Goal: Transaction & Acquisition: Purchase product/service

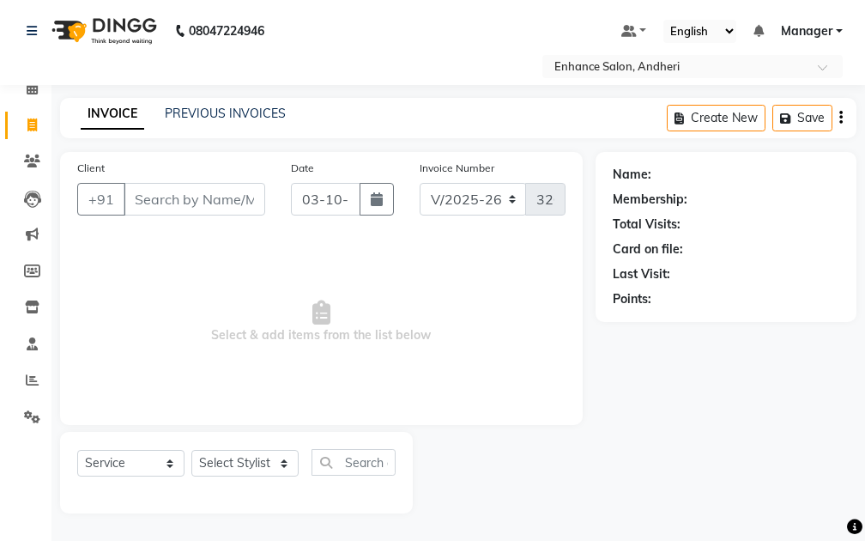
select select "7236"
select select "service"
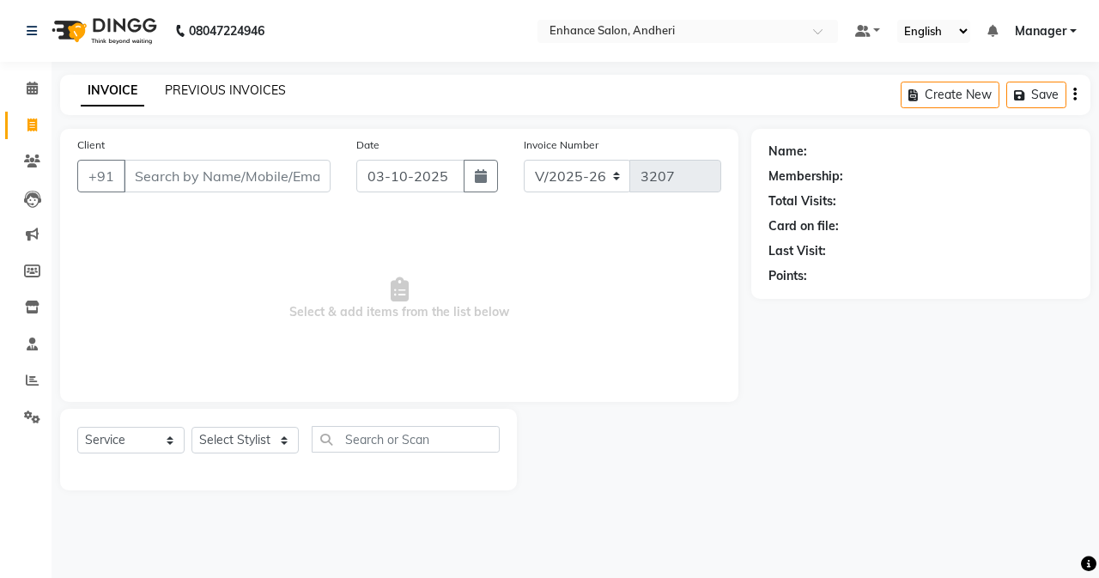
click at [220, 94] on link "PREVIOUS INVOICES" at bounding box center [225, 89] width 121 height 15
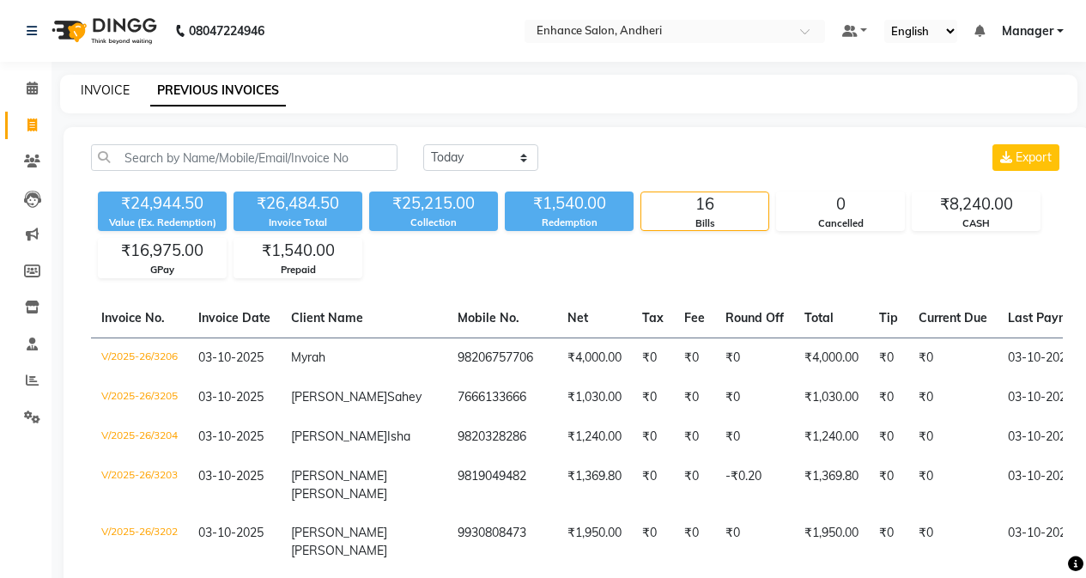
click at [107, 95] on link "INVOICE" at bounding box center [105, 89] width 49 height 15
select select "service"
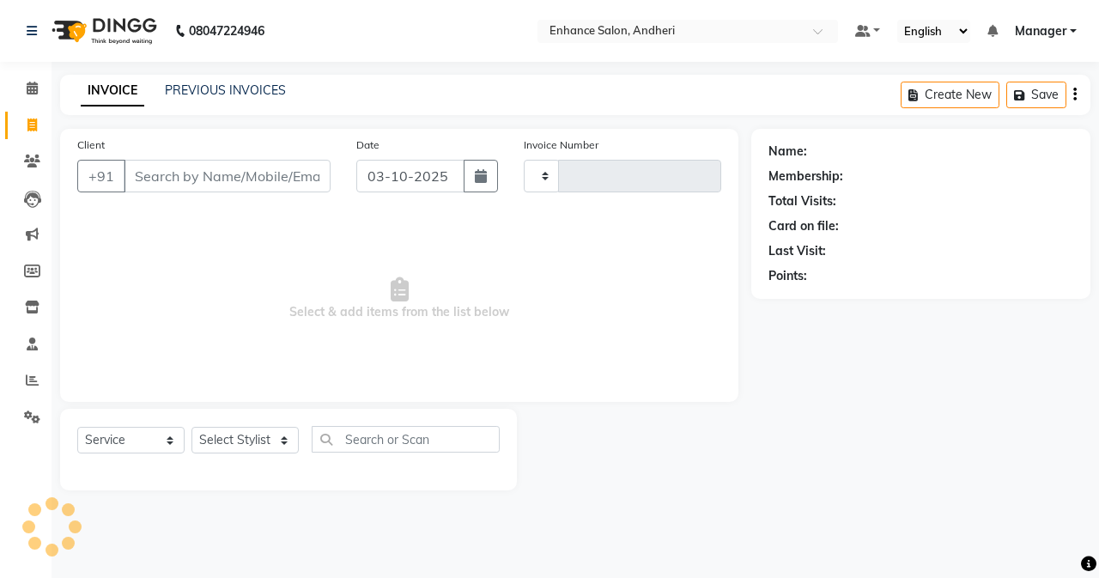
type input "3207"
select select "7236"
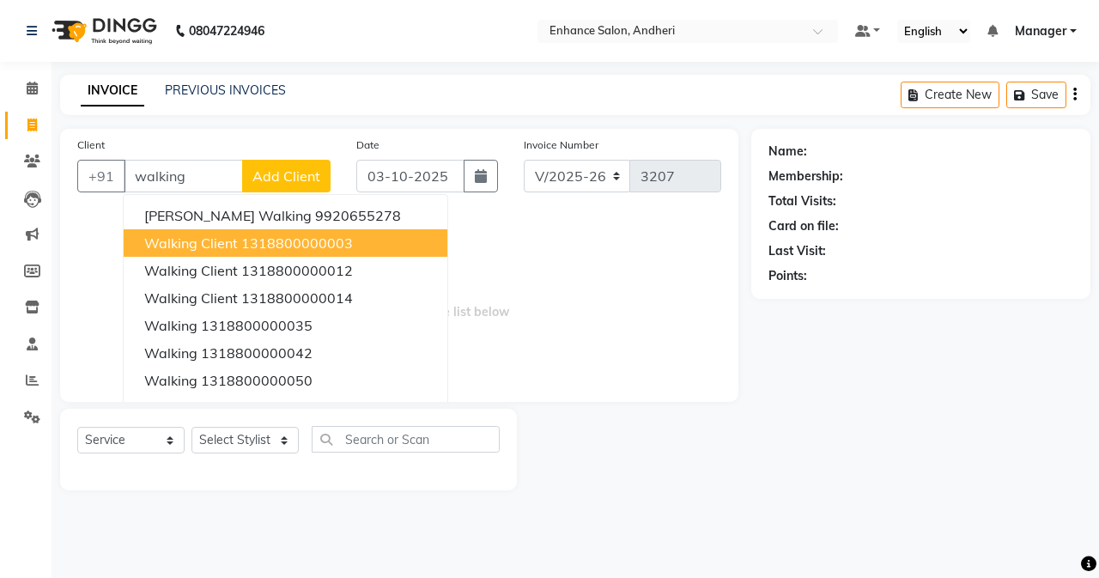
click at [170, 249] on span "Walking client" at bounding box center [191, 242] width 94 height 17
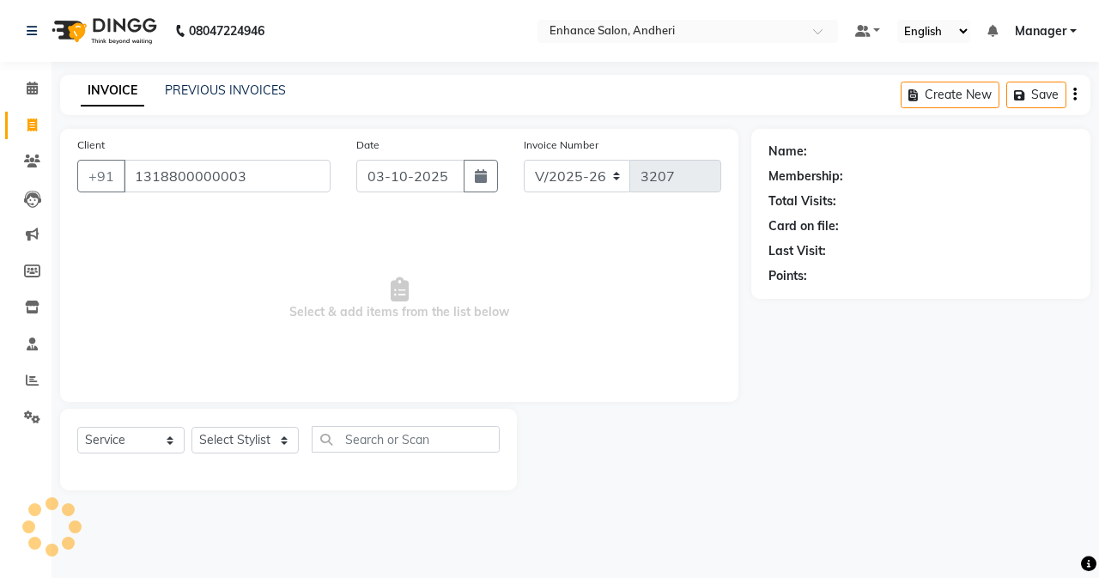
type input "1318800000003"
drag, startPoint x: 229, startPoint y: 436, endPoint x: 229, endPoint y: 427, distance: 9.4
click at [229, 436] on select "Select Stylist Admin [PERSON_NAME] [PERSON_NAME] [PERSON_NAME] Manager [PERSON_…" at bounding box center [244, 440] width 107 height 27
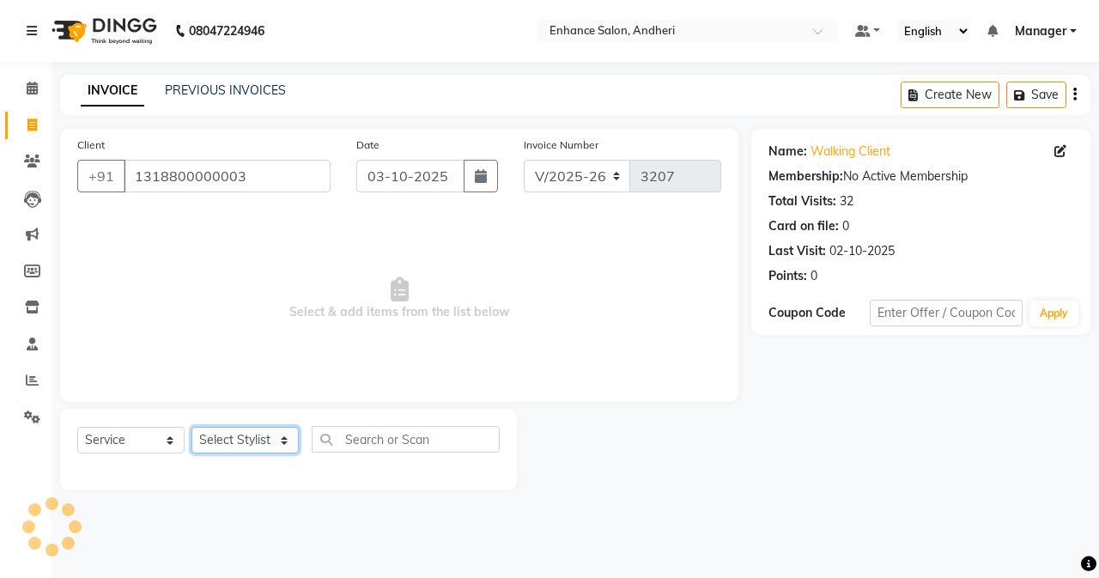
select select "79056"
click at [191, 427] on select "Select Stylist Admin [PERSON_NAME] [PERSON_NAME] [PERSON_NAME] Manager [PERSON_…" at bounding box center [244, 440] width 107 height 27
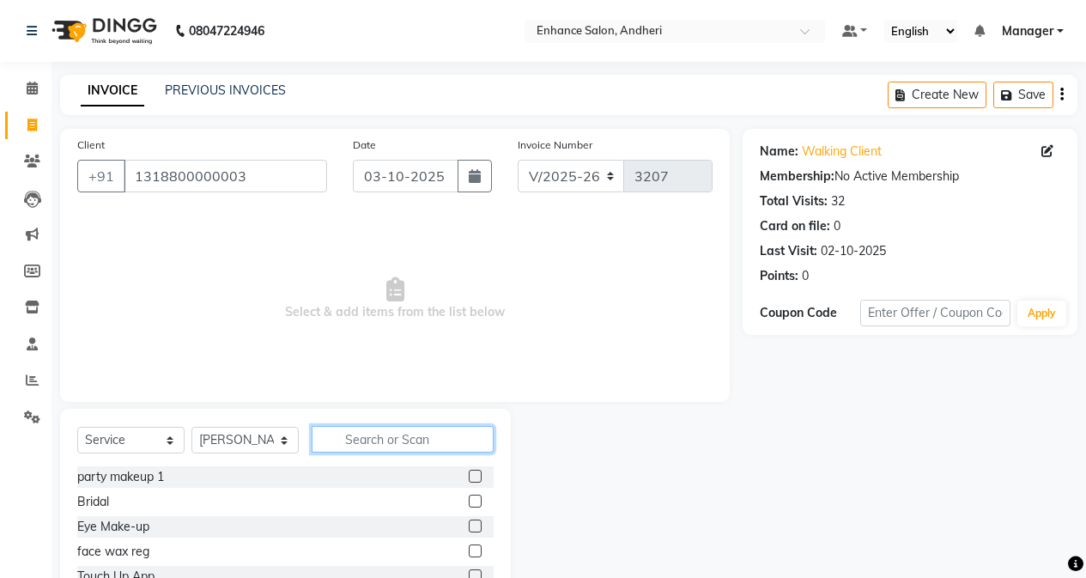
click at [342, 432] on input "text" at bounding box center [403, 439] width 182 height 27
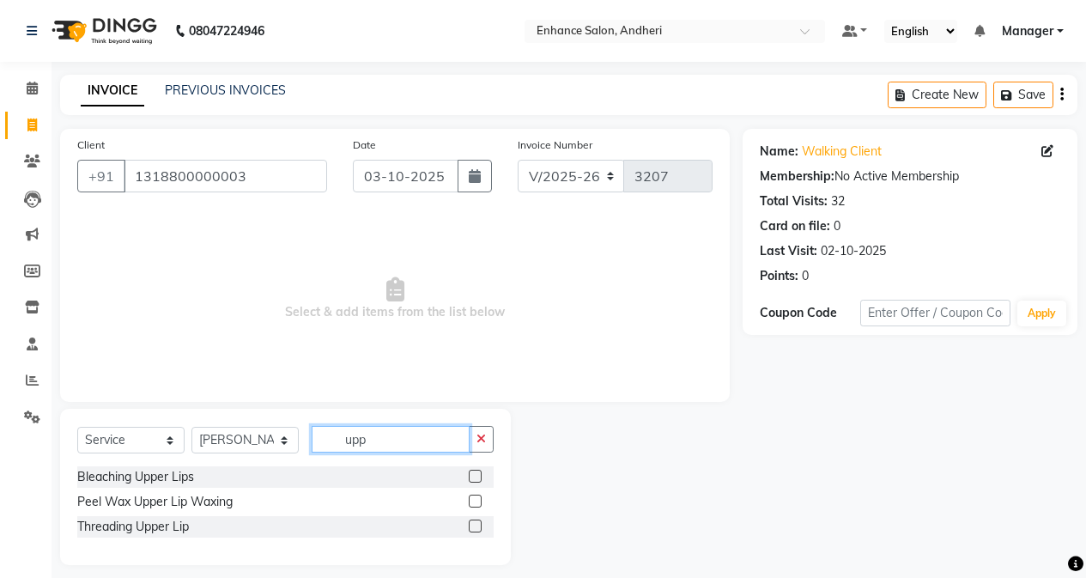
type input "upp"
click at [476, 524] on label at bounding box center [475, 525] width 13 height 13
click at [476, 524] on input "checkbox" at bounding box center [474, 526] width 11 height 11
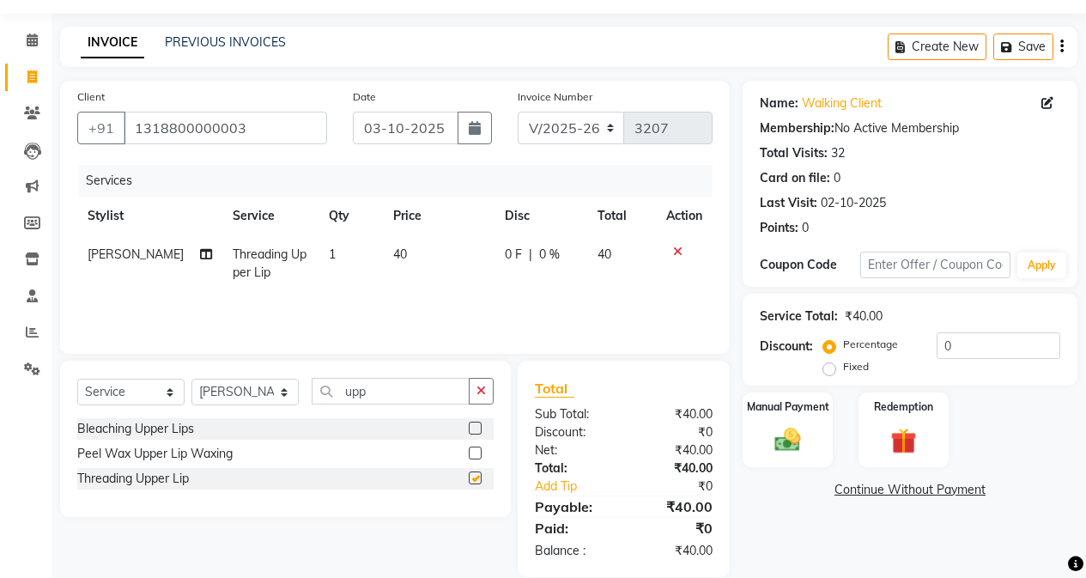
scroll to position [73, 0]
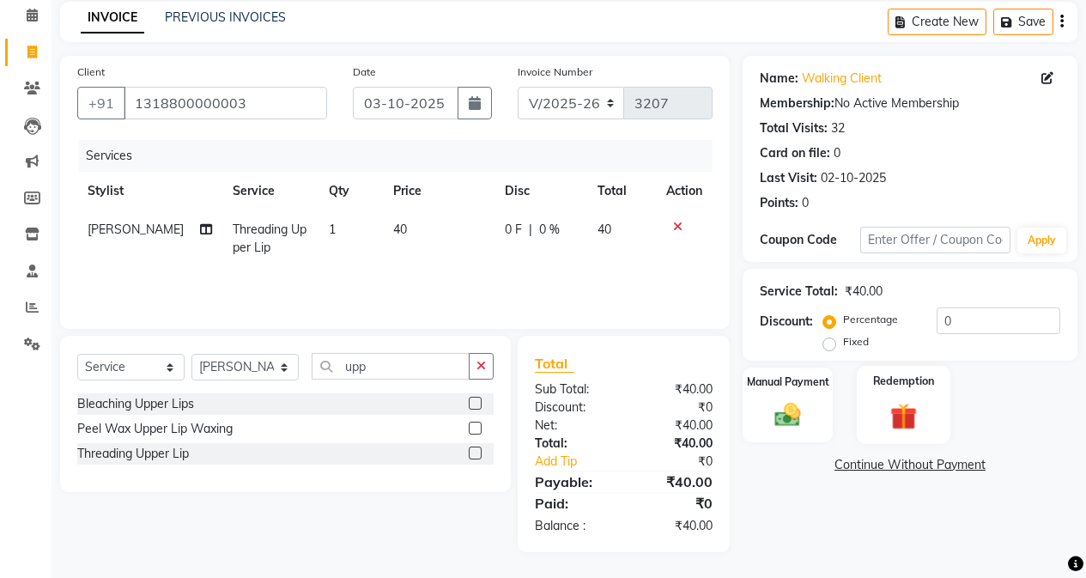
checkbox input "false"
click at [814, 421] on div "Manual Payment" at bounding box center [788, 405] width 94 height 78
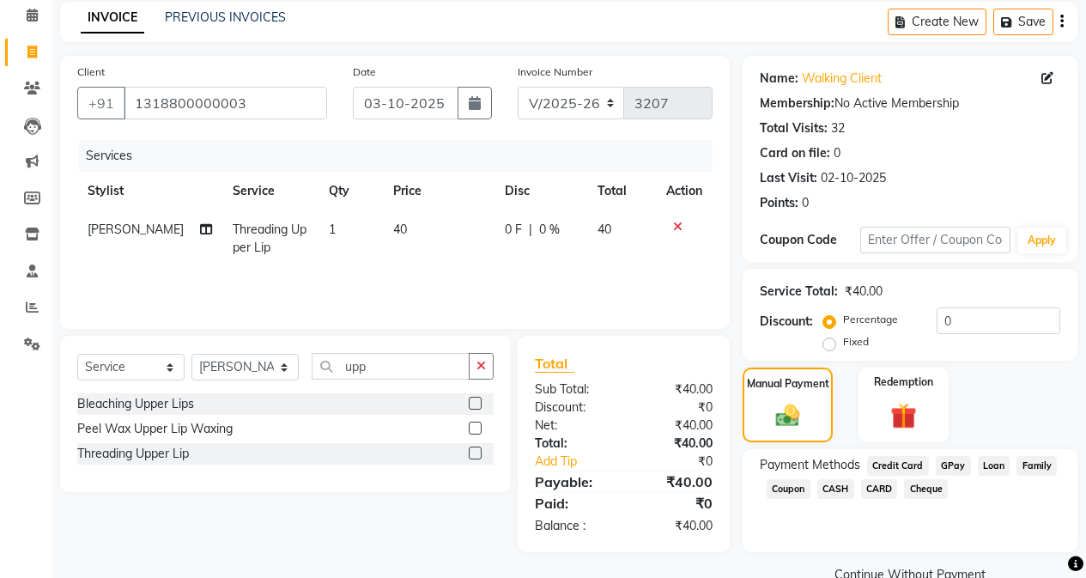
click at [837, 497] on span "CASH" at bounding box center [835, 489] width 37 height 20
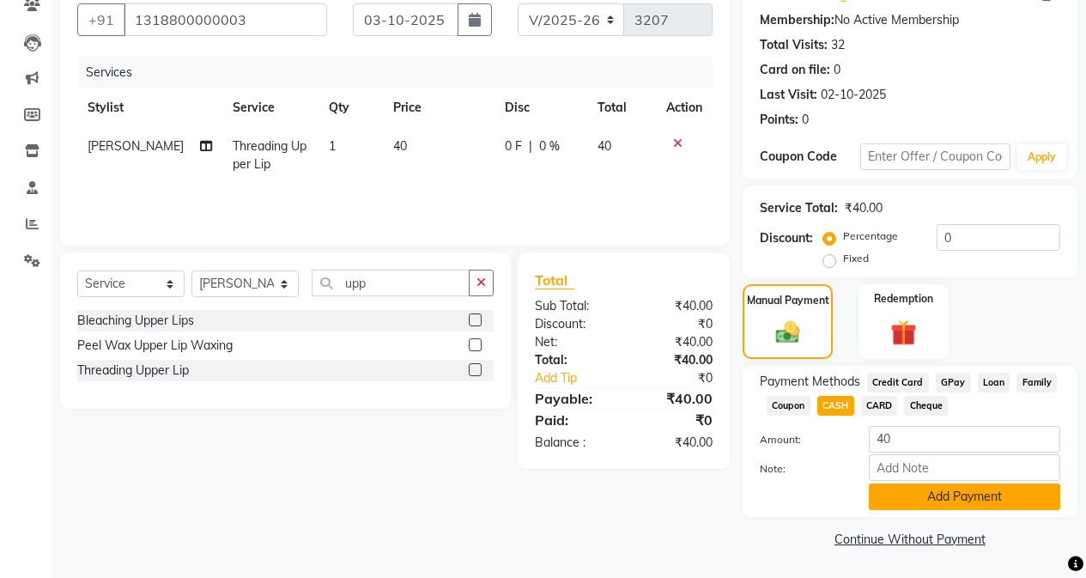
click at [864, 485] on button "Add Payment" at bounding box center [964, 496] width 191 height 27
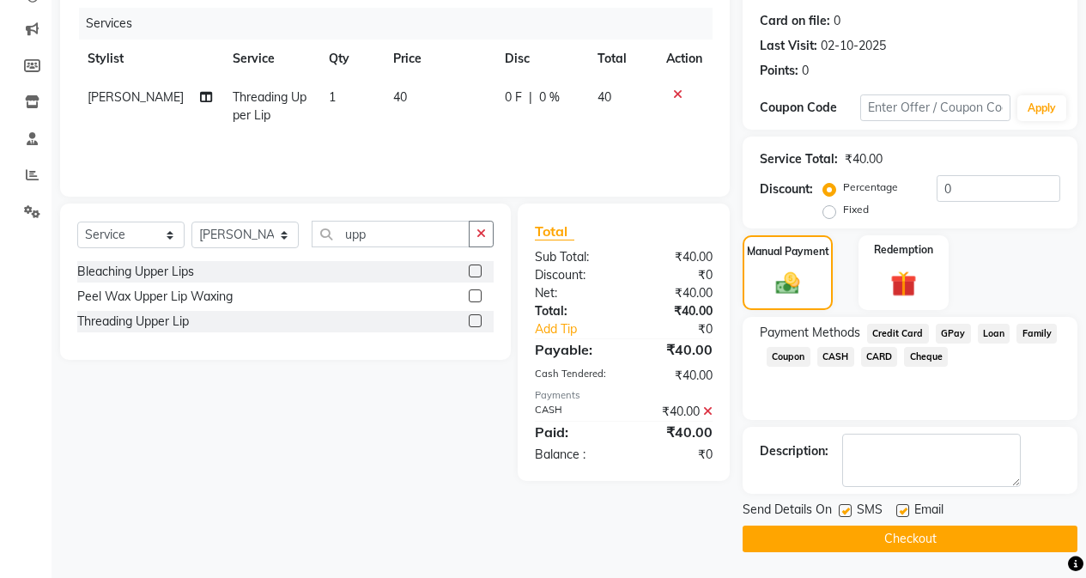
click at [862, 535] on button "Checkout" at bounding box center [909, 538] width 335 height 27
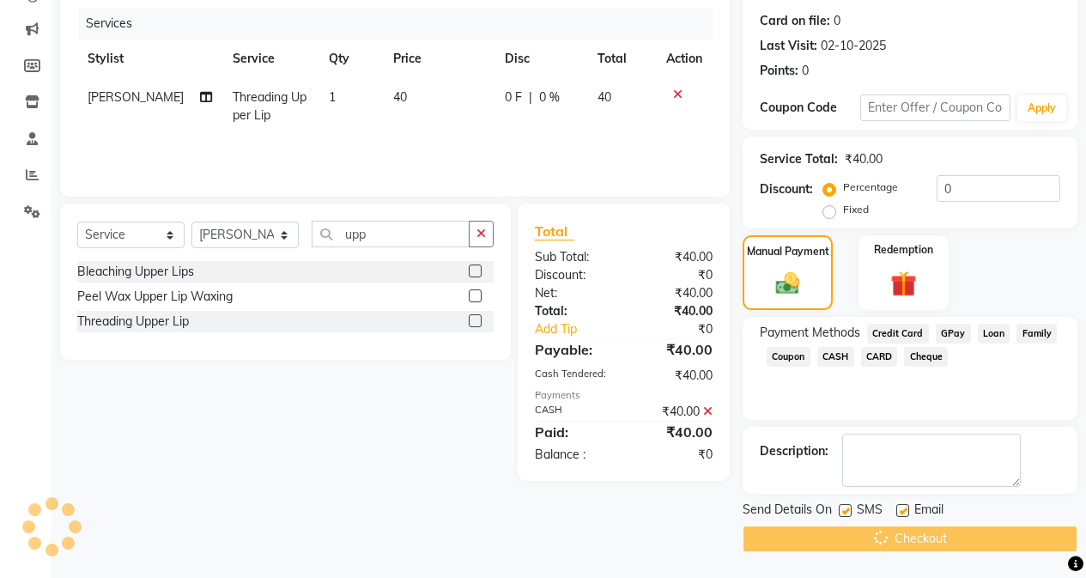
scroll to position [148, 0]
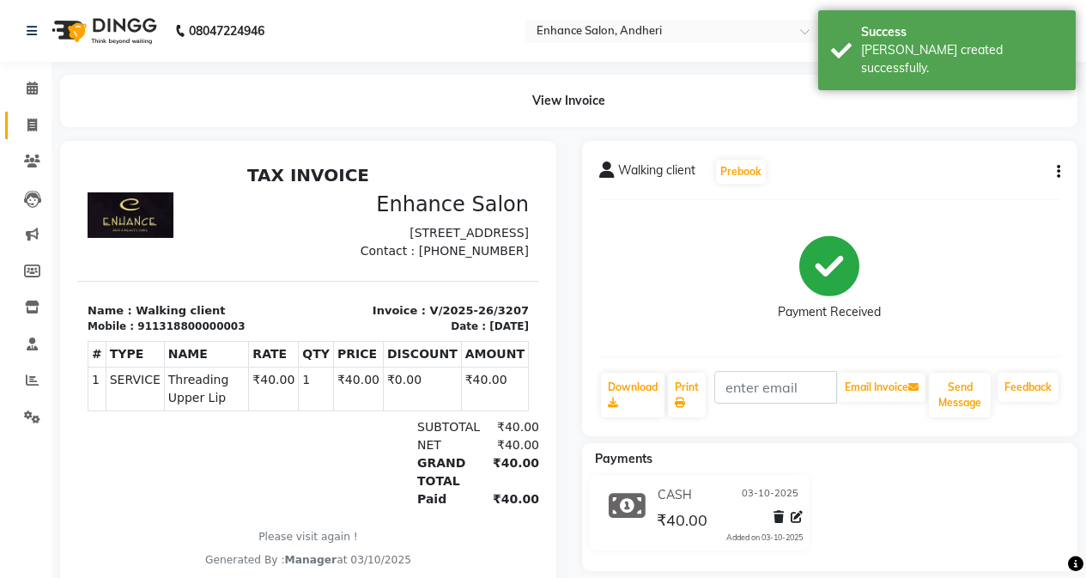
click at [16, 118] on link "Invoice" at bounding box center [25, 126] width 41 height 28
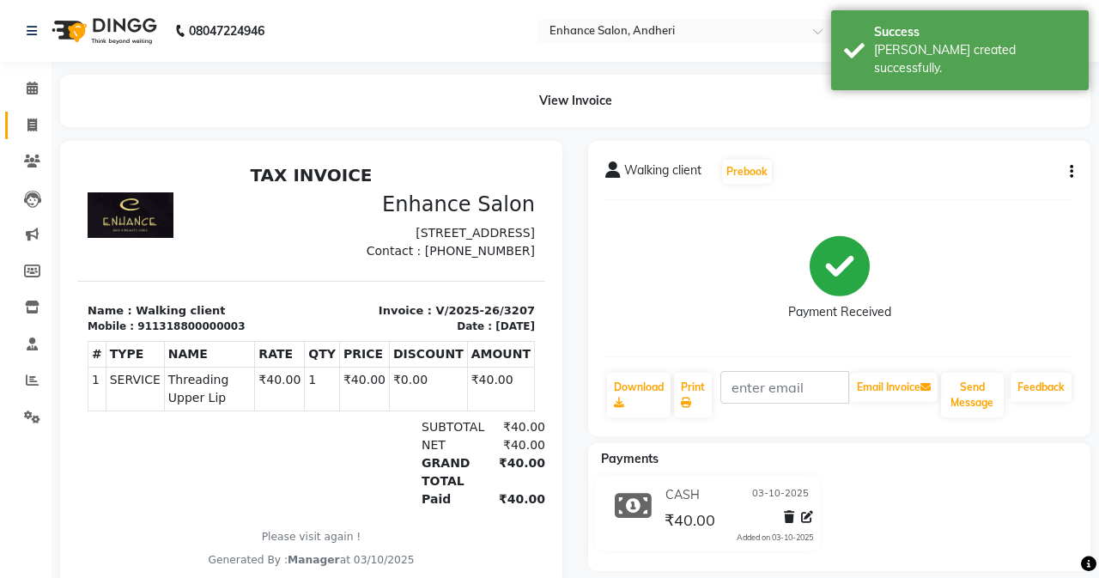
select select "service"
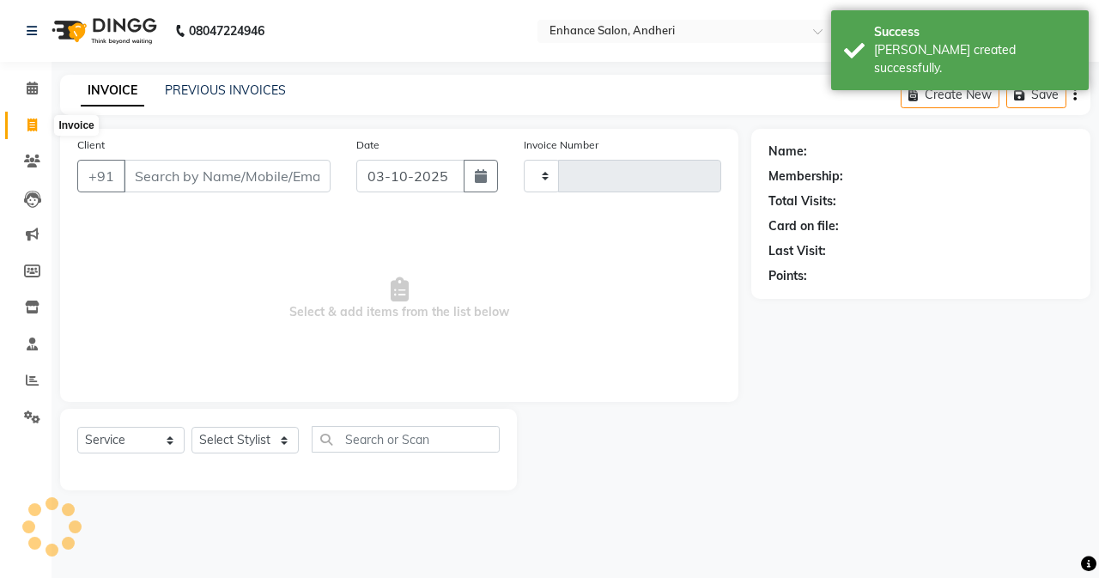
type input "3208"
select select "7236"
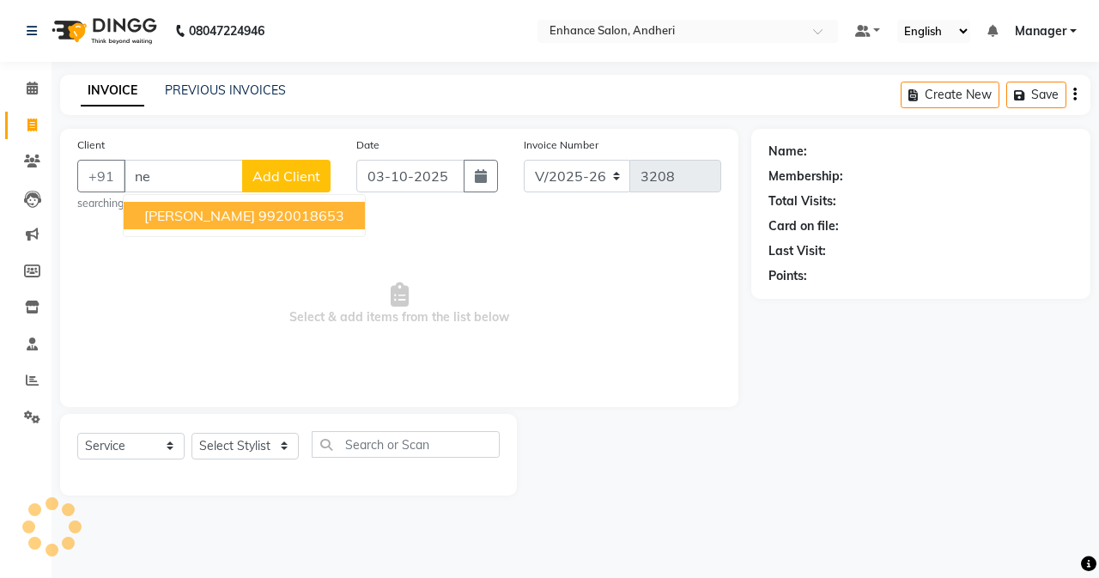
type input "n"
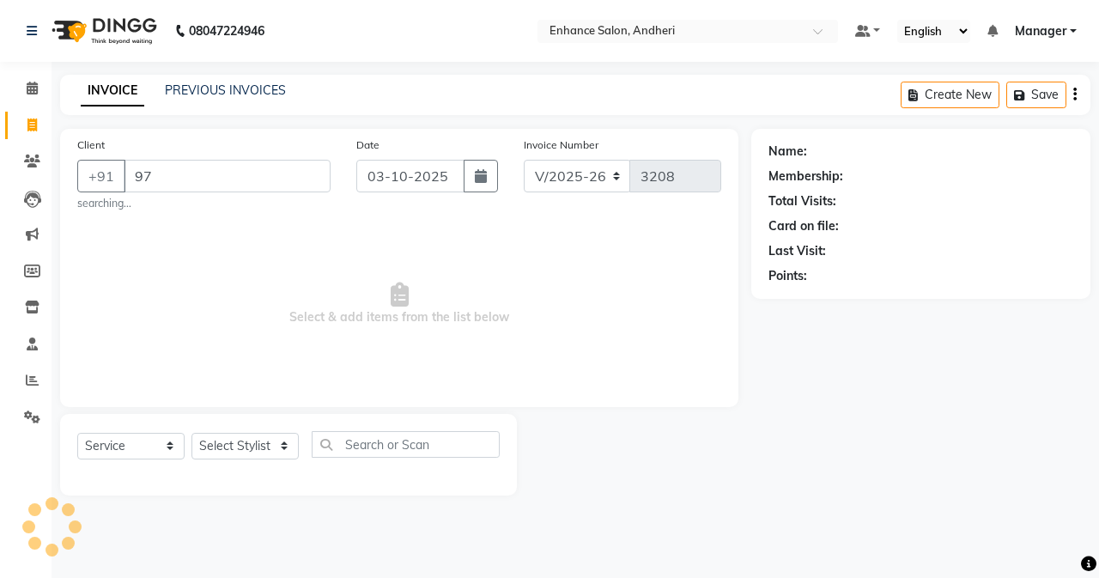
type input "9"
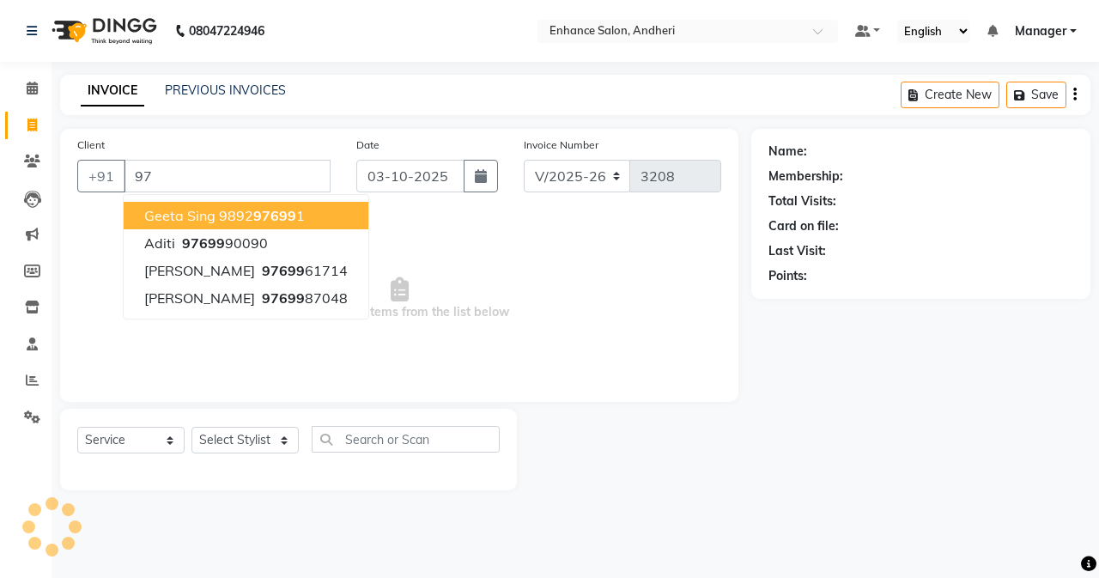
type input "9"
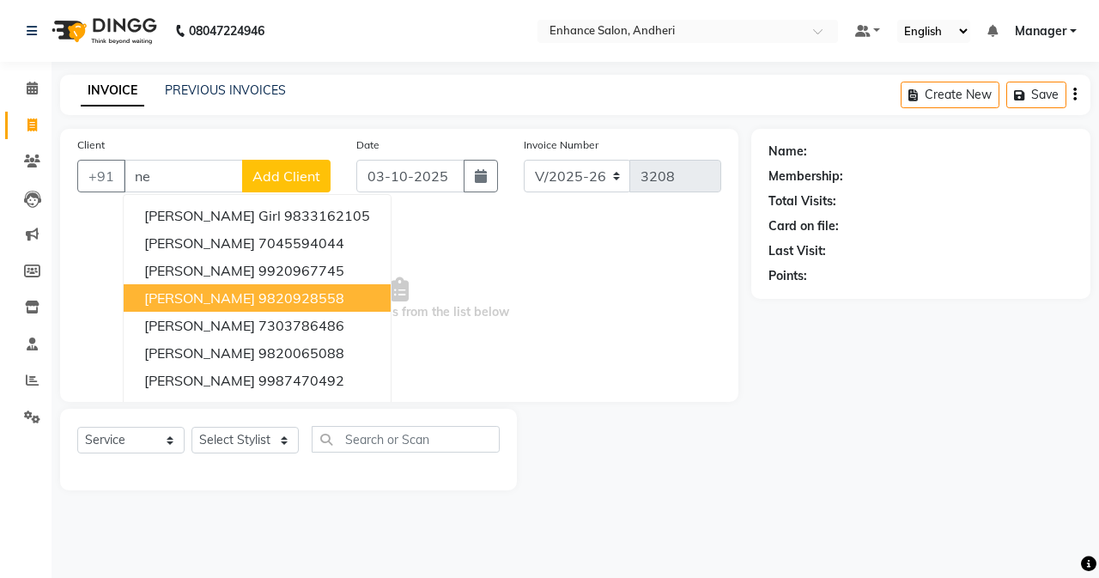
type input "n"
type input "m"
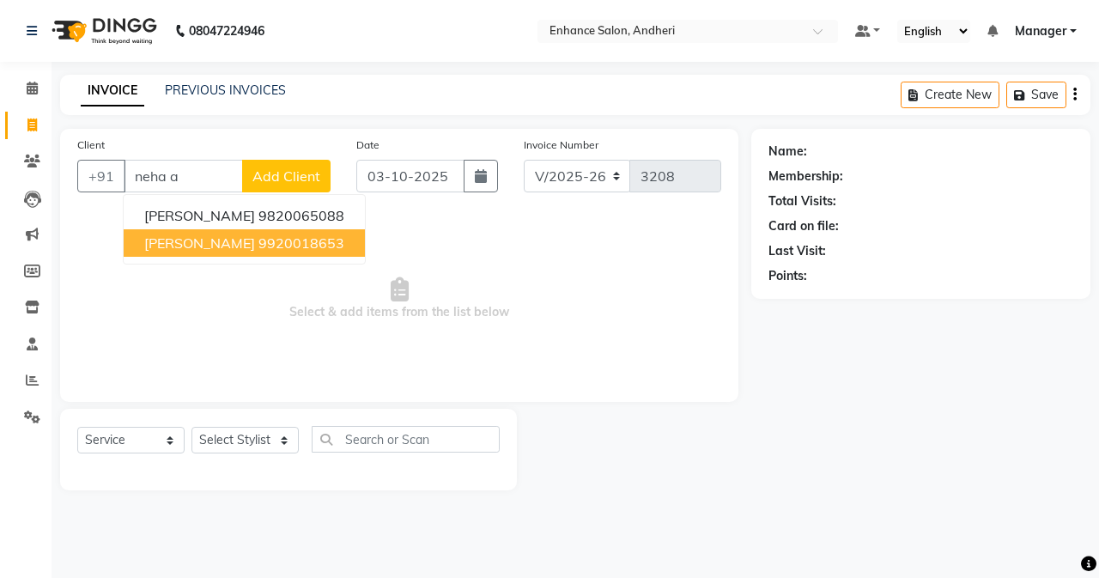
drag, startPoint x: 262, startPoint y: 239, endPoint x: 293, endPoint y: 463, distance: 227.0
click at [262, 240] on ngb-highlight "9920018653" at bounding box center [301, 242] width 86 height 17
type input "9920018653"
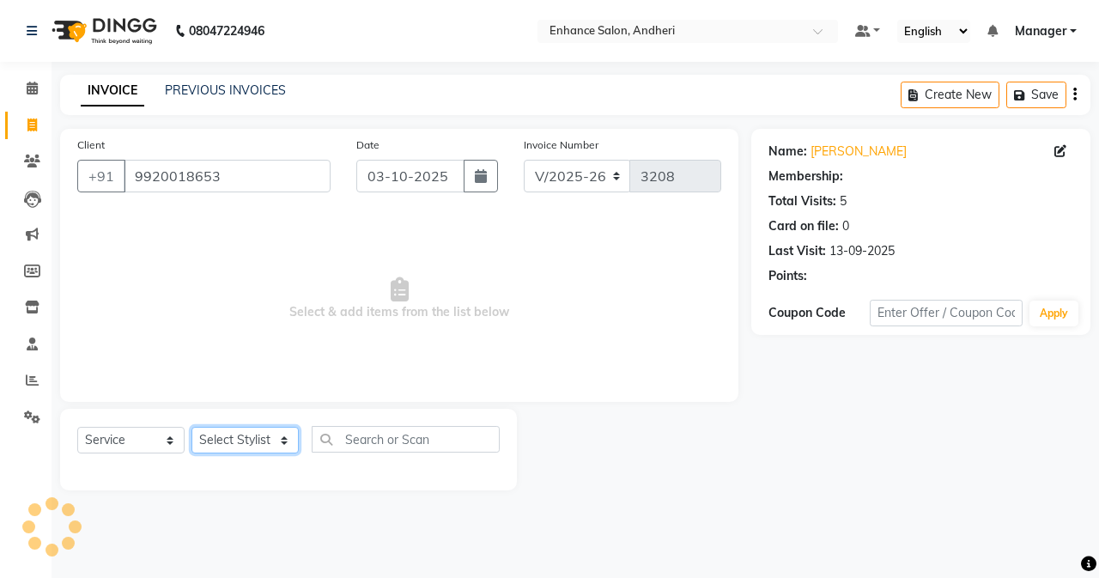
click at [282, 450] on select "Select Stylist Admin [PERSON_NAME] [PERSON_NAME] [PERSON_NAME] Manager [PERSON_…" at bounding box center [244, 440] width 107 height 27
select select "61733"
click at [191, 427] on select "Select Stylist Admin [PERSON_NAME] [PERSON_NAME] [PERSON_NAME] Manager [PERSON_…" at bounding box center [244, 440] width 107 height 27
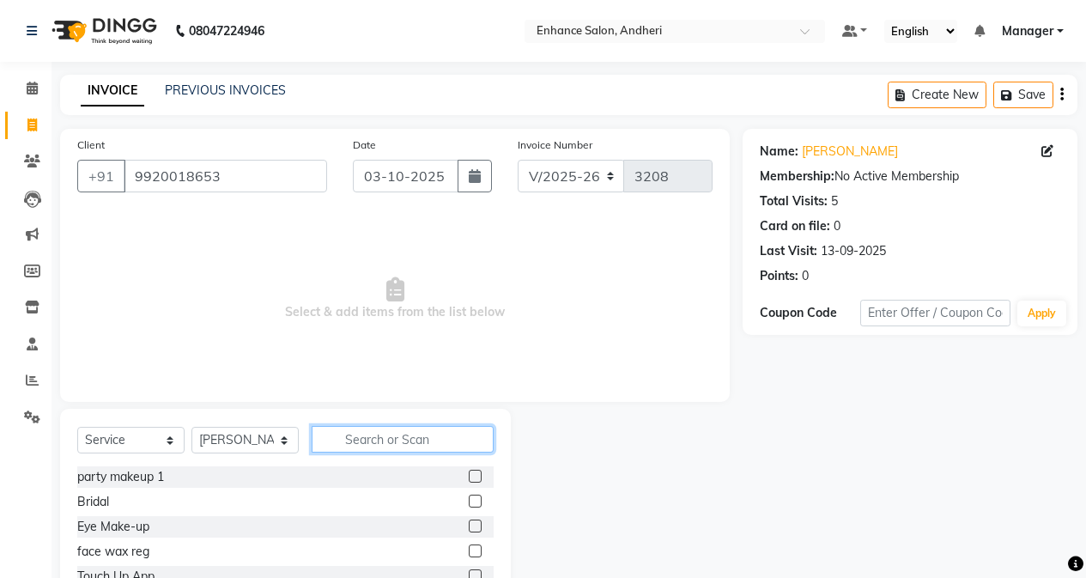
drag, startPoint x: 354, startPoint y: 433, endPoint x: 350, endPoint y: 414, distance: 20.0
click at [351, 424] on div "Select Service Product Membership Package Voucher Prepaid Gift Card Select Styl…" at bounding box center [285, 535] width 451 height 253
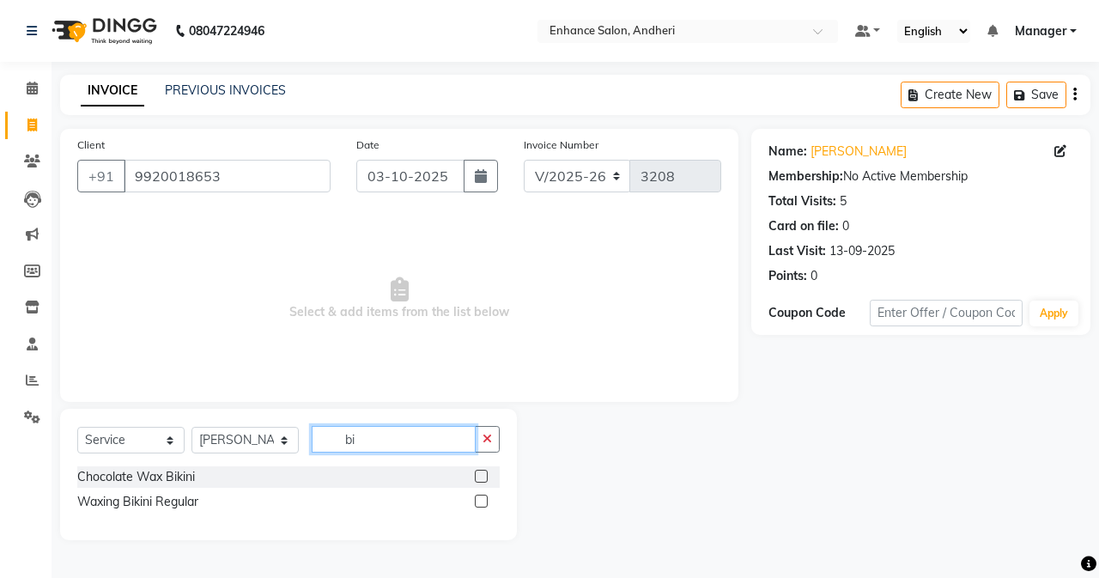
type input "bi"
click at [475, 502] on label at bounding box center [481, 500] width 13 height 13
click at [475, 502] on input "checkbox" at bounding box center [480, 501] width 11 height 11
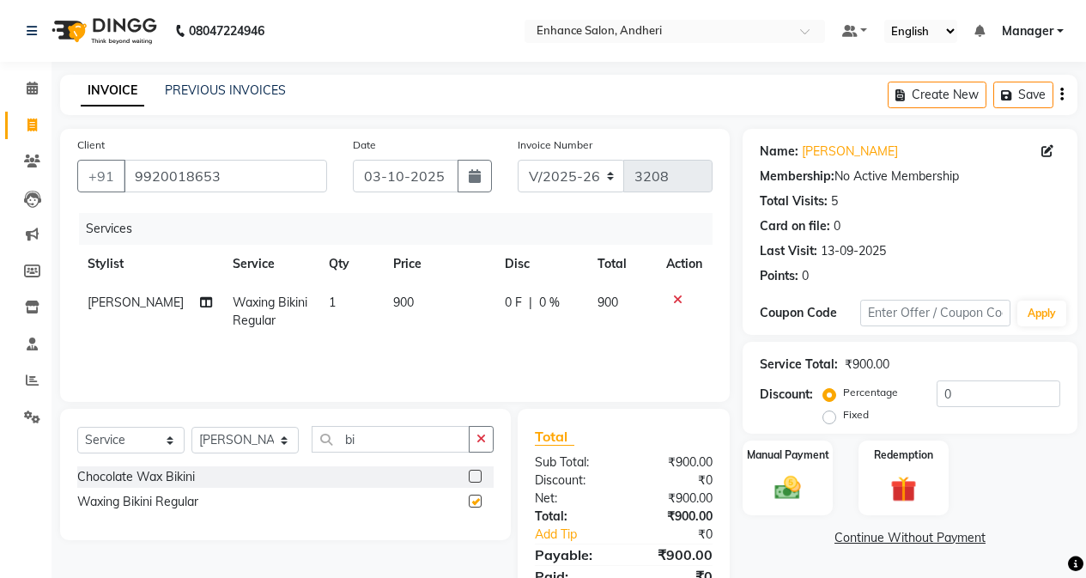
drag, startPoint x: 379, startPoint y: 309, endPoint x: 393, endPoint y: 314, distance: 14.7
click at [384, 313] on td "900" at bounding box center [439, 311] width 112 height 57
checkbox input "false"
select select "61733"
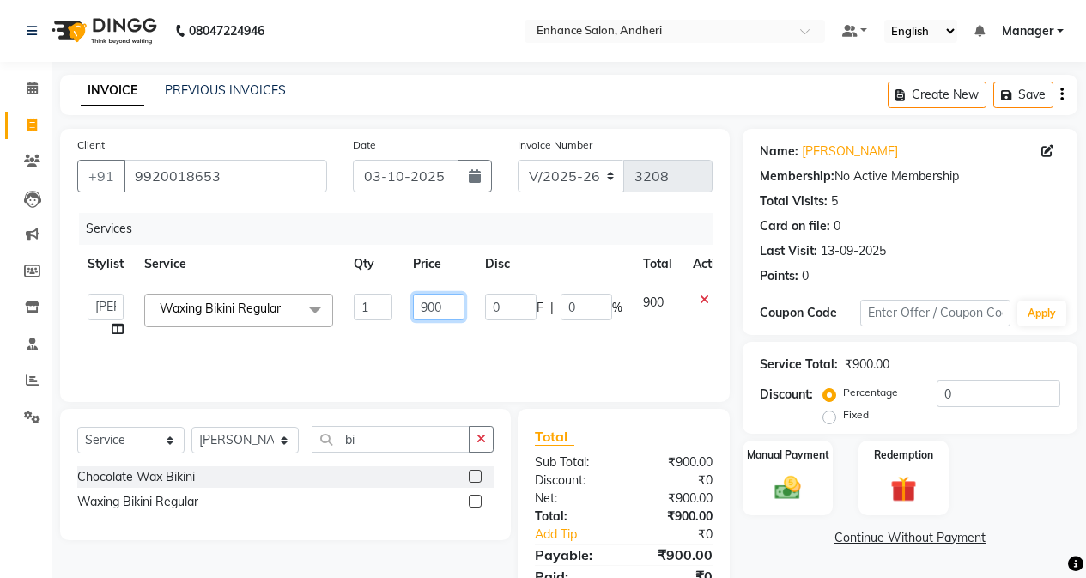
drag, startPoint x: 426, startPoint y: 295, endPoint x: 436, endPoint y: 318, distance: 25.4
click at [427, 300] on input "900" at bounding box center [438, 307] width 51 height 27
type input "1000"
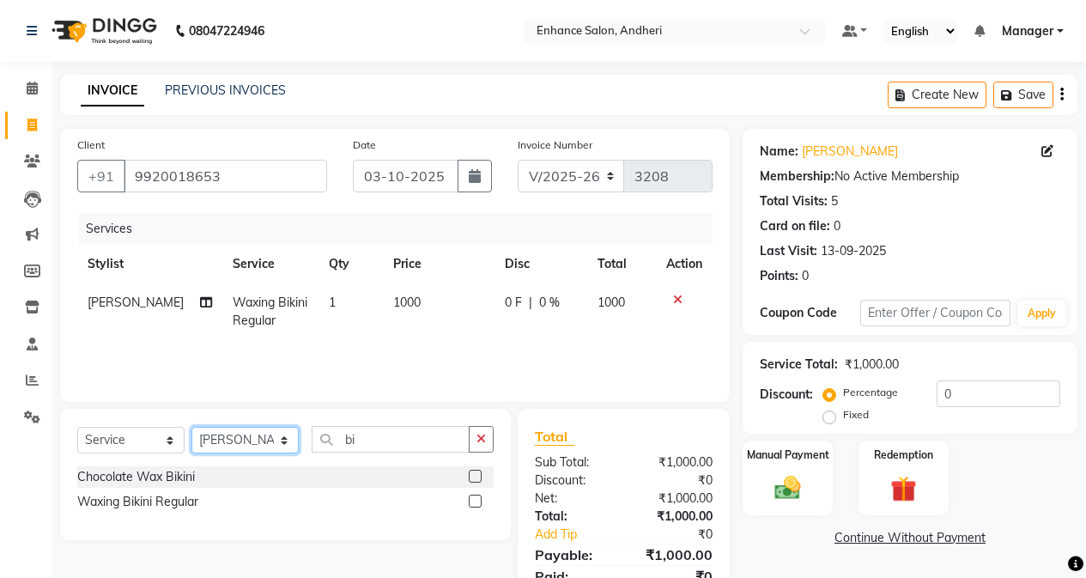
click at [280, 434] on select "Select Stylist Admin [PERSON_NAME] [PERSON_NAME] [PERSON_NAME] Manager [PERSON_…" at bounding box center [244, 440] width 107 height 27
select select "61736"
click at [191, 427] on select "Select Stylist Admin [PERSON_NAME] [PERSON_NAME] [PERSON_NAME] Manager [PERSON_…" at bounding box center [244, 440] width 107 height 27
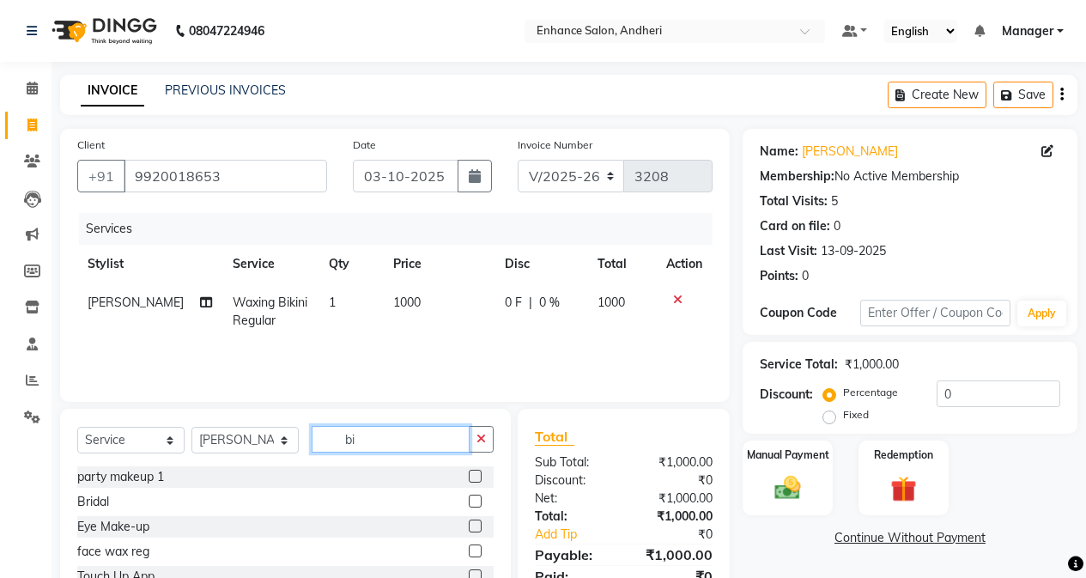
click at [389, 451] on input "bi" at bounding box center [391, 439] width 158 height 27
type input "b"
type input "blow"
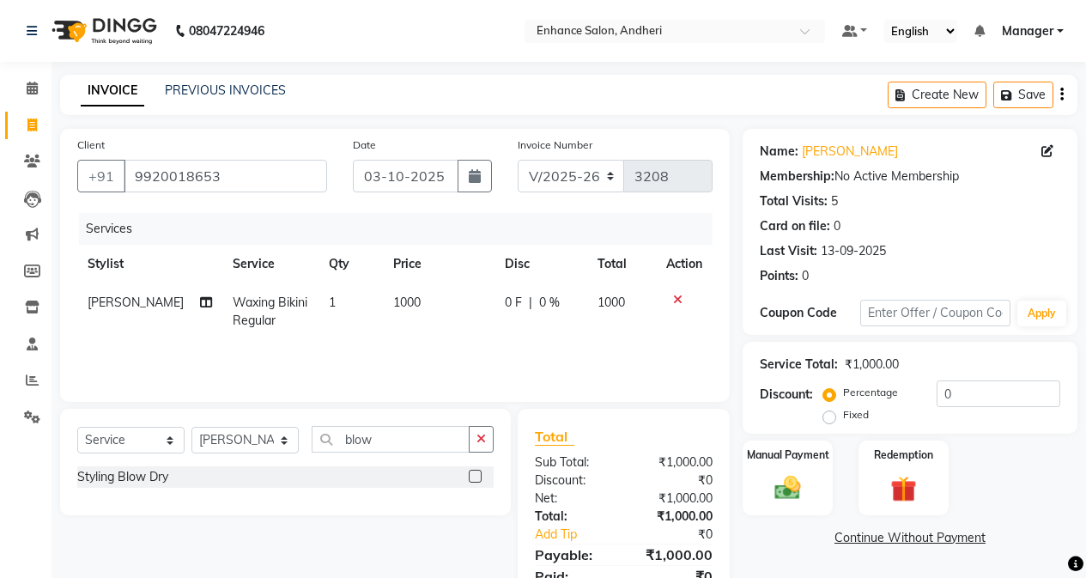
click at [469, 471] on label at bounding box center [475, 475] width 13 height 13
click at [469, 471] on input "checkbox" at bounding box center [474, 476] width 11 height 11
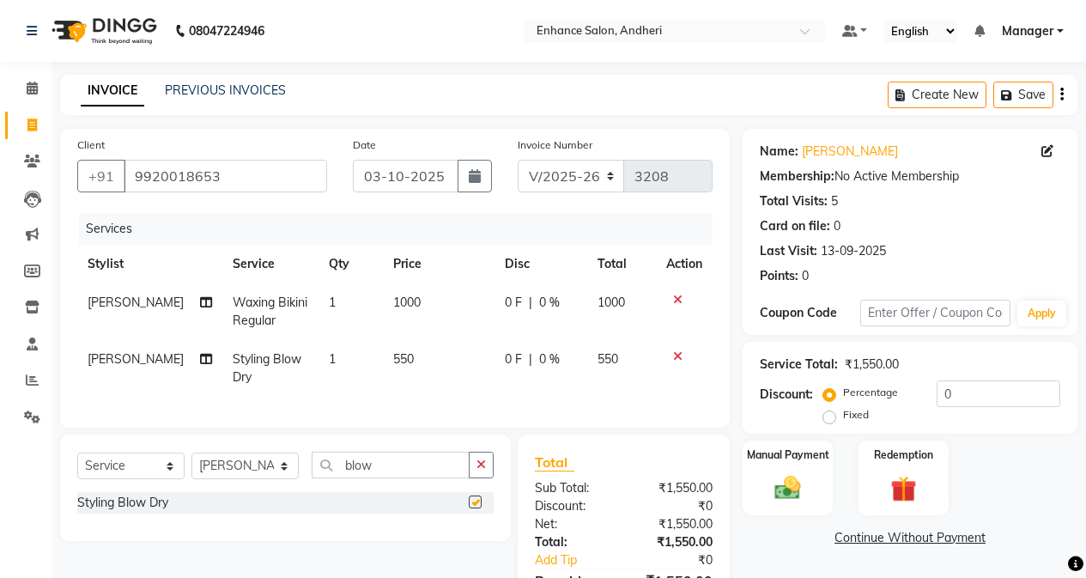
checkbox input "false"
click at [423, 353] on td "550" at bounding box center [439, 368] width 112 height 57
select select "61736"
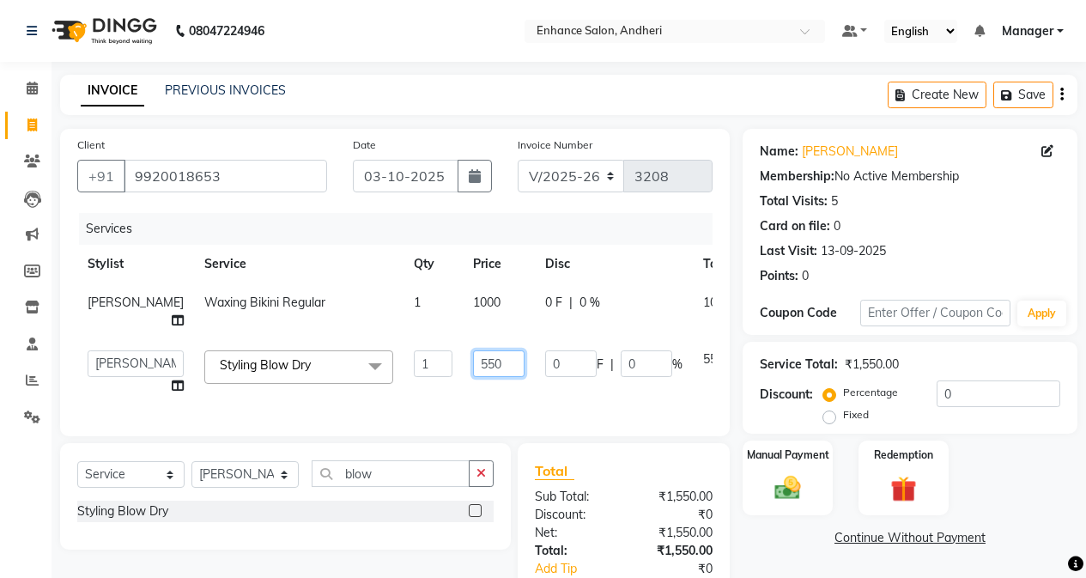
drag, startPoint x: 454, startPoint y: 362, endPoint x: 465, endPoint y: 403, distance: 41.9
click at [463, 378] on td "550" at bounding box center [499, 372] width 72 height 65
type input "5"
type input "400"
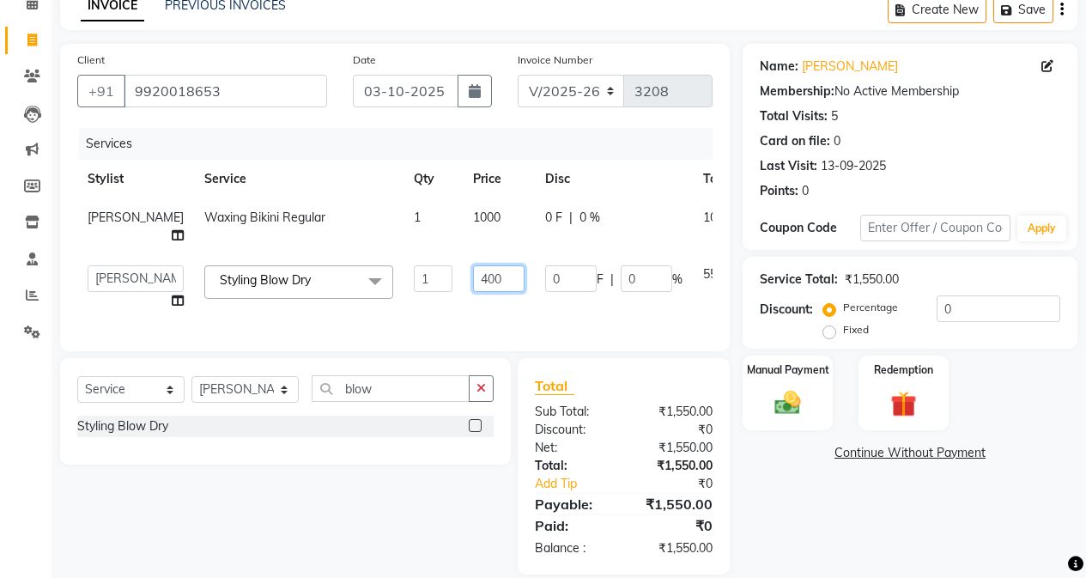
scroll to position [86, 0]
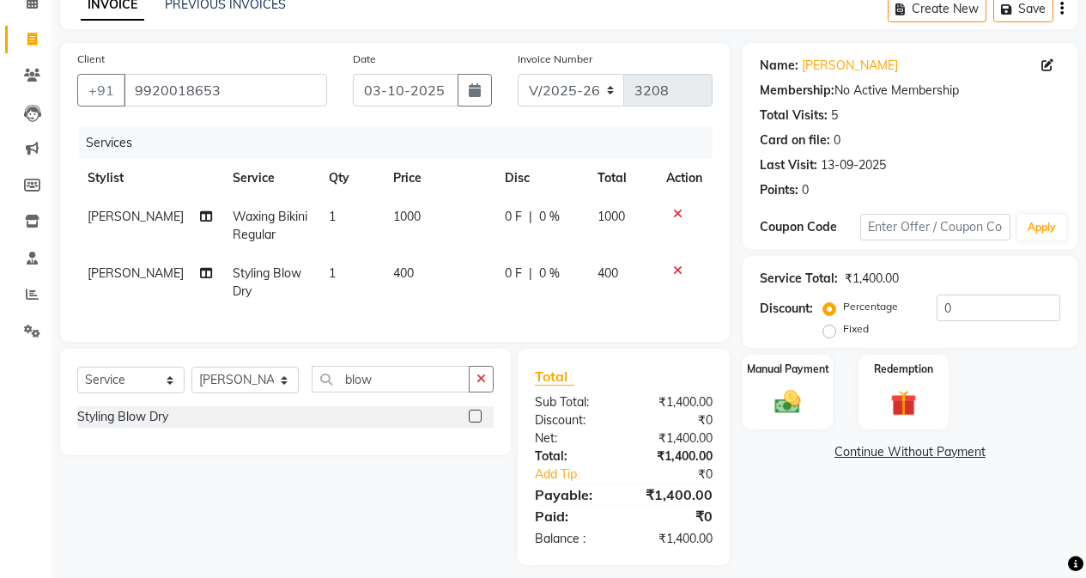
click at [731, 501] on div "Total Sub Total: ₹1,400.00 Discount: ₹0 Net: ₹1,400.00 Total: ₹1,400.00 Add Tip…" at bounding box center [627, 456] width 232 height 216
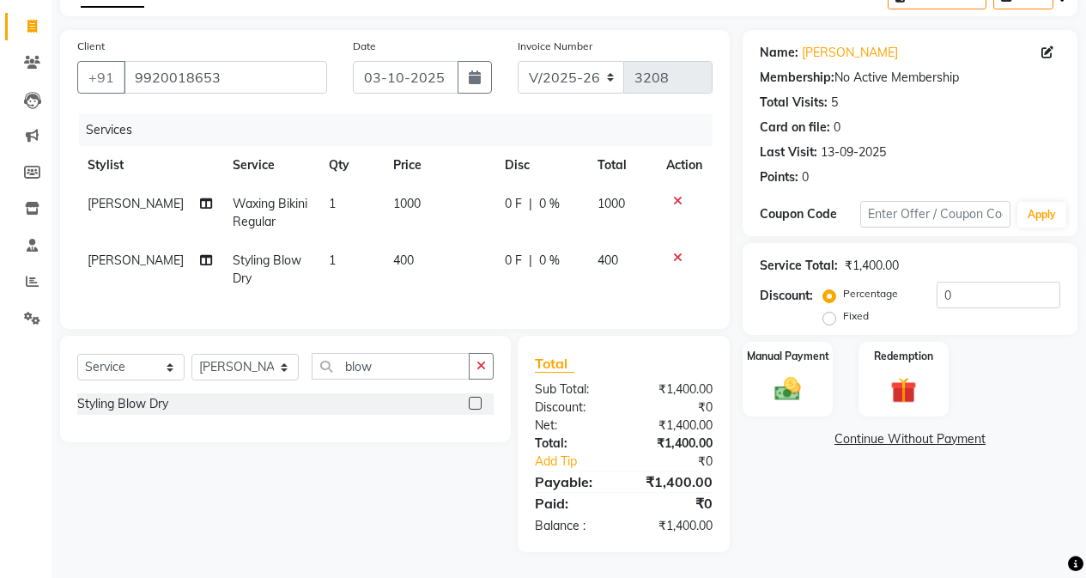
scroll to position [112, 0]
drag, startPoint x: 936, startPoint y: 286, endPoint x: 938, endPoint y: 297, distance: 11.3
click at [864, 289] on input "0" at bounding box center [998, 295] width 124 height 27
type input "10"
click at [771, 376] on img at bounding box center [788, 388] width 44 height 31
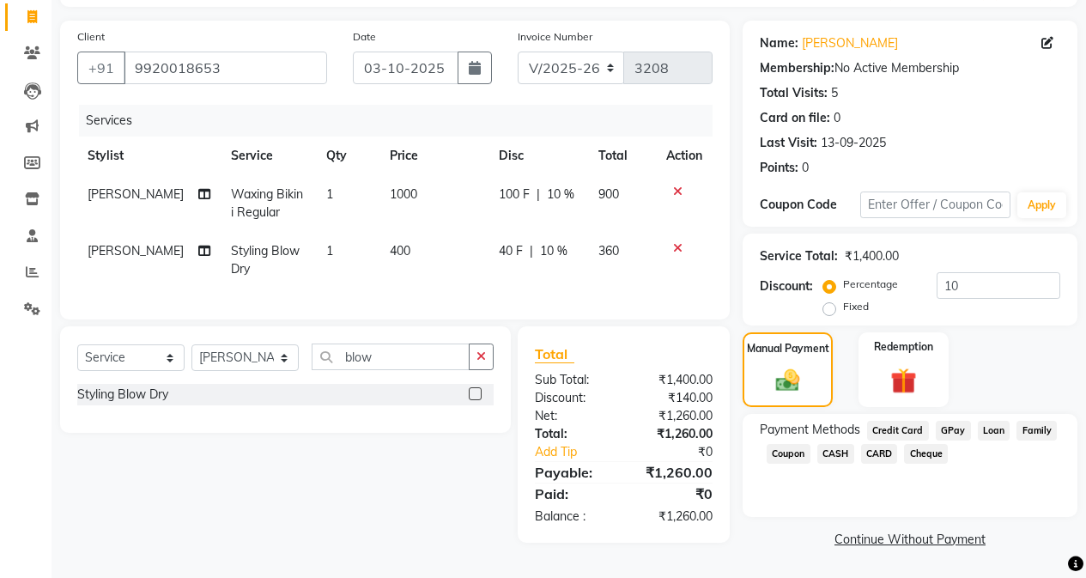
click at [836, 456] on span "CASH" at bounding box center [835, 454] width 37 height 20
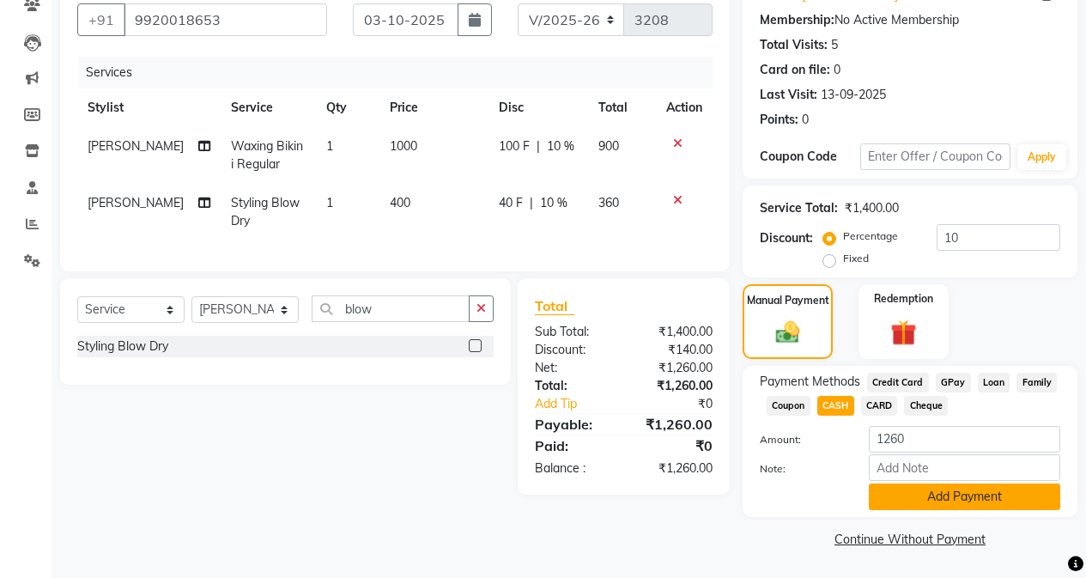
click at [864, 499] on button "Add Payment" at bounding box center [964, 496] width 191 height 27
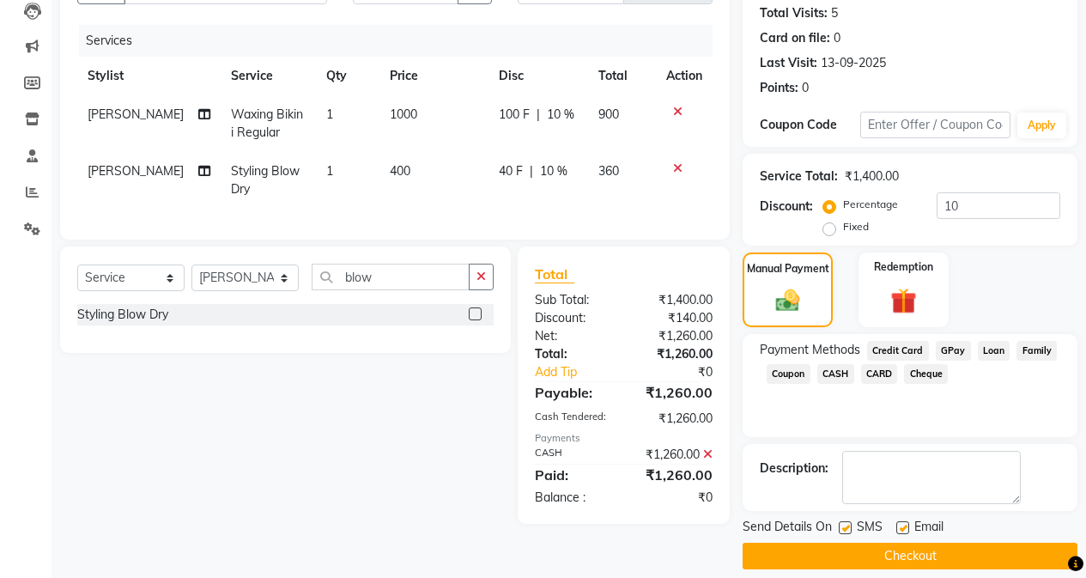
scroll to position [205, 0]
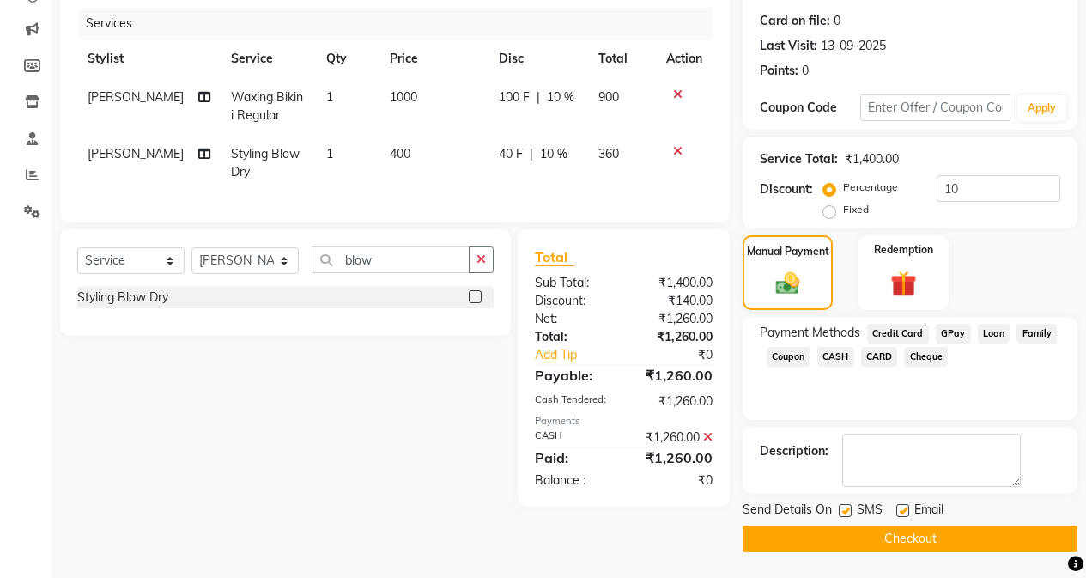
click at [864, 531] on button "Checkout" at bounding box center [909, 538] width 335 height 27
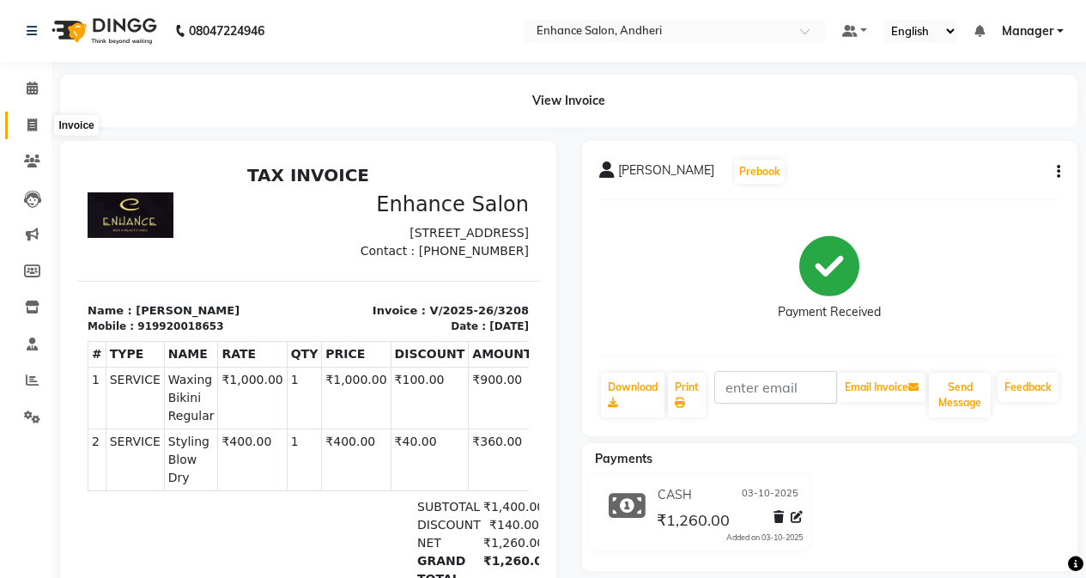
click at [28, 123] on icon at bounding box center [31, 124] width 9 height 13
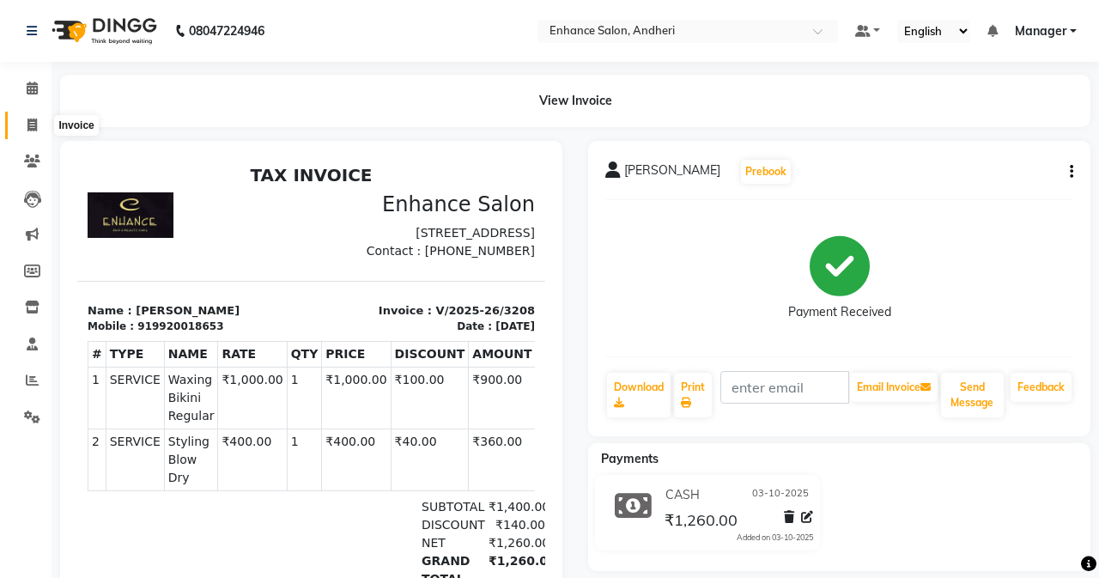
select select "service"
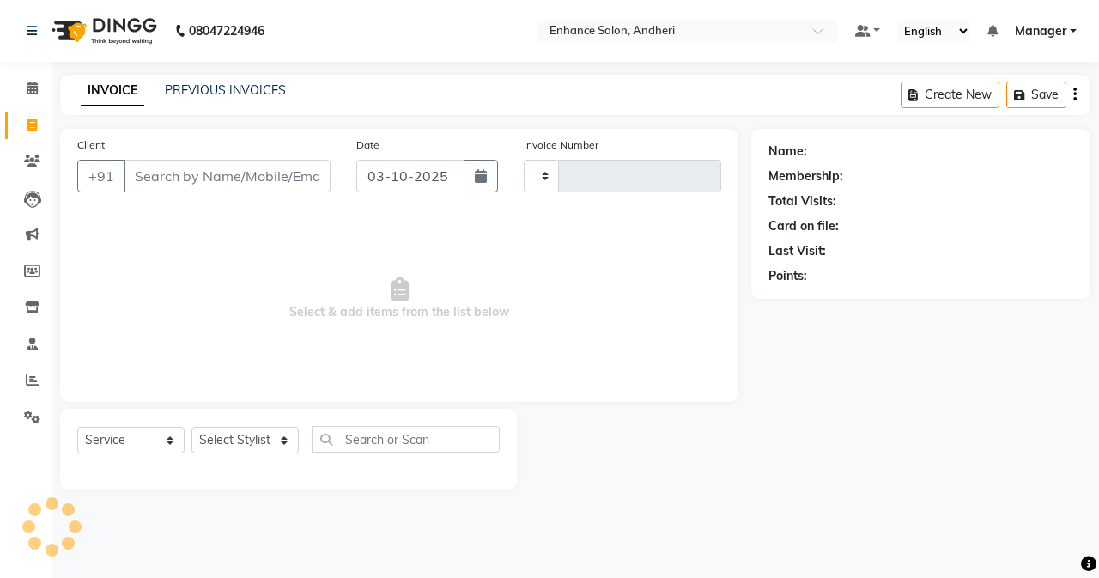
type input "3209"
select select "7236"
click at [21, 414] on span at bounding box center [32, 418] width 30 height 20
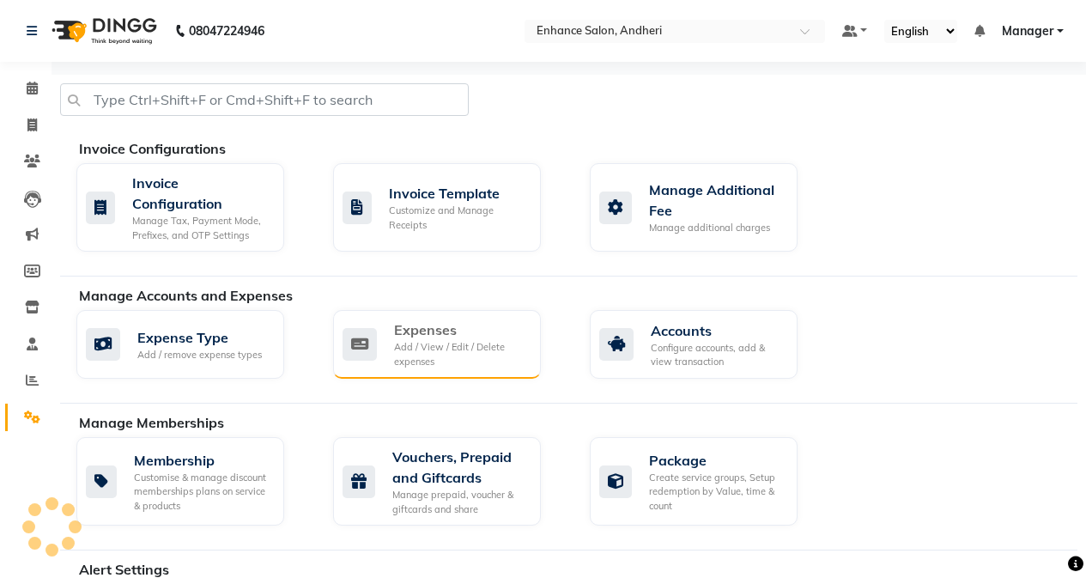
click at [347, 348] on icon at bounding box center [359, 344] width 34 height 33
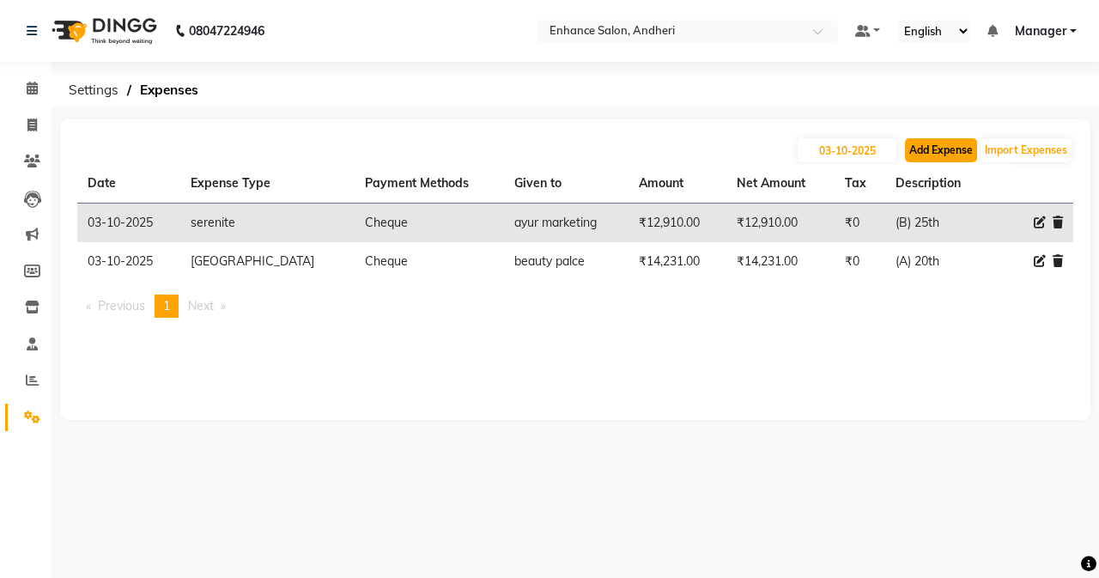
click at [864, 142] on button "Add Expense" at bounding box center [941, 150] width 72 height 24
select select "1"
select select "6324"
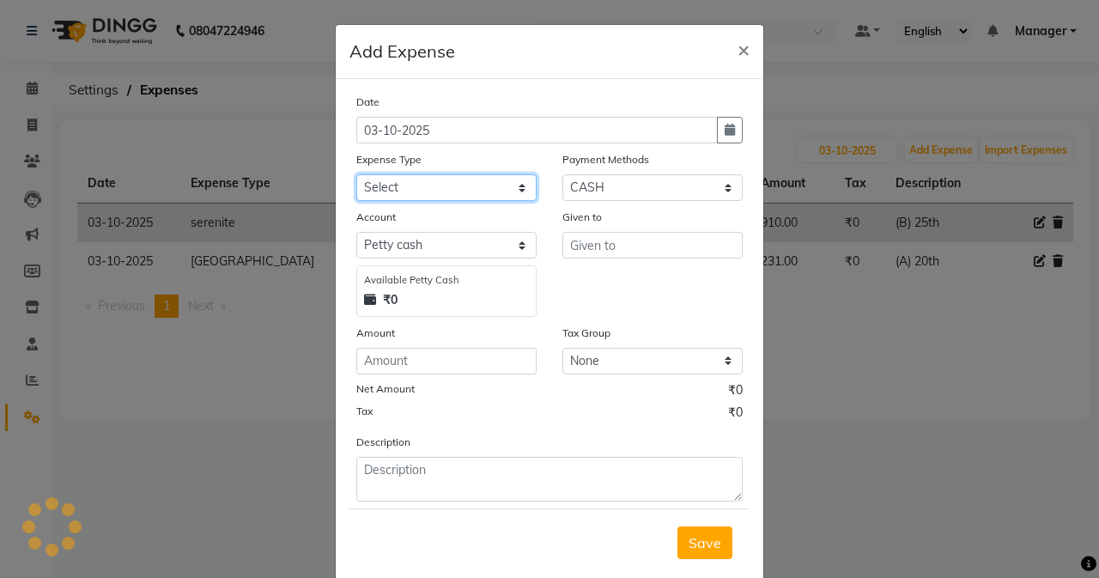
click at [502, 189] on select "Select Advance Salary Air Condition [PERSON_NAME] Aroma auto money Beauty Bazaa…" at bounding box center [446, 187] width 180 height 27
select select "18669"
click at [356, 174] on select "Select Advance Salary Air Condition [PERSON_NAME] Aroma auto money Beauty Bazaa…" at bounding box center [446, 187] width 180 height 27
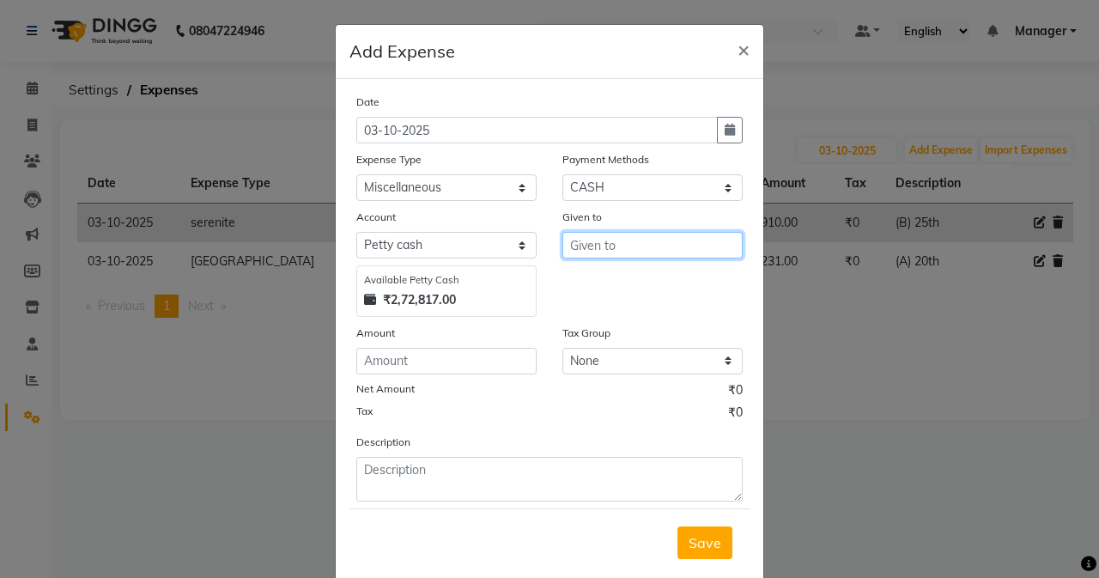
click at [619, 247] on input "text" at bounding box center [652, 245] width 180 height 27
type input "shop"
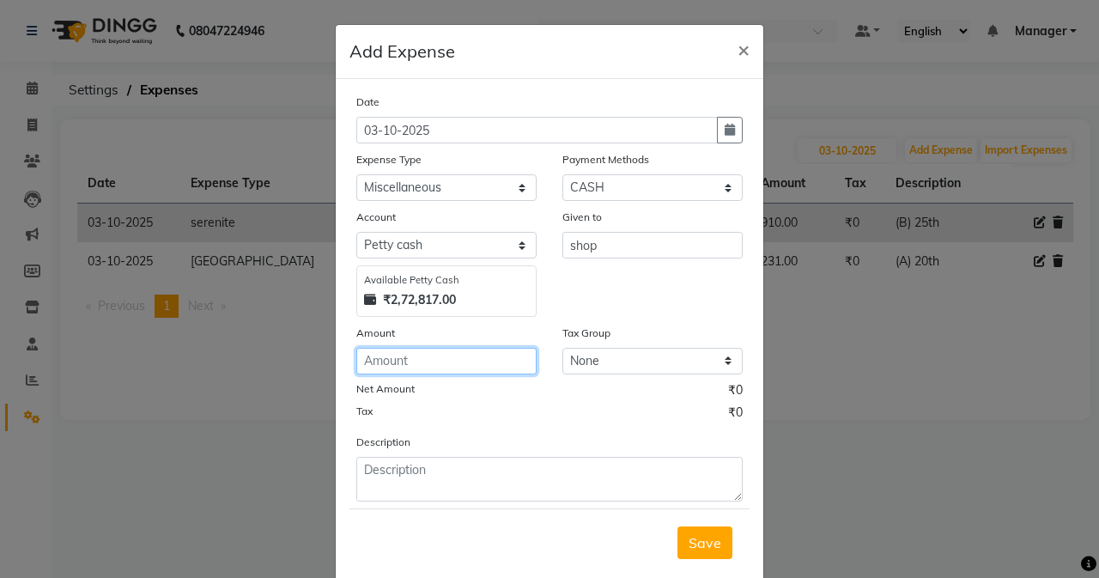
click at [433, 369] on input "number" at bounding box center [446, 361] width 180 height 27
type input "10"
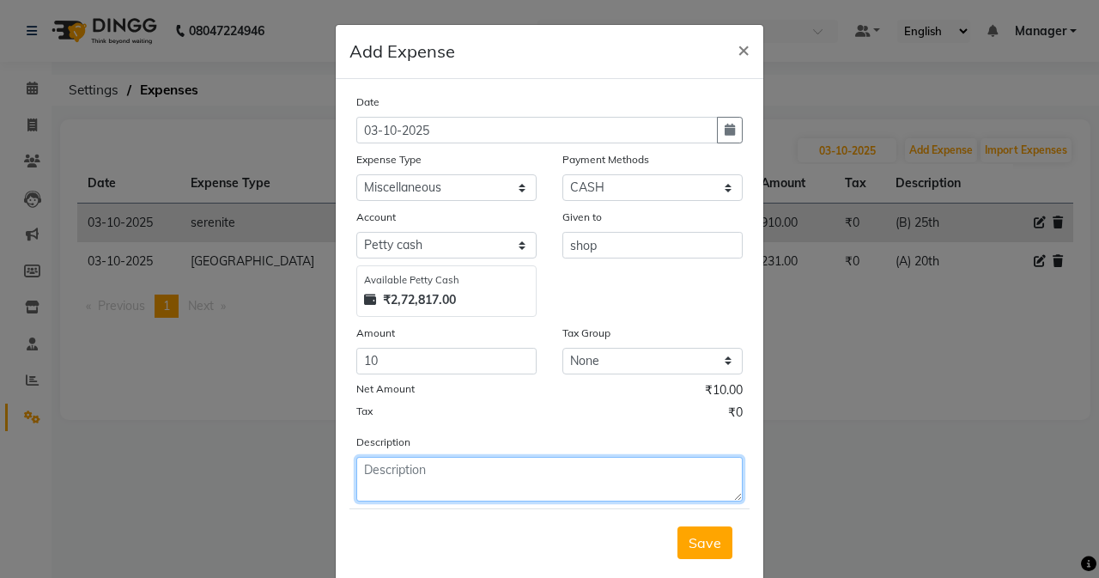
click at [397, 472] on textarea at bounding box center [549, 479] width 386 height 45
type textarea "Biscuit"
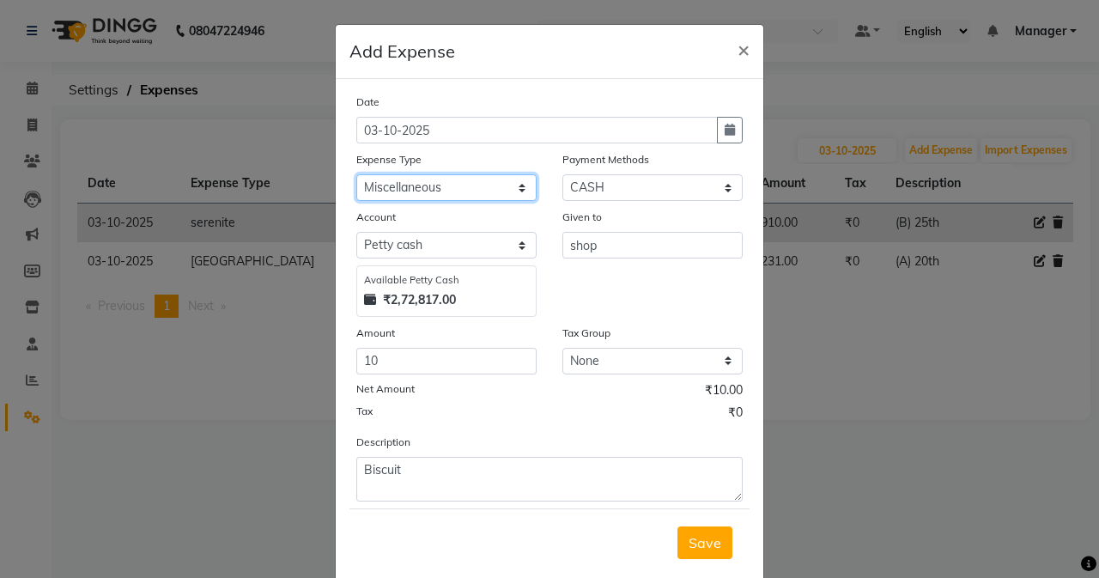
click at [445, 197] on select "Select Advance Salary Air Condition [PERSON_NAME] Aroma auto money Beauty Bazaa…" at bounding box center [446, 187] width 180 height 27
select select "22058"
click at [356, 174] on select "Select Advance Salary Air Condition [PERSON_NAME] Aroma auto money Beauty Bazaa…" at bounding box center [446, 187] width 180 height 27
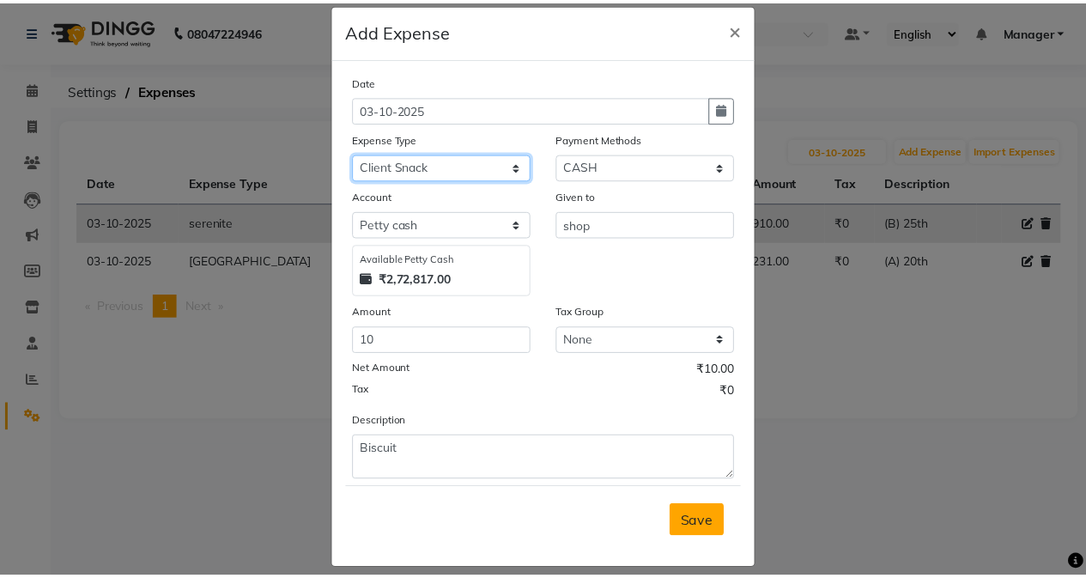
scroll to position [37, 0]
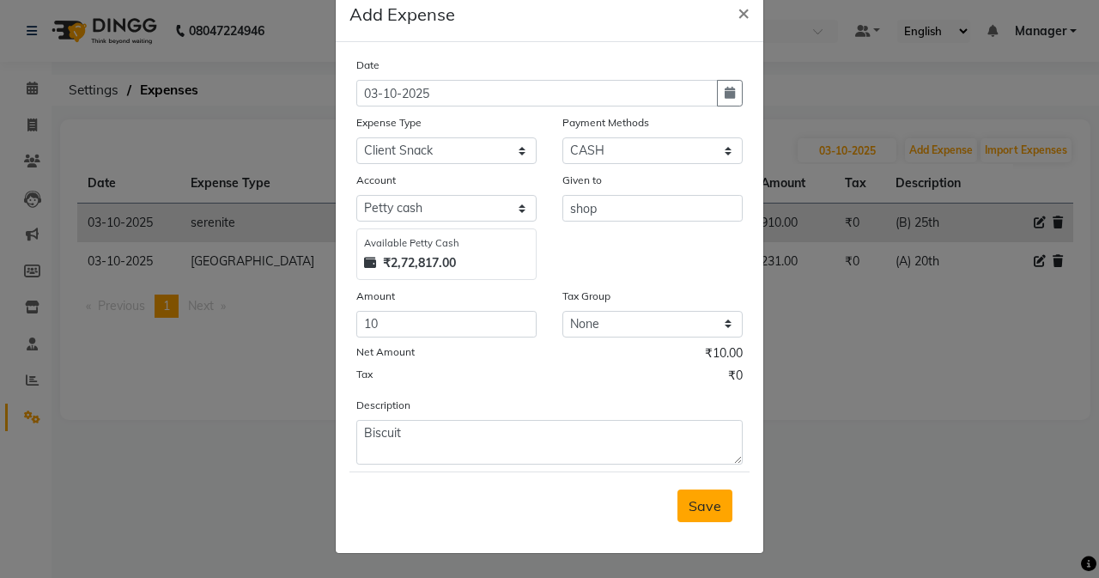
click at [688, 504] on span "Save" at bounding box center [704, 505] width 33 height 17
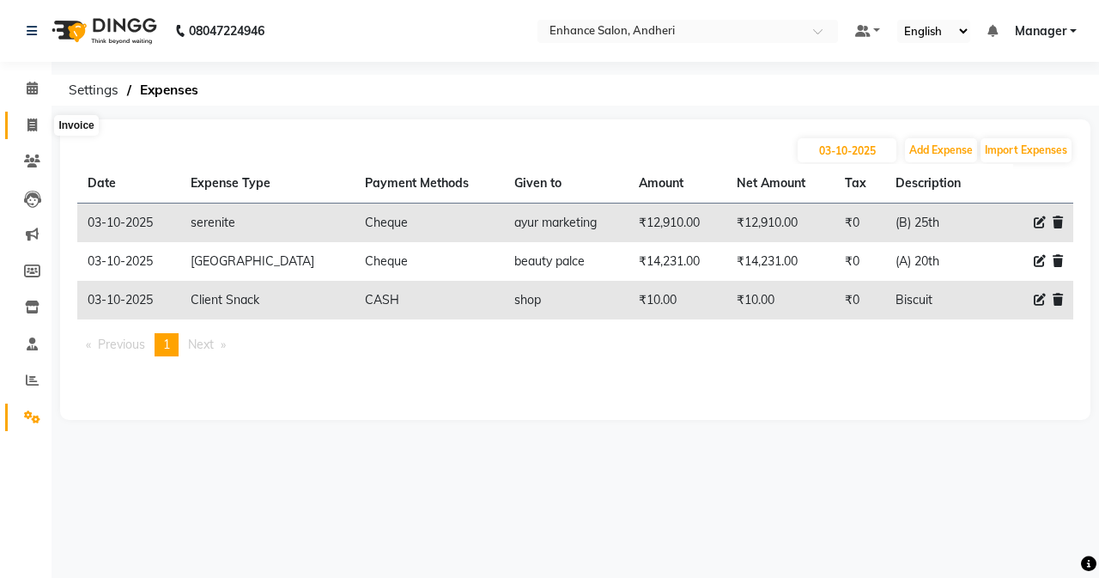
click at [35, 128] on icon at bounding box center [31, 124] width 9 height 13
select select "service"
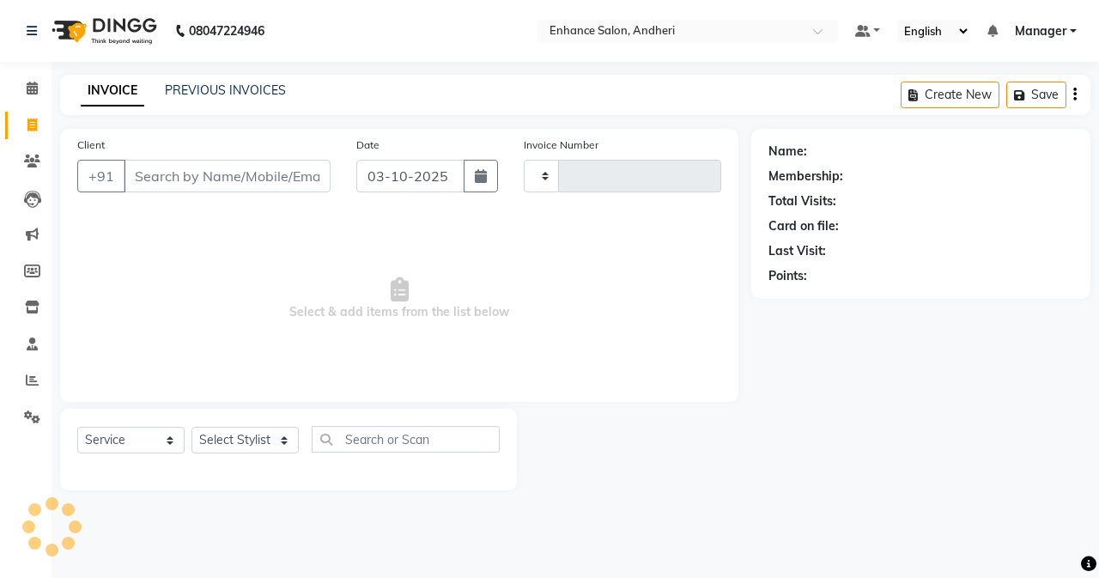
type input "3209"
select select "7236"
click at [39, 160] on icon at bounding box center [32, 160] width 16 height 13
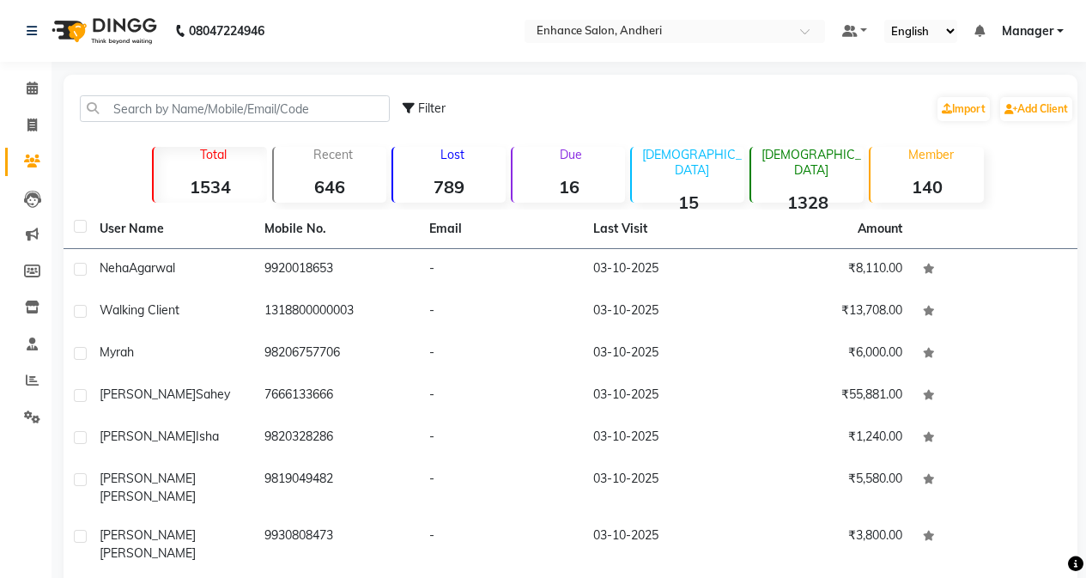
click at [171, 92] on div "Filter Import Add Client" at bounding box center [570, 109] width 1007 height 54
click at [172, 101] on input "text" at bounding box center [235, 108] width 310 height 27
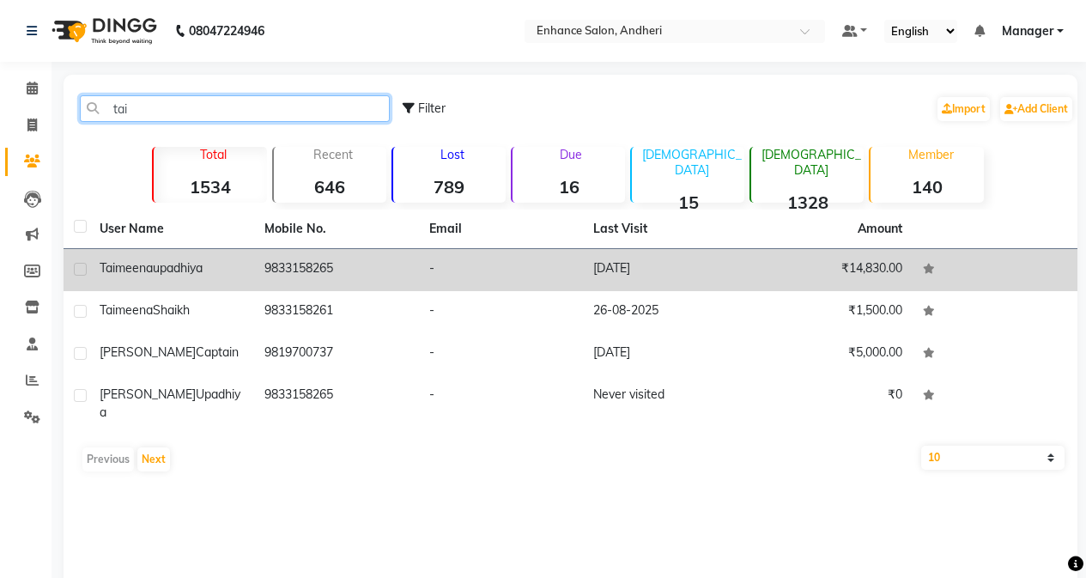
type input "tai"
click at [203, 263] on span "upadhiya" at bounding box center [178, 267] width 50 height 15
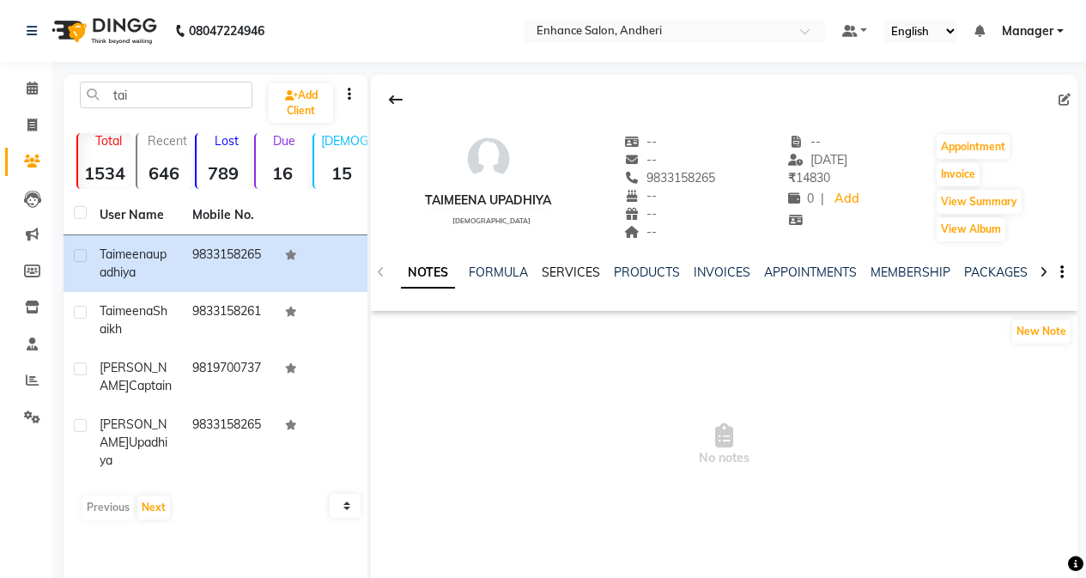
click at [552, 273] on link "SERVICES" at bounding box center [571, 271] width 58 height 15
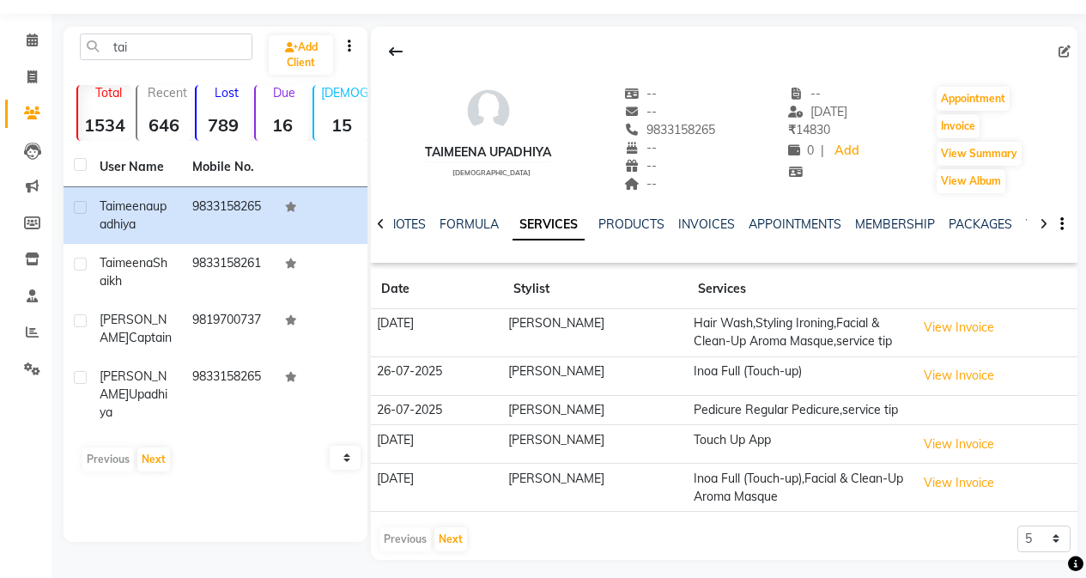
scroll to position [74, 0]
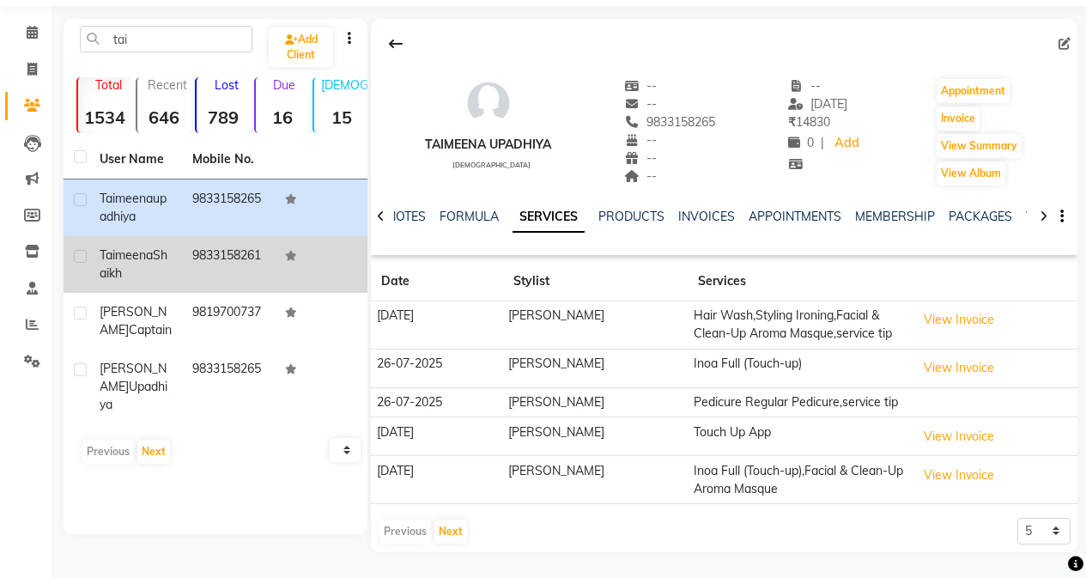
click at [208, 245] on td "9833158261" at bounding box center [228, 264] width 93 height 57
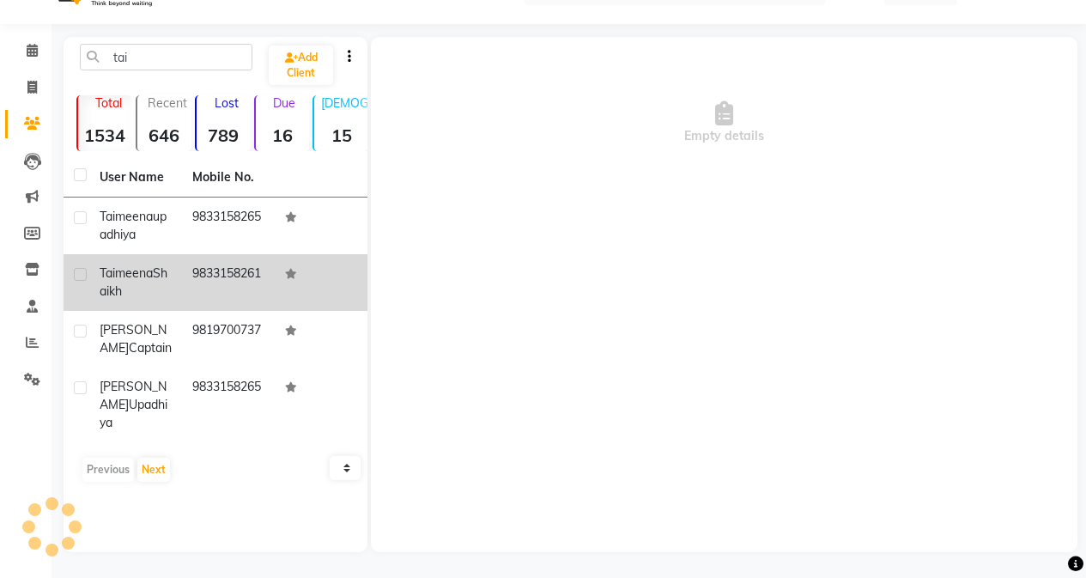
scroll to position [38, 0]
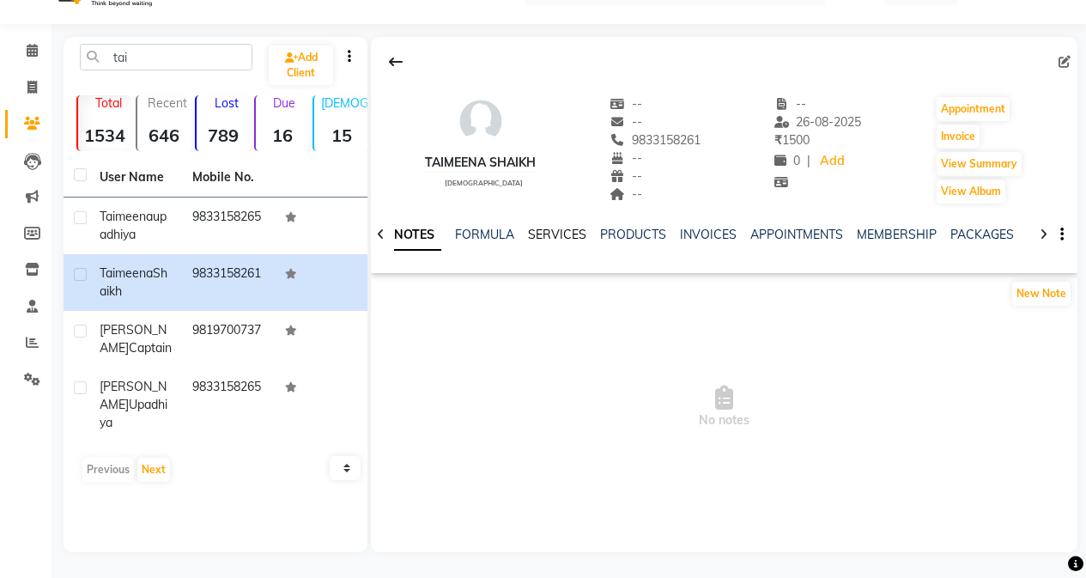
click at [539, 228] on link "SERVICES" at bounding box center [557, 234] width 58 height 15
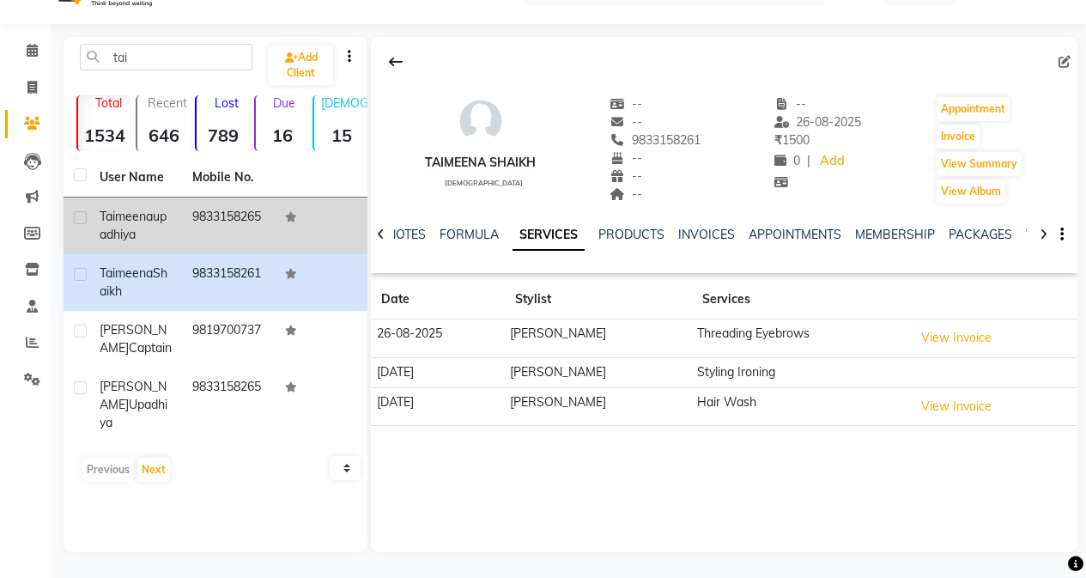
click at [296, 236] on td at bounding box center [321, 225] width 93 height 57
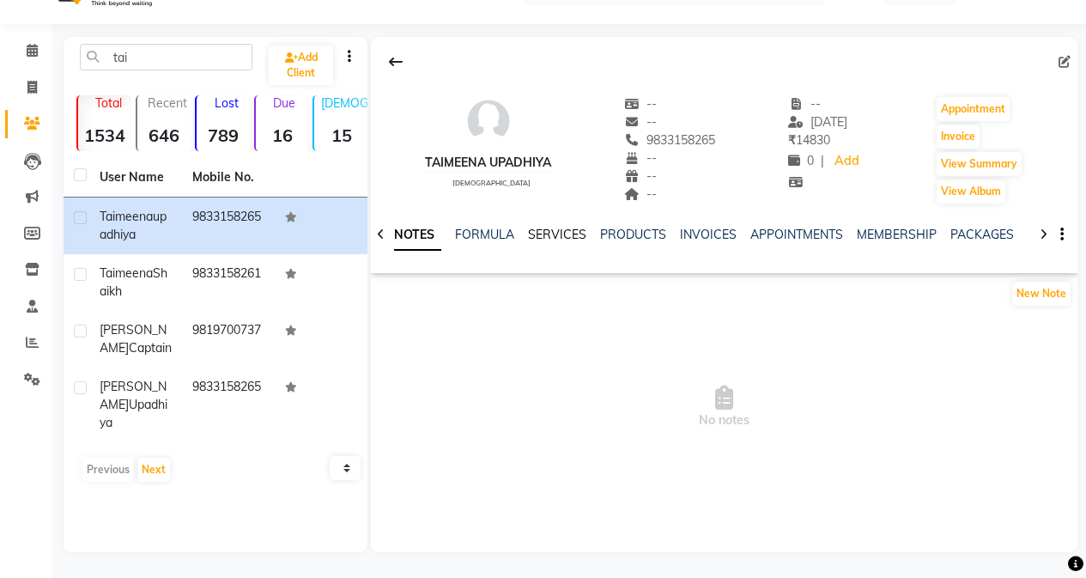
click at [550, 233] on link "SERVICES" at bounding box center [557, 234] width 58 height 15
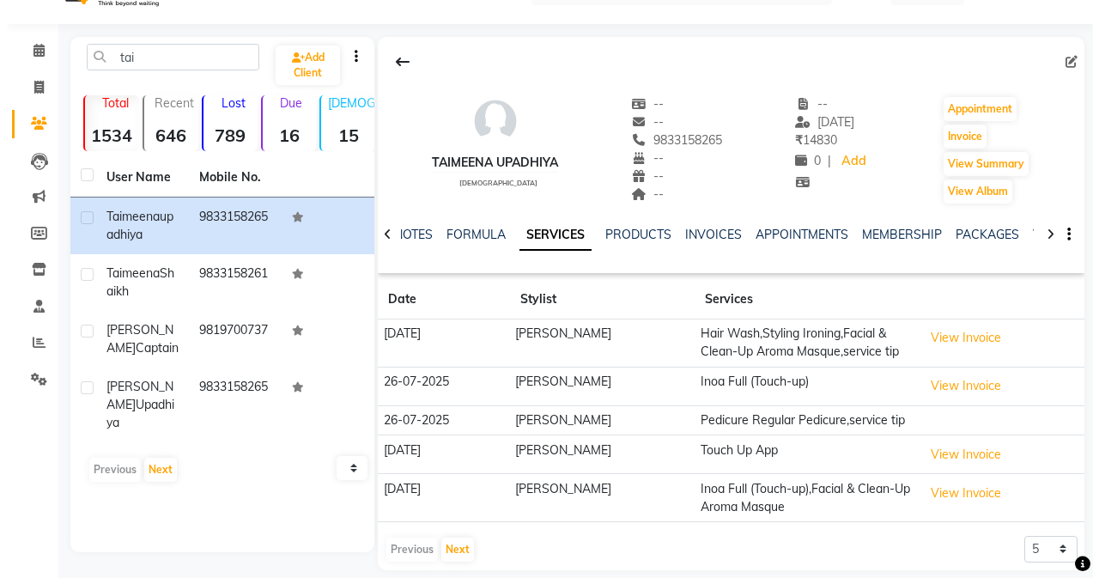
scroll to position [74, 0]
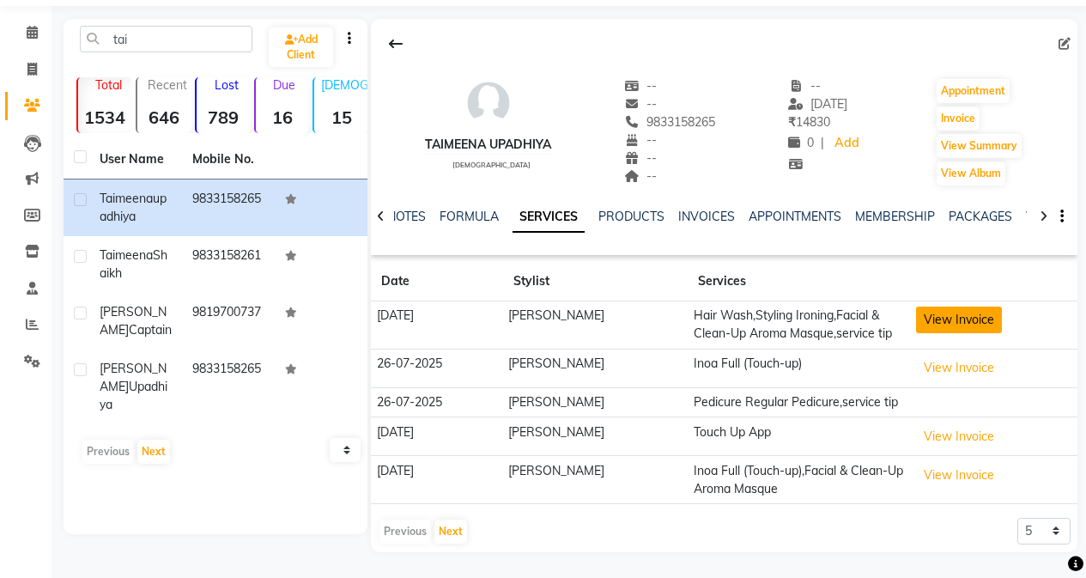
click at [864, 309] on button "View Invoice" at bounding box center [959, 319] width 86 height 27
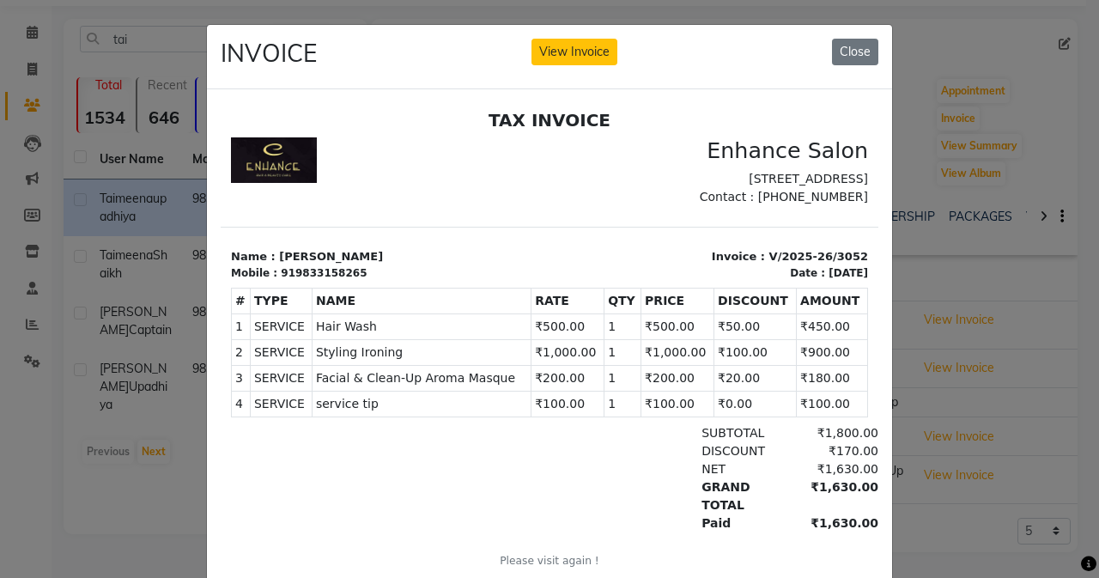
scroll to position [14, 0]
click at [849, 63] on button "Close" at bounding box center [855, 52] width 46 height 27
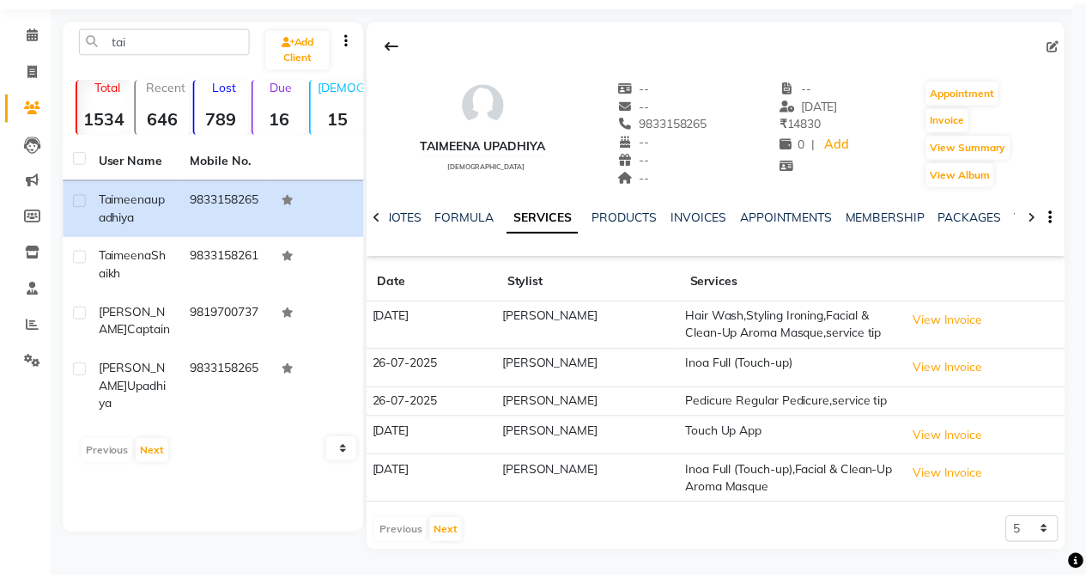
scroll to position [56, 0]
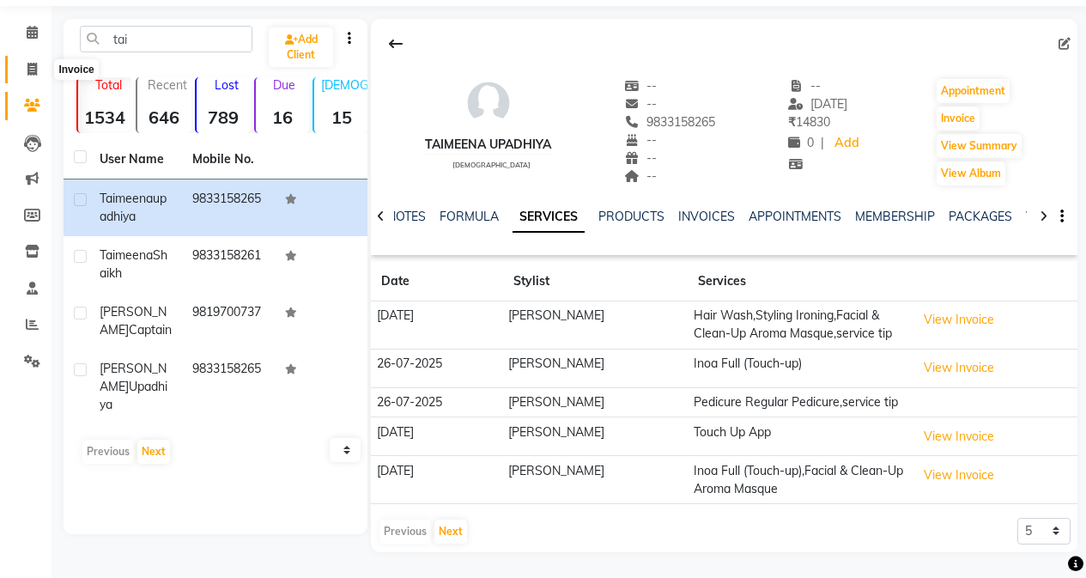
click at [31, 74] on icon at bounding box center [31, 69] width 9 height 13
select select "service"
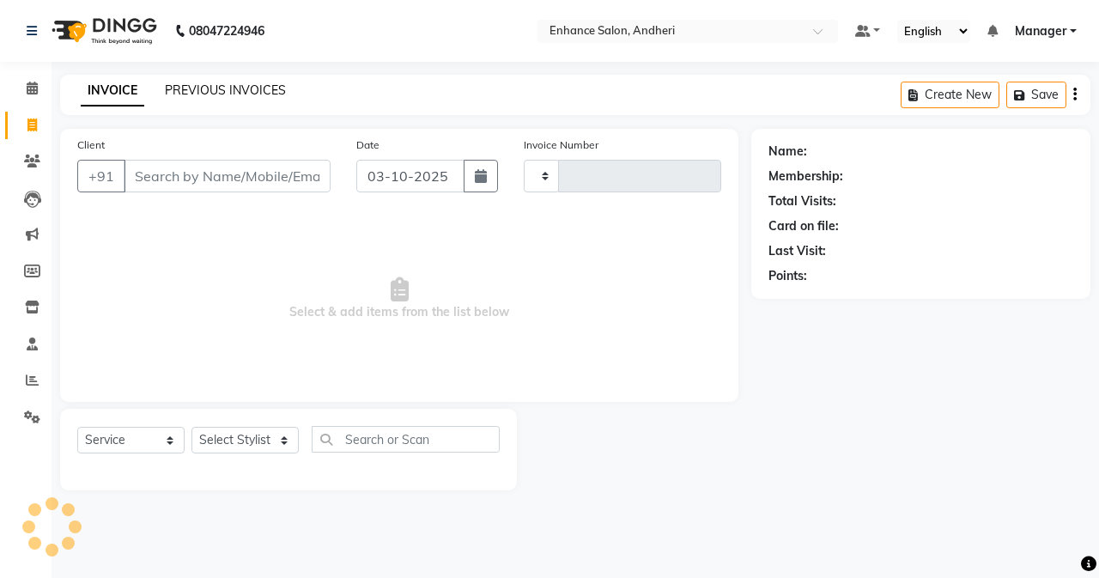
click at [250, 94] on link "PREVIOUS INVOICES" at bounding box center [225, 89] width 121 height 15
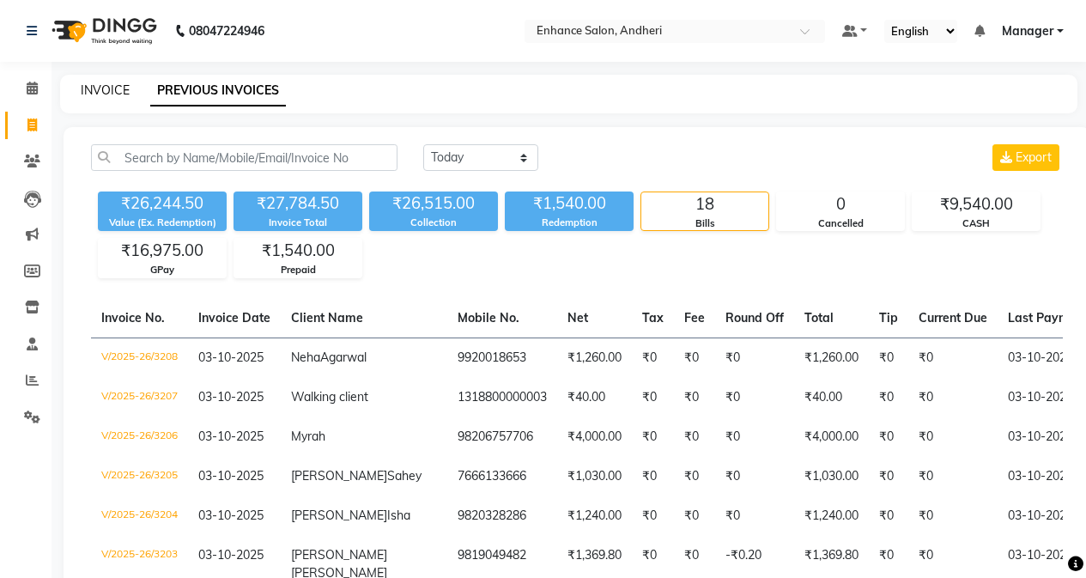
click at [95, 84] on link "INVOICE" at bounding box center [105, 89] width 49 height 15
select select "service"
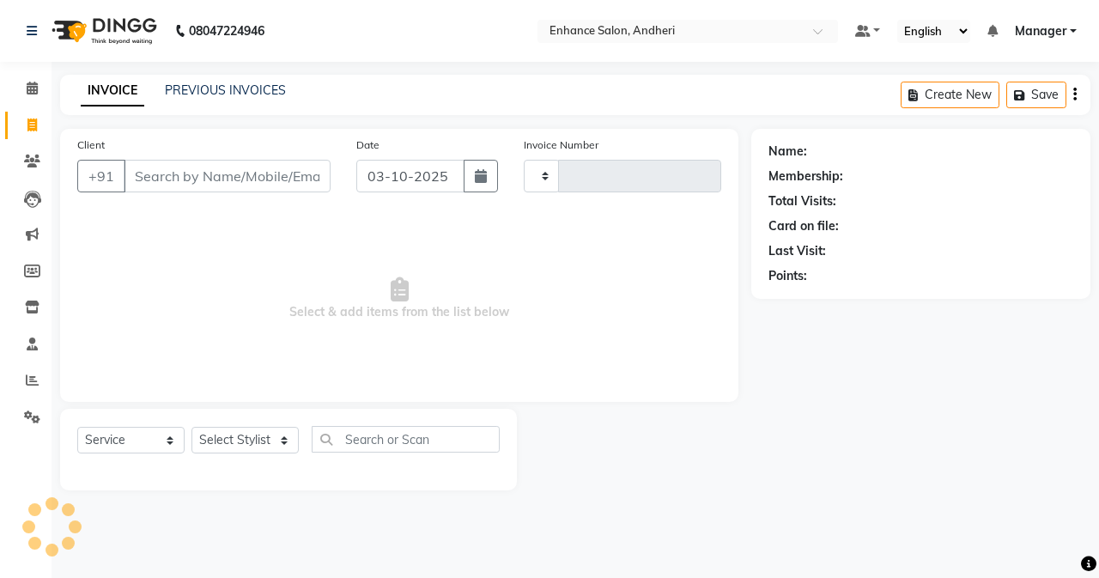
type input "t"
type input "3209"
select select "7236"
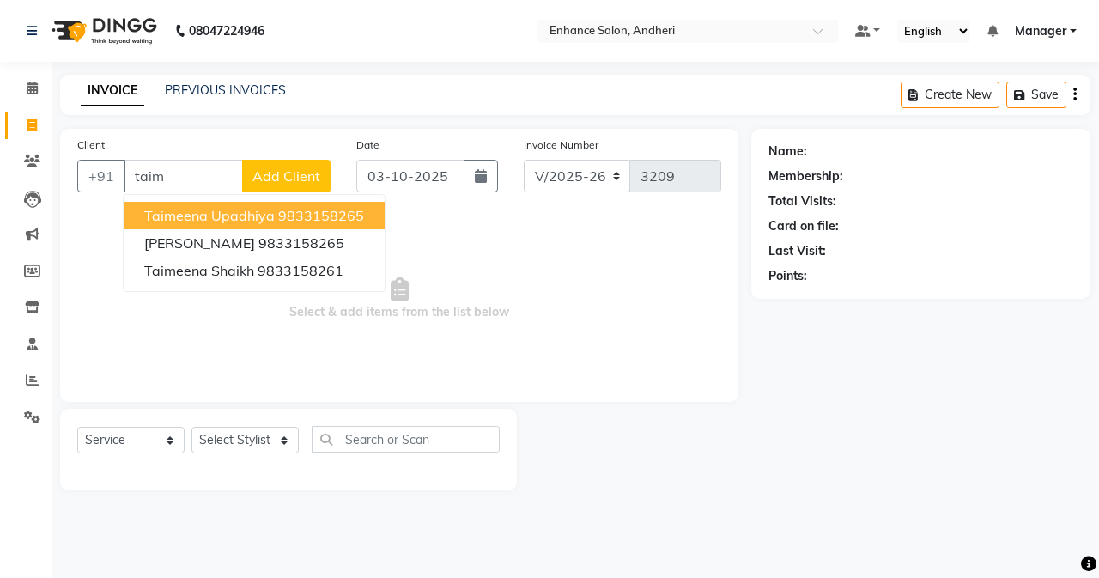
click at [198, 211] on span "Taimeena upadhiya" at bounding box center [209, 215] width 130 height 17
type input "9833158265"
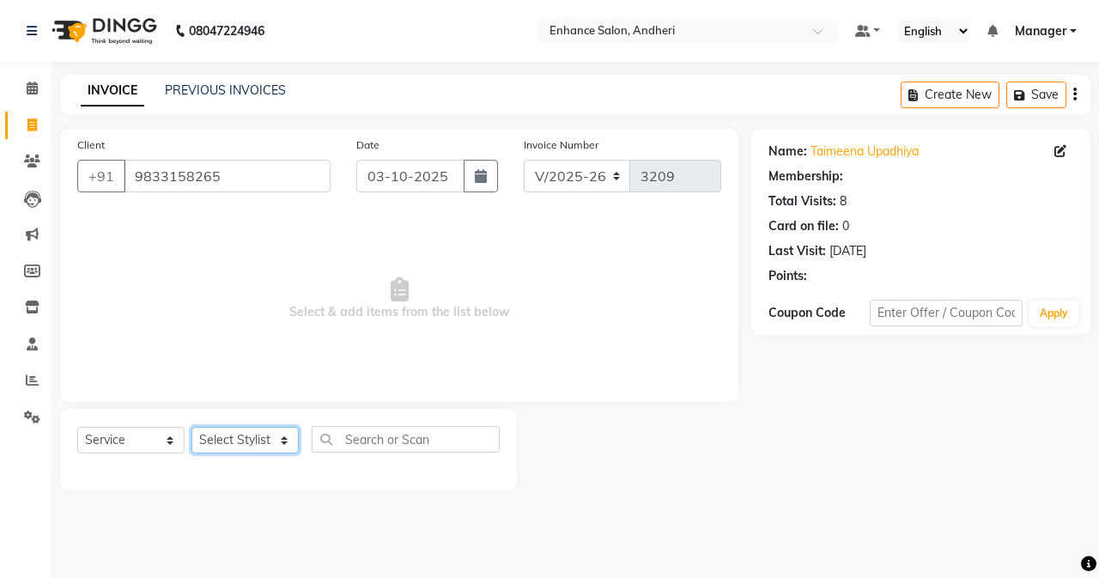
click at [248, 434] on select "Select Stylist Admin [PERSON_NAME] [PERSON_NAME] [PERSON_NAME] Manager [PERSON_…" at bounding box center [244, 440] width 107 height 27
select select "79056"
click at [191, 427] on select "Select Stylist Admin [PERSON_NAME] [PERSON_NAME] [PERSON_NAME] Manager [PERSON_…" at bounding box center [244, 440] width 107 height 27
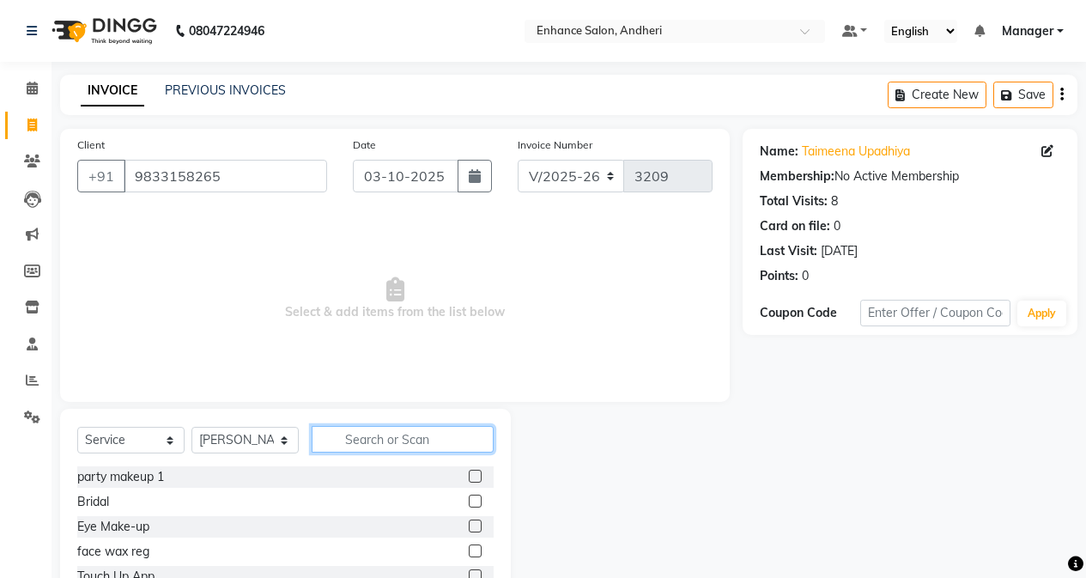
click at [390, 447] on input "text" at bounding box center [403, 439] width 182 height 27
type input "was"
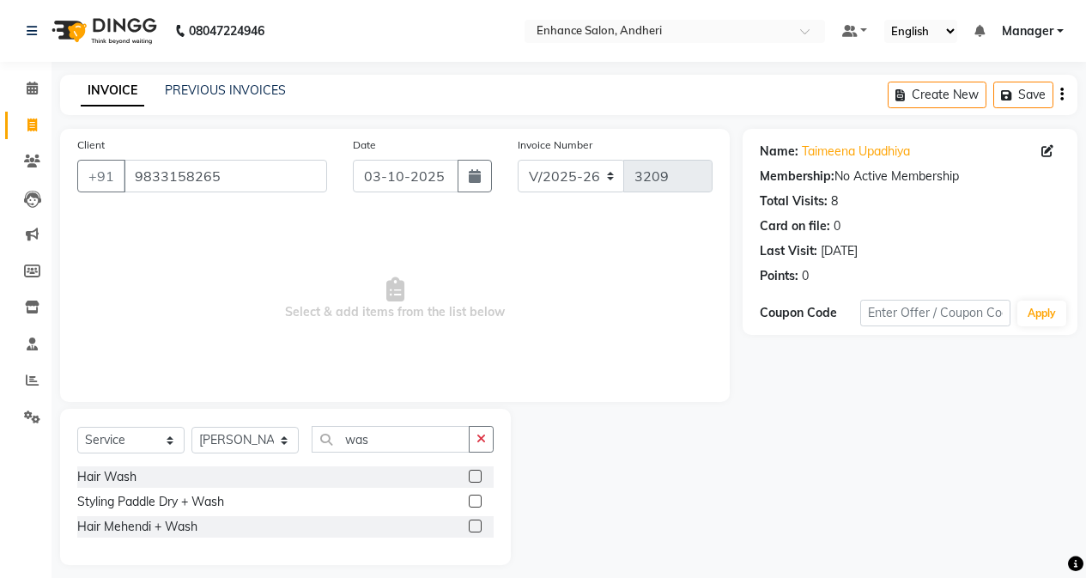
click at [470, 475] on label at bounding box center [475, 475] width 13 height 13
click at [470, 475] on input "checkbox" at bounding box center [474, 476] width 11 height 11
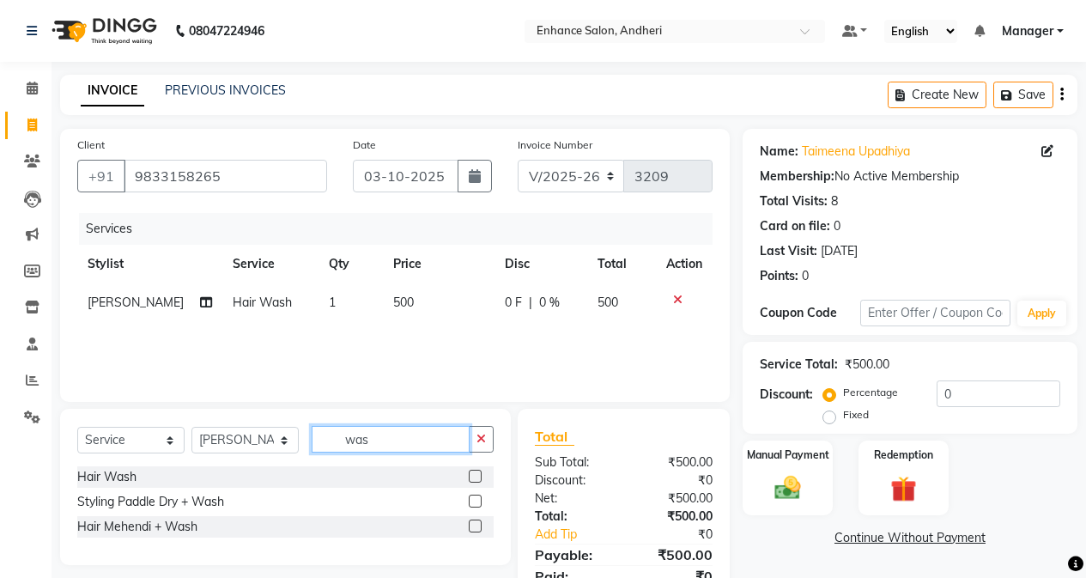
checkbox input "false"
click at [394, 437] on input "was" at bounding box center [391, 439] width 158 height 27
type input "w"
type input "ir"
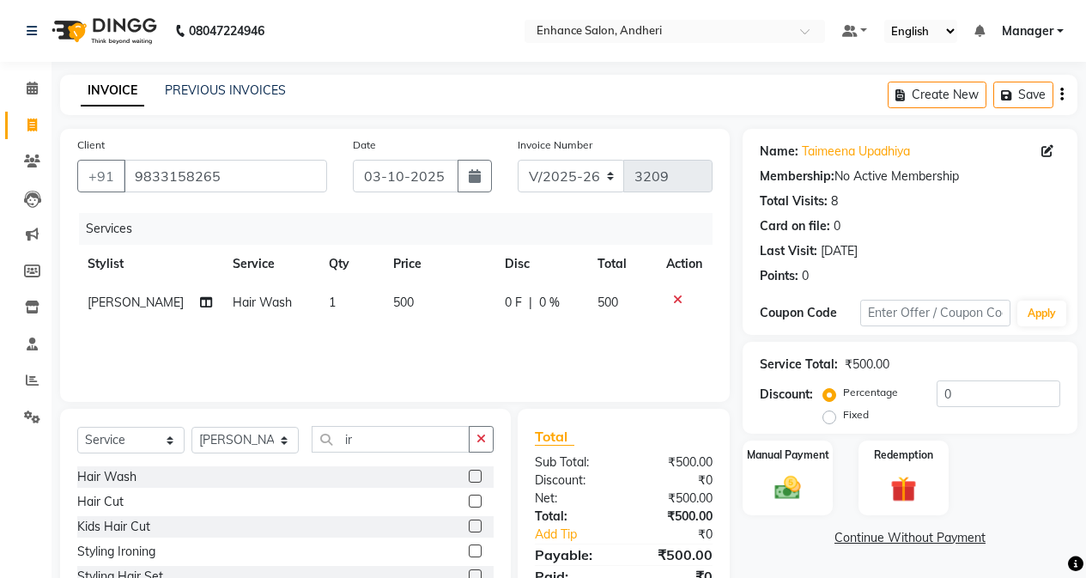
drag, startPoint x: 463, startPoint y: 558, endPoint x: 453, endPoint y: 541, distance: 20.0
click at [469, 540] on div at bounding box center [474, 553] width 11 height 18
click at [469, 540] on label at bounding box center [475, 550] width 13 height 13
click at [469, 540] on input "checkbox" at bounding box center [474, 551] width 11 height 11
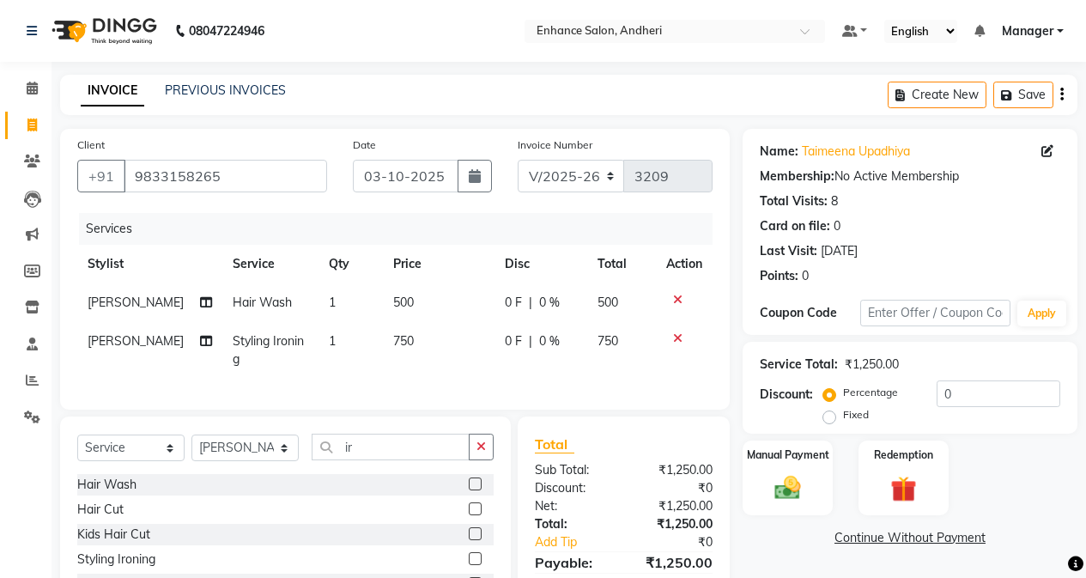
checkbox input "false"
click at [410, 342] on td "750" at bounding box center [439, 350] width 112 height 57
select select "79056"
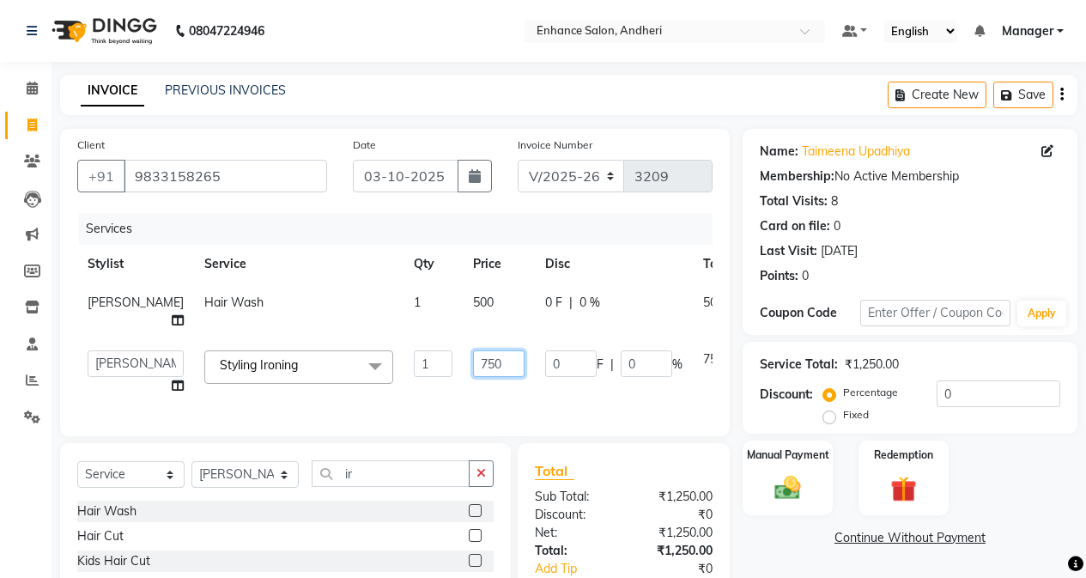
click at [473, 360] on input "750" at bounding box center [498, 363] width 51 height 27
type input "1000"
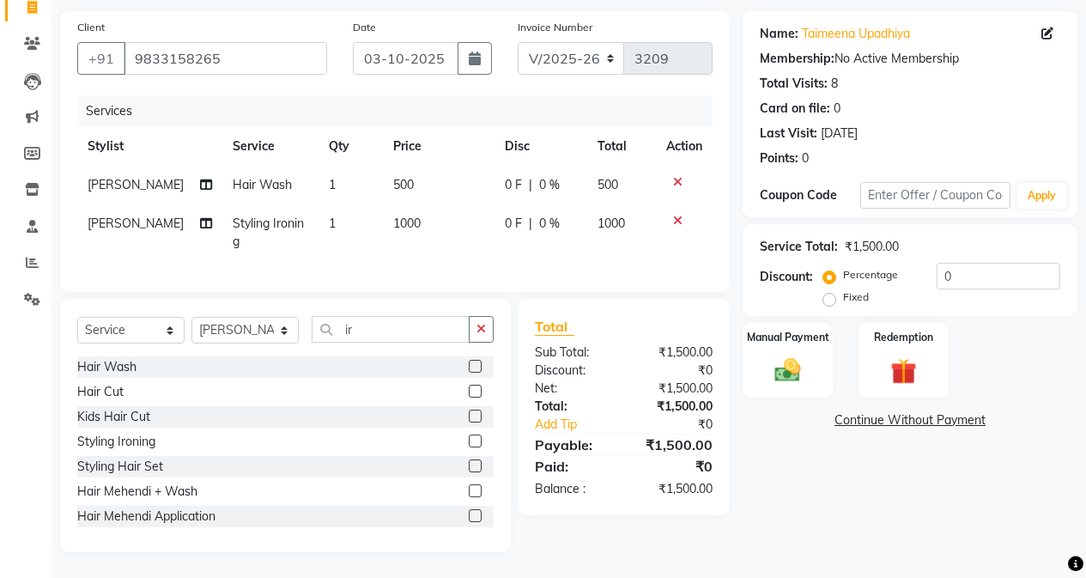
scroll to position [112, 0]
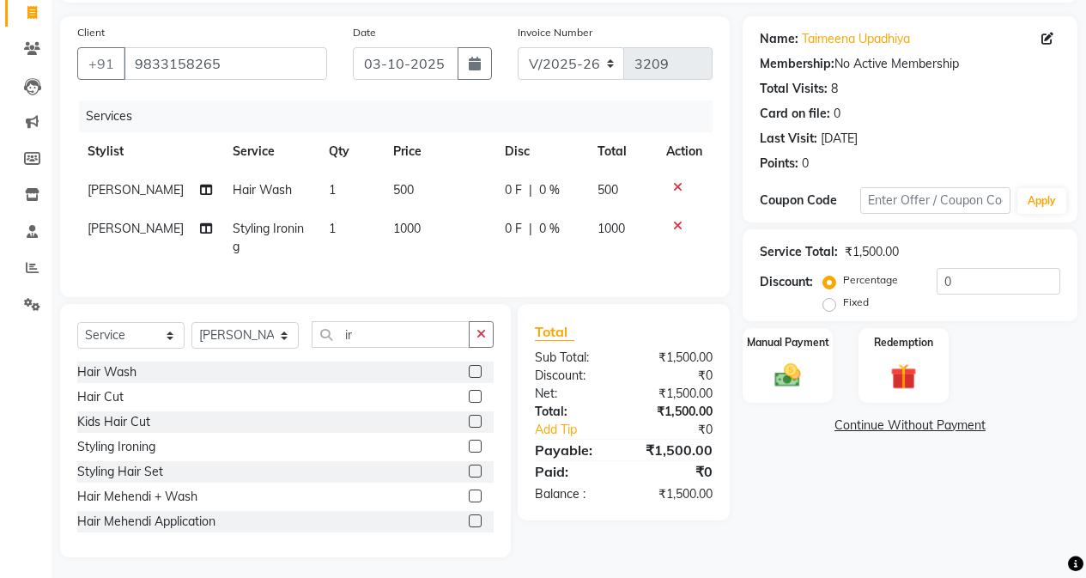
click at [768, 458] on div "Name: [PERSON_NAME] Membership: No Active Membership Total Visits: 8 Card on fi…" at bounding box center [916, 286] width 348 height 541
click at [753, 467] on div "Name: [PERSON_NAME] Membership: No Active Membership Total Visits: 8 Card on fi…" at bounding box center [916, 286] width 348 height 541
click at [360, 325] on input "ir" at bounding box center [391, 334] width 158 height 27
type input "i"
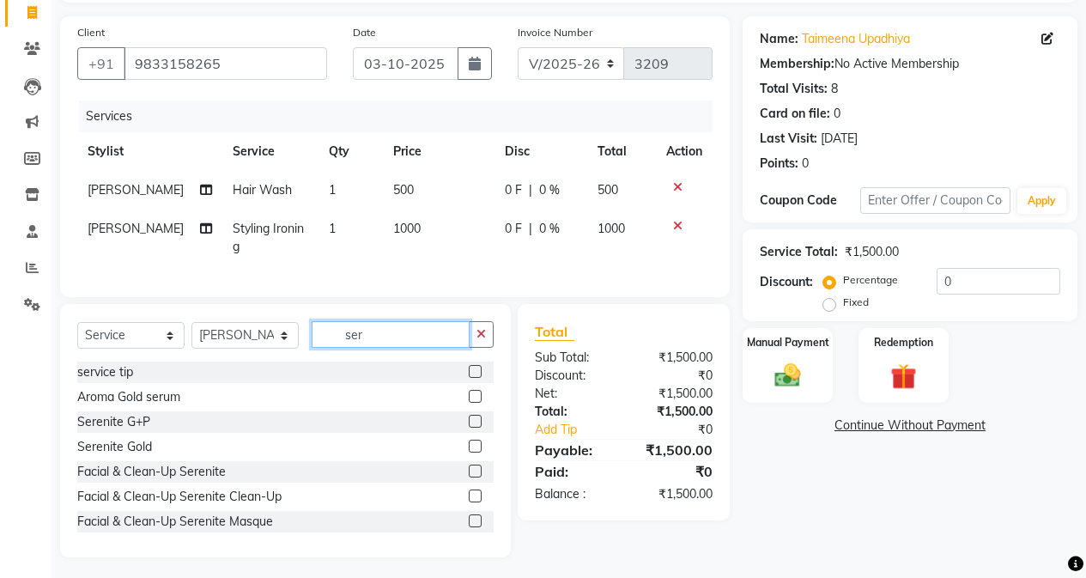
type input "ser"
click at [469, 367] on label at bounding box center [475, 371] width 13 height 13
click at [469, 367] on input "checkbox" at bounding box center [474, 371] width 11 height 11
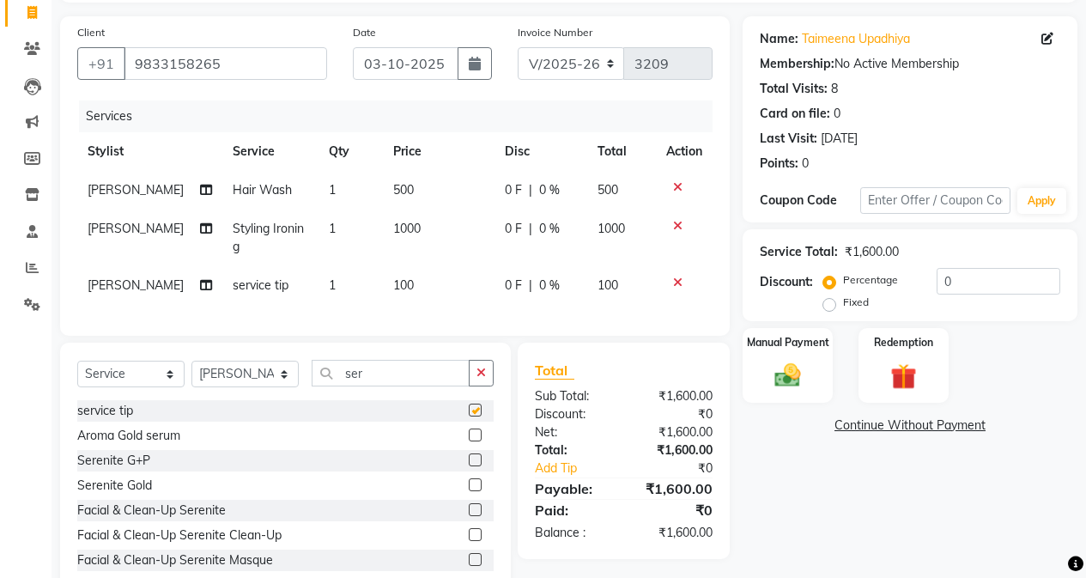
checkbox input "false"
click at [478, 286] on td "100" at bounding box center [439, 285] width 112 height 39
select select "79056"
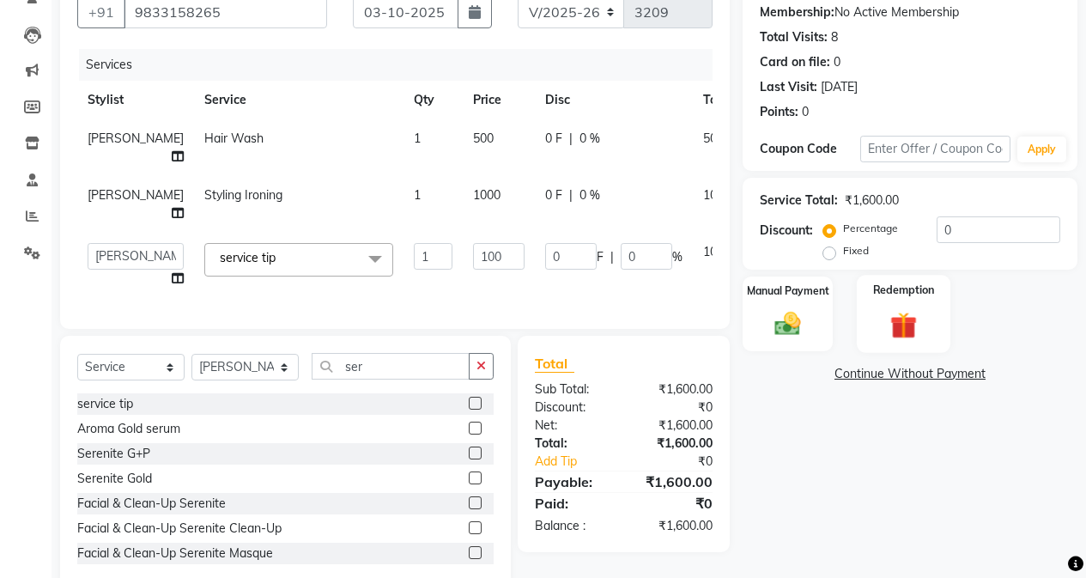
scroll to position [214, 0]
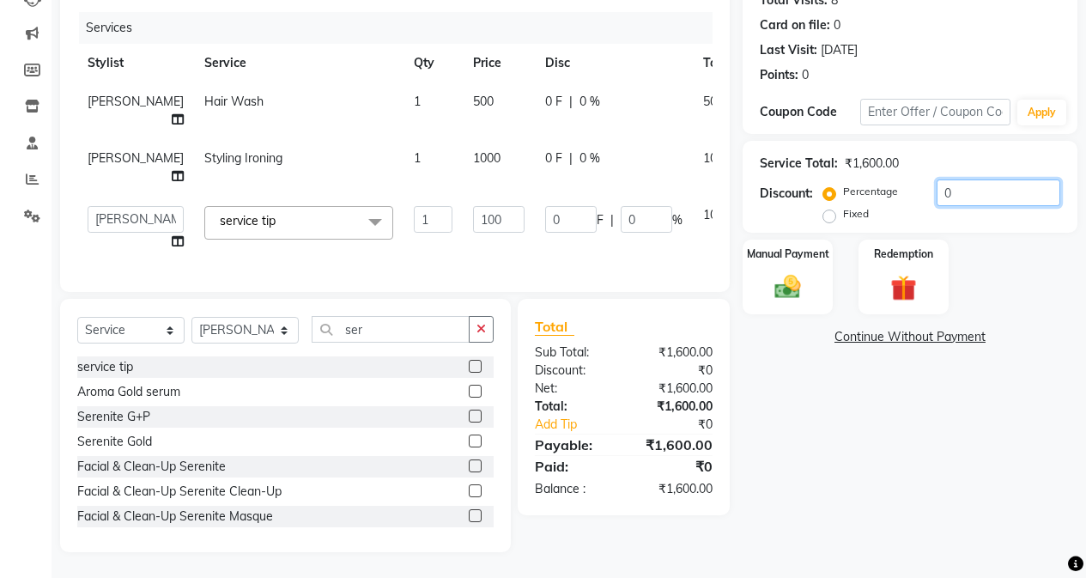
click at [864, 185] on input "0" at bounding box center [998, 192] width 124 height 27
type input "10"
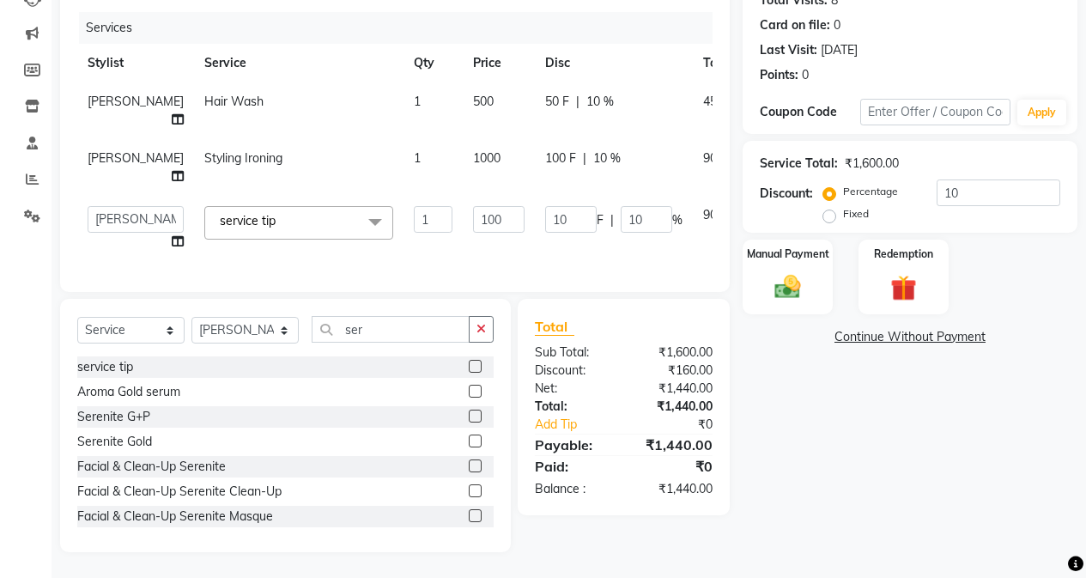
click at [672, 211] on span "%" at bounding box center [677, 220] width 10 height 18
click at [621, 206] on input "10" at bounding box center [646, 219] width 51 height 27
type input "1"
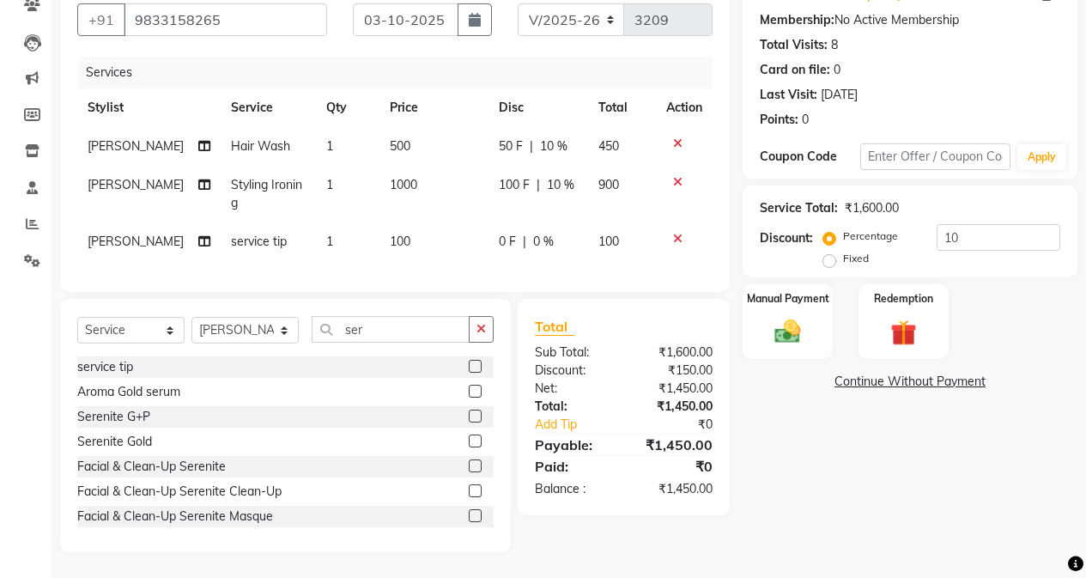
scroll to position [169, 0]
click at [857, 433] on div "Name: [PERSON_NAME] Membership: No Active Membership Total Visits: 8 Card on fi…" at bounding box center [916, 262] width 348 height 579
click at [793, 328] on img at bounding box center [788, 331] width 44 height 31
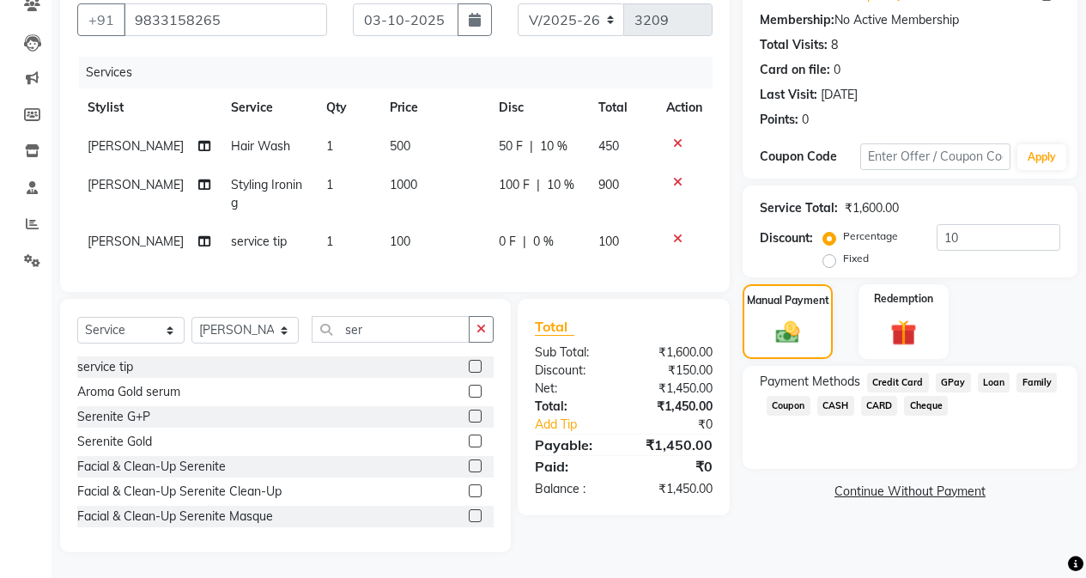
click at [864, 372] on span "GPay" at bounding box center [952, 382] width 35 height 20
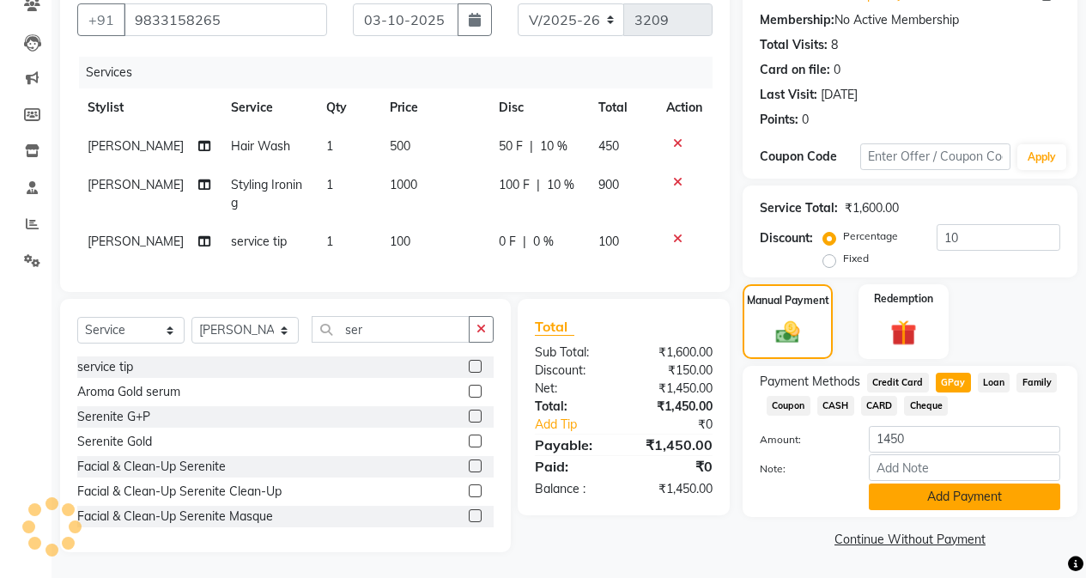
click at [864, 483] on button "Add Payment" at bounding box center [964, 496] width 191 height 27
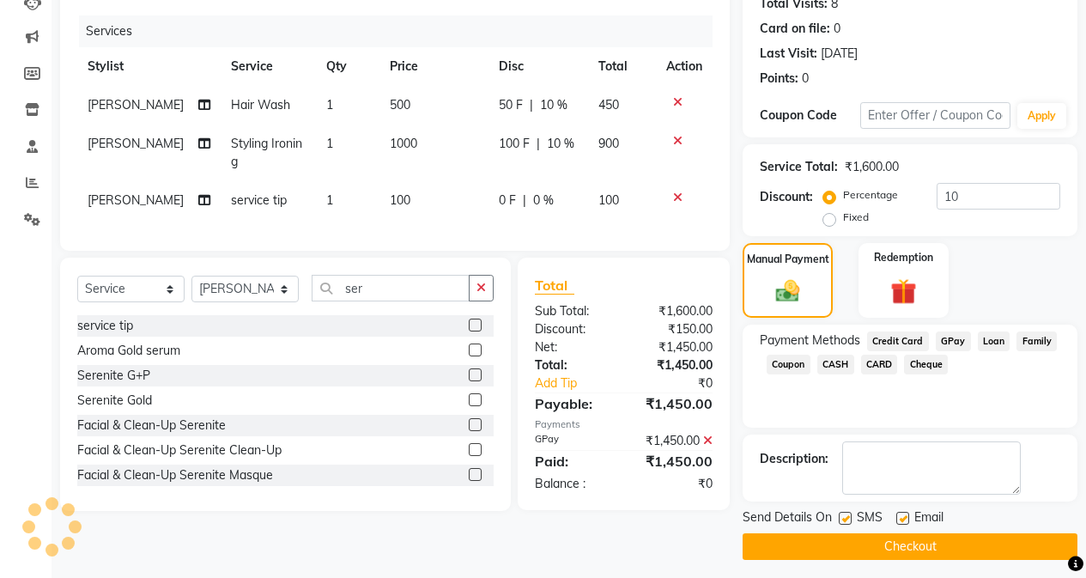
scroll to position [205, 0]
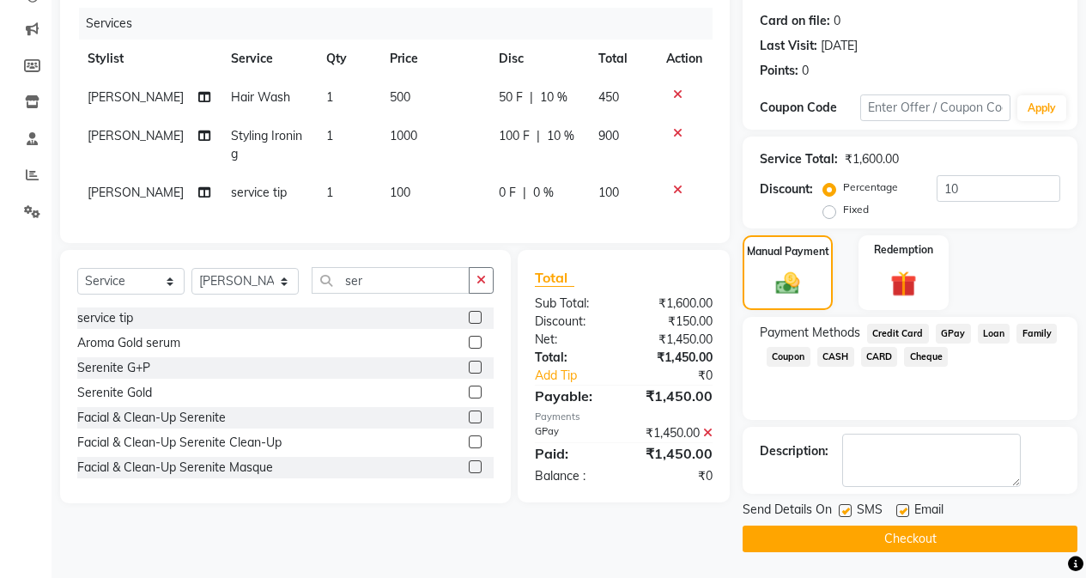
click at [864, 540] on button "Checkout" at bounding box center [909, 538] width 335 height 27
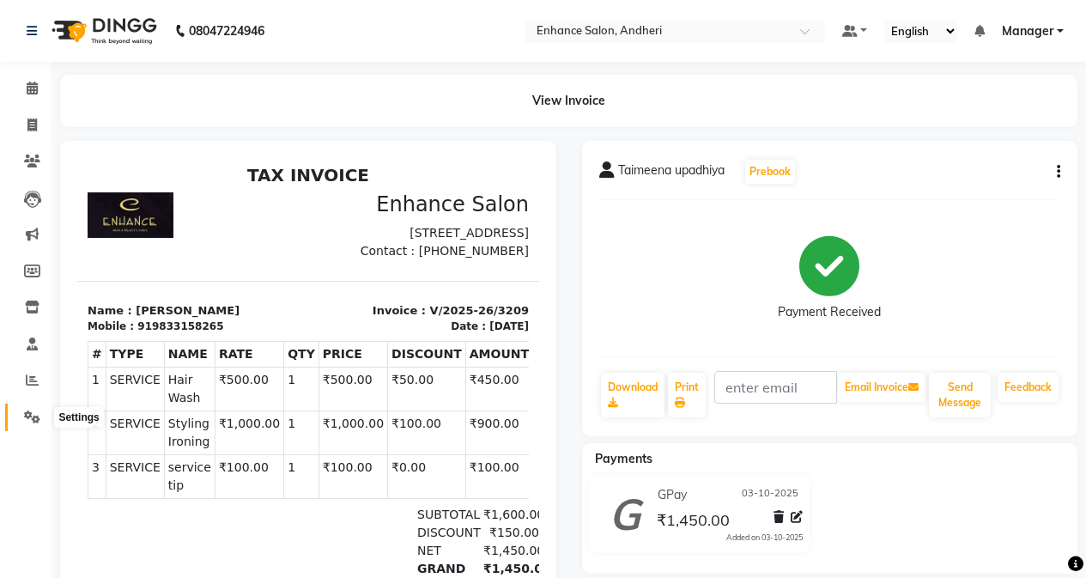
click at [27, 428] on link "Settings" at bounding box center [25, 417] width 41 height 28
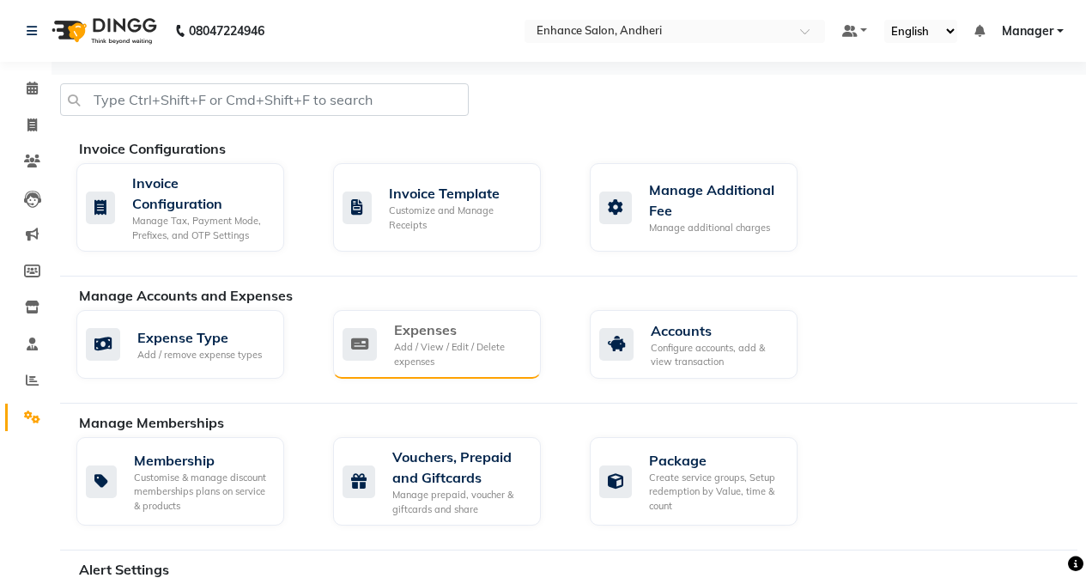
click at [522, 325] on div "Expenses" at bounding box center [460, 329] width 133 height 21
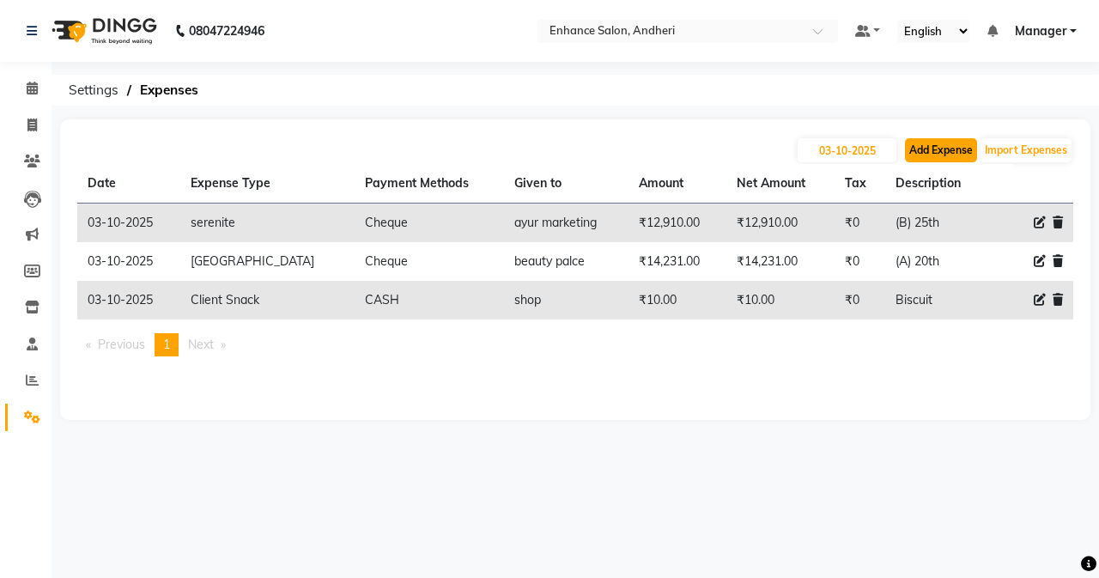
click at [864, 142] on button "Add Expense" at bounding box center [941, 150] width 72 height 24
select select "1"
select select "6324"
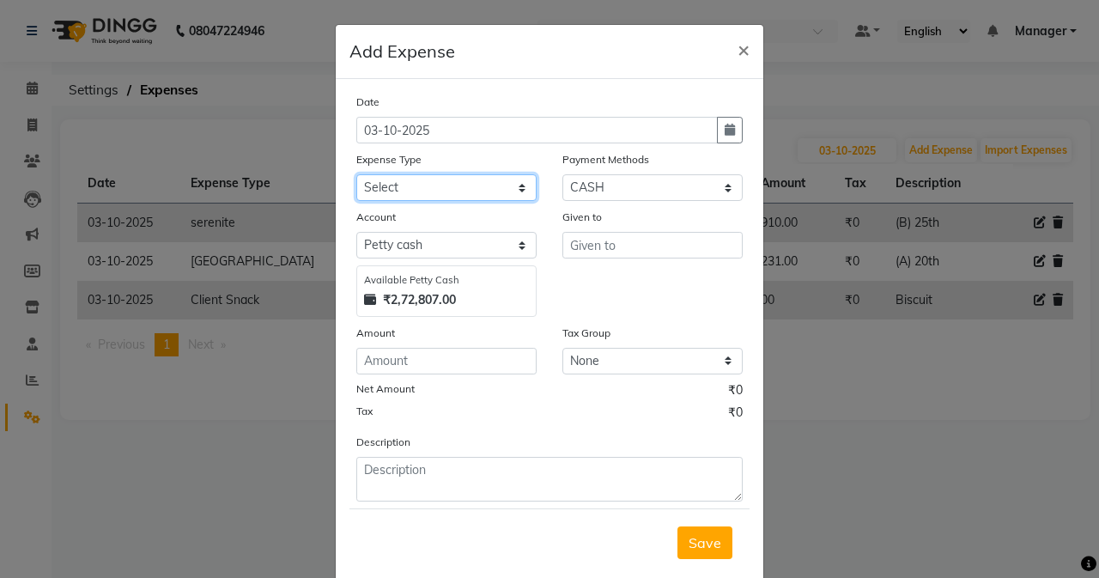
click at [448, 188] on select "Select Advance Salary Air Condition [PERSON_NAME] Aroma auto money Beauty Bazaa…" at bounding box center [446, 187] width 180 height 27
select select "18688"
click at [356, 174] on select "Select Advance Salary Air Condition [PERSON_NAME] Aroma auto money Beauty Bazaa…" at bounding box center [446, 187] width 180 height 27
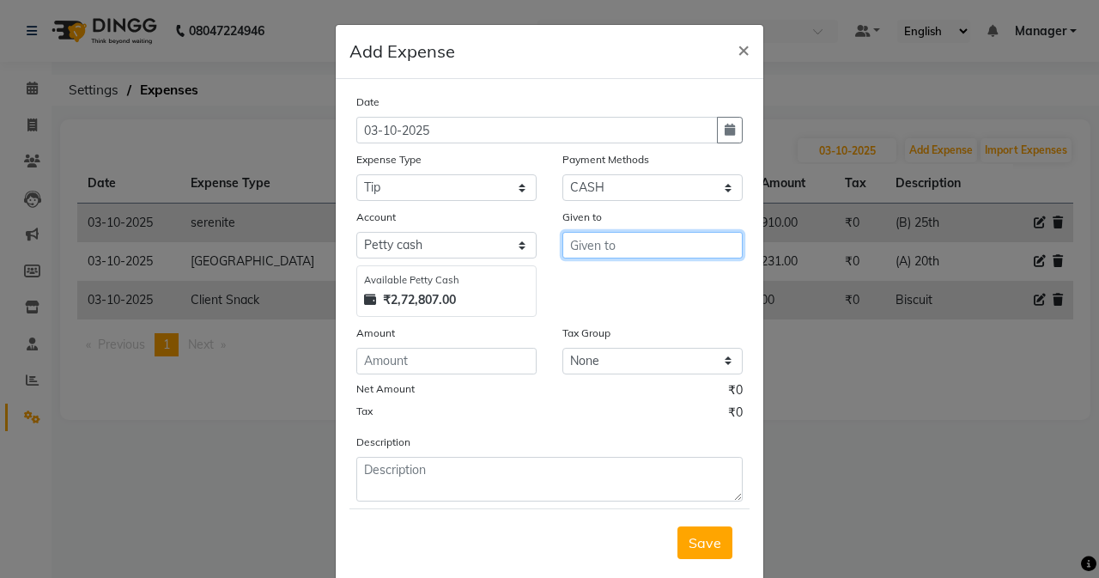
click at [628, 241] on input "text" at bounding box center [652, 245] width 180 height 27
type input "[GEOGRAPHIC_DATA]"
click at [439, 342] on div "Amount" at bounding box center [446, 336] width 180 height 24
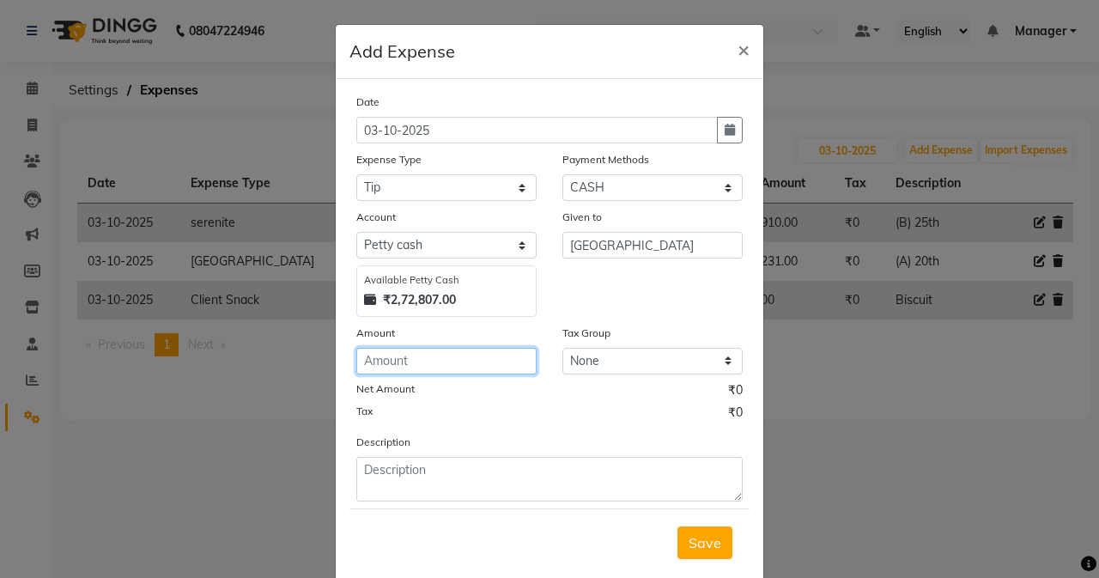
click at [444, 366] on input "number" at bounding box center [446, 361] width 180 height 27
type input "100"
click at [688, 538] on span "Save" at bounding box center [704, 542] width 33 height 17
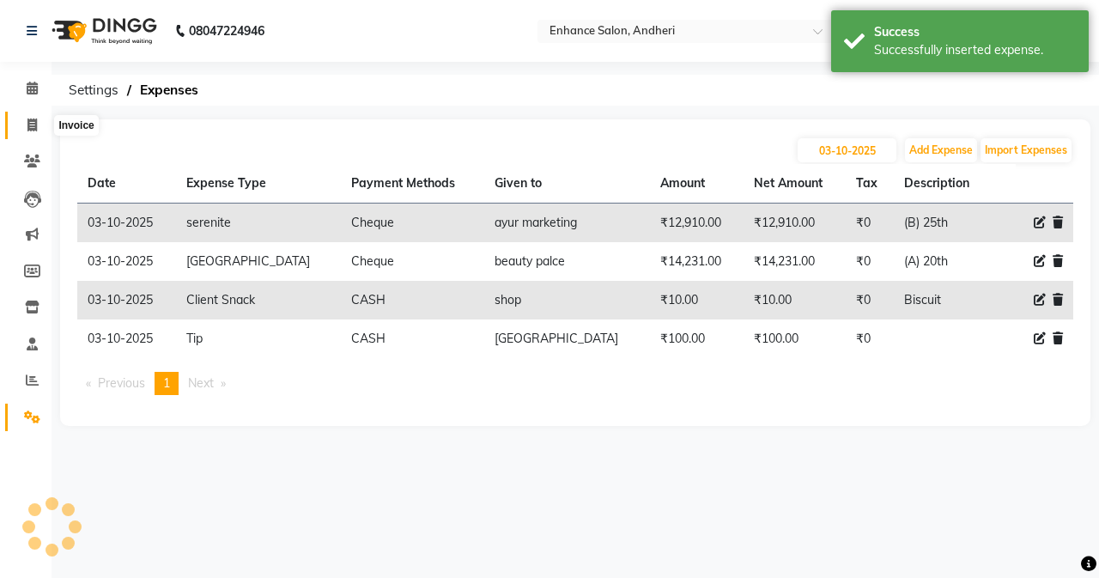
click at [21, 127] on span at bounding box center [32, 126] width 30 height 20
select select "service"
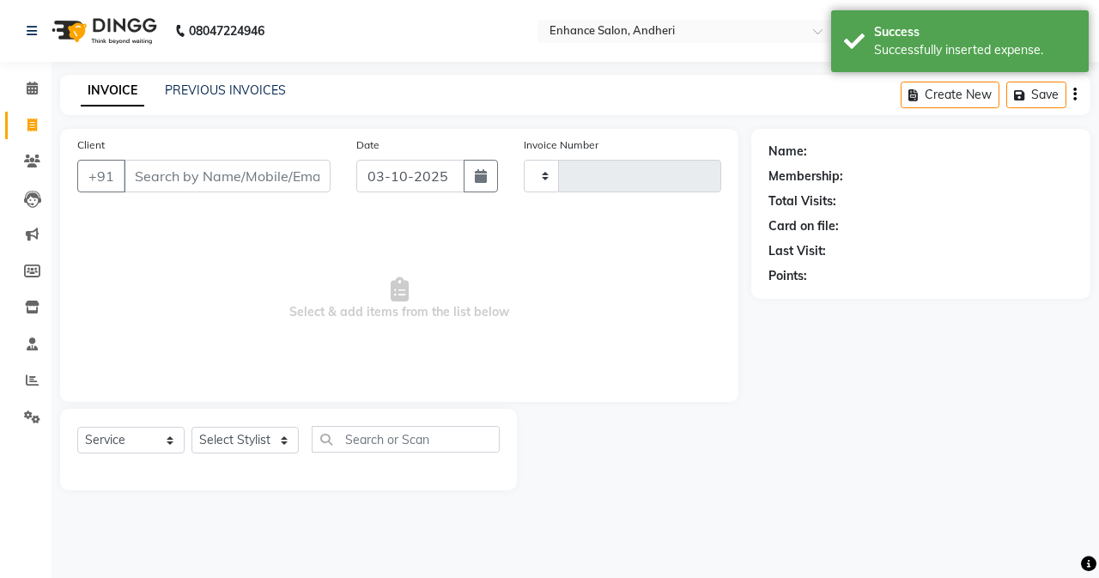
type input "3210"
select select "7236"
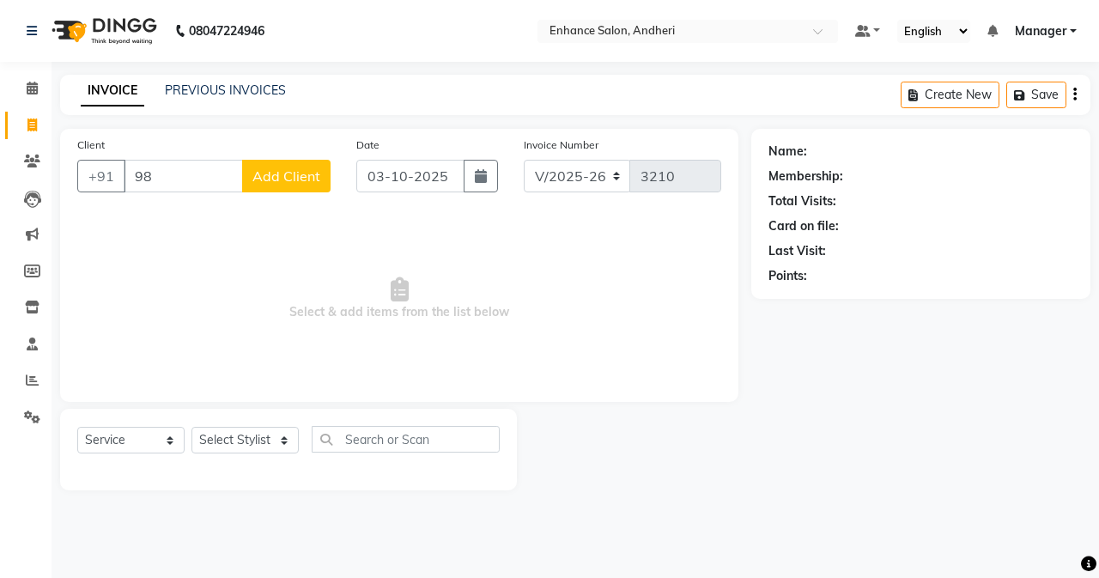
type input "9"
type input "9892893111"
click at [267, 166] on button "Add Client" at bounding box center [286, 176] width 88 height 33
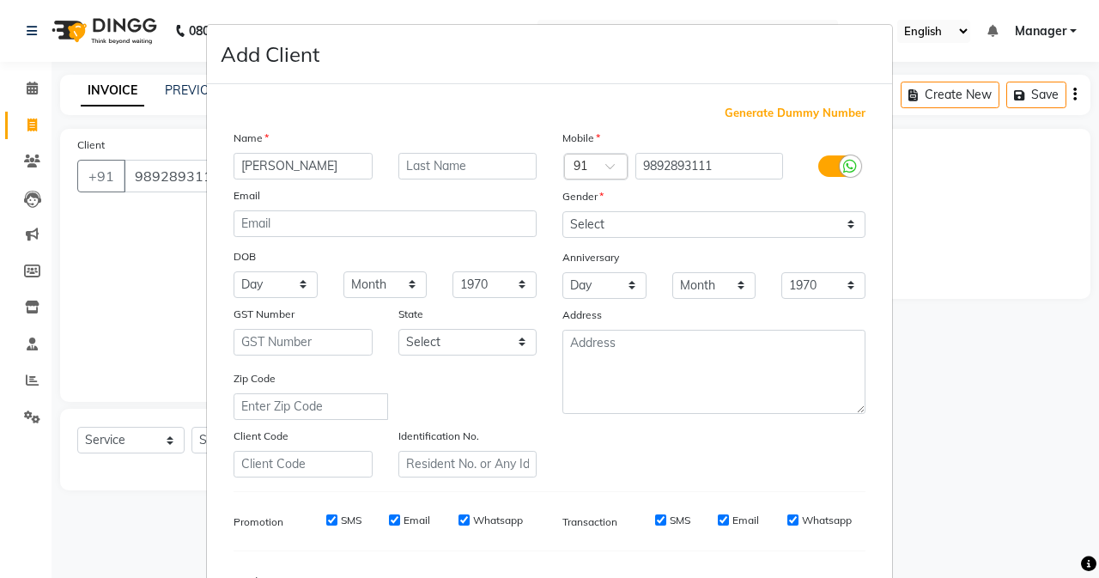
type input "[PERSON_NAME]"
click at [635, 224] on select "Select [DEMOGRAPHIC_DATA] [DEMOGRAPHIC_DATA] Other Prefer Not To Say" at bounding box center [713, 224] width 303 height 27
select select "[DEMOGRAPHIC_DATA]"
click at [562, 211] on select "Select [DEMOGRAPHIC_DATA] [DEMOGRAPHIC_DATA] Other Prefer Not To Say" at bounding box center [713, 224] width 303 height 27
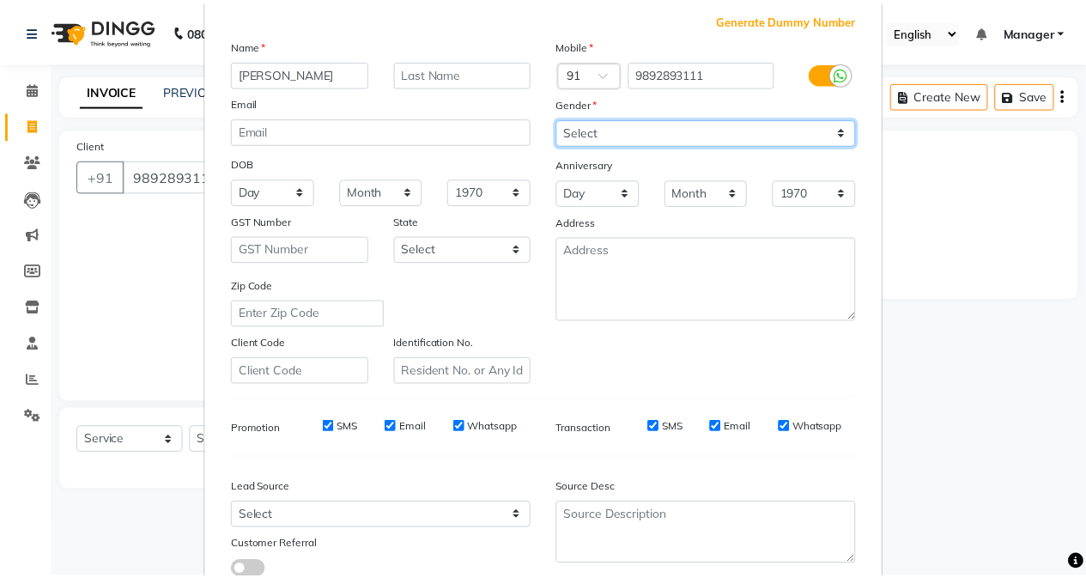
scroll to position [215, 0]
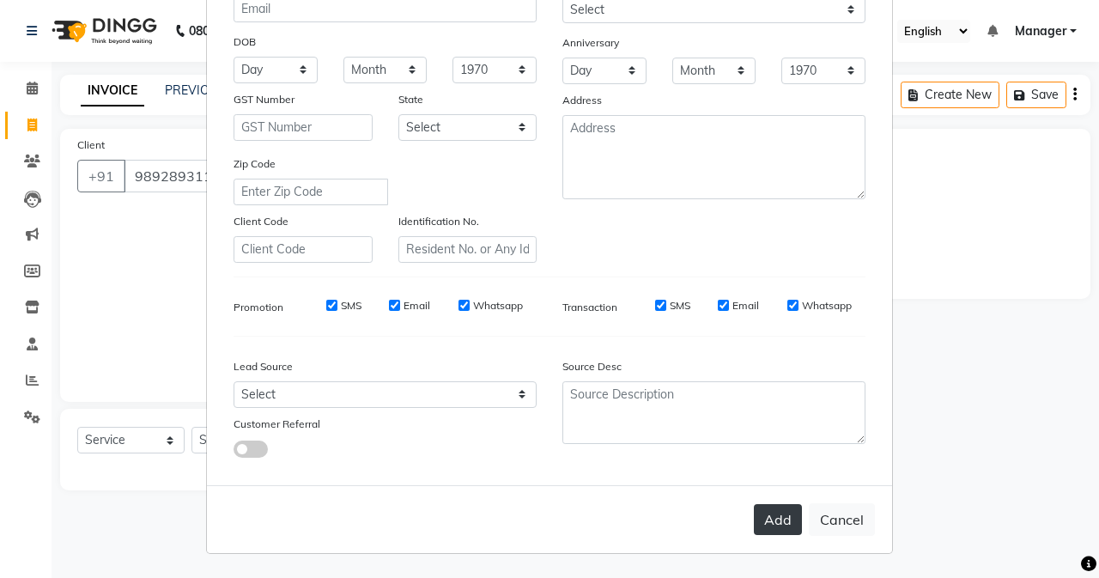
click at [760, 508] on button "Add" at bounding box center [778, 519] width 48 height 31
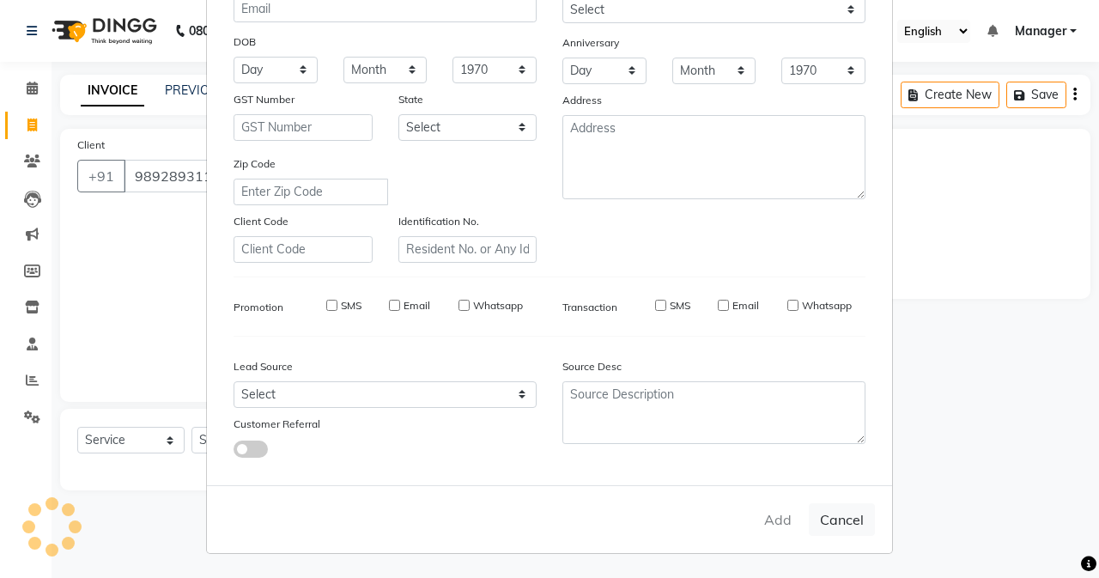
select select
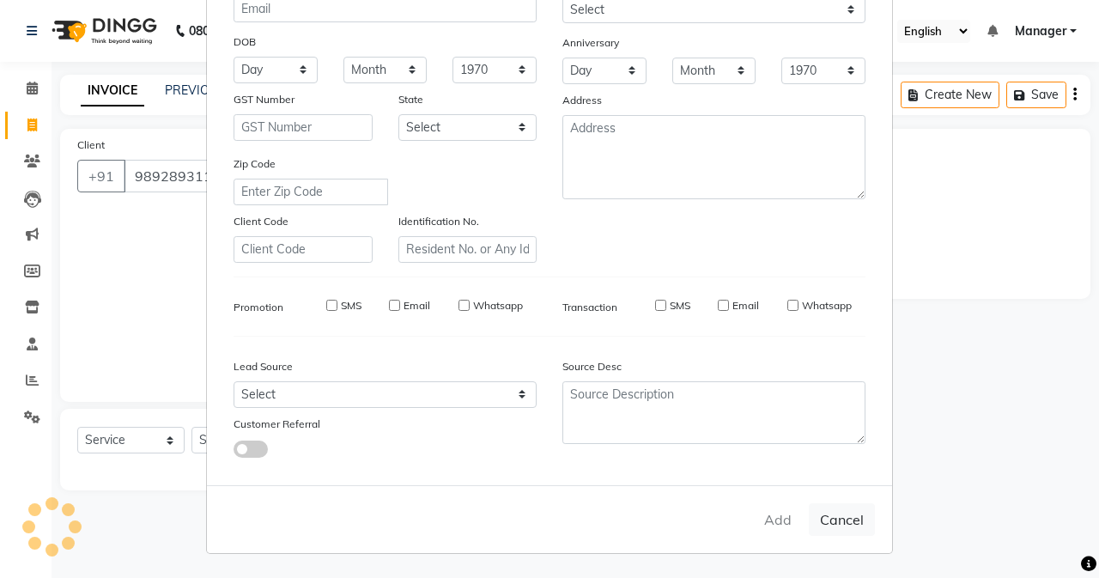
select select
checkbox input "false"
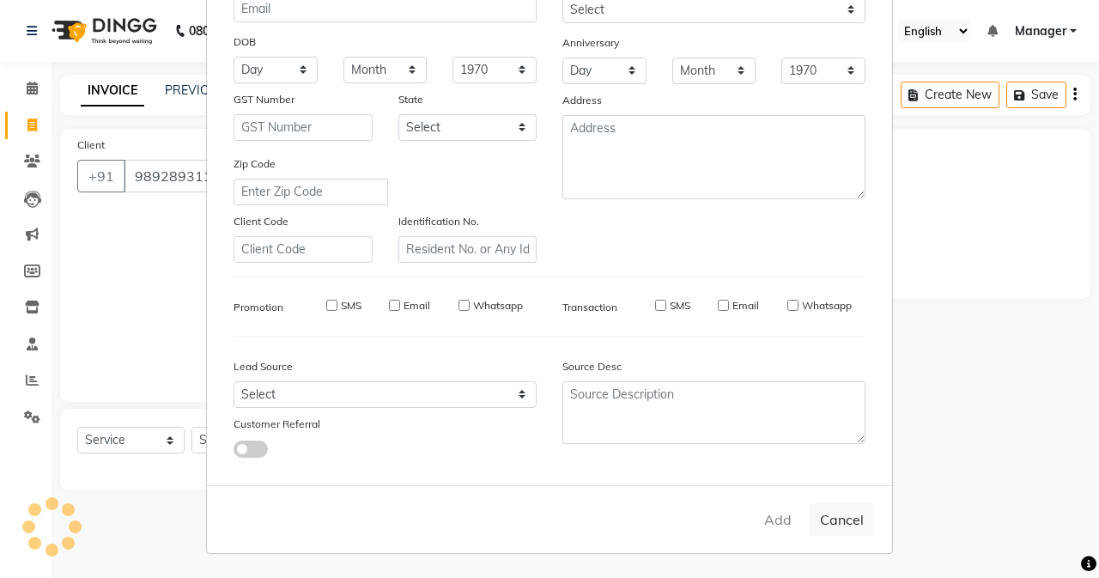
checkbox input "false"
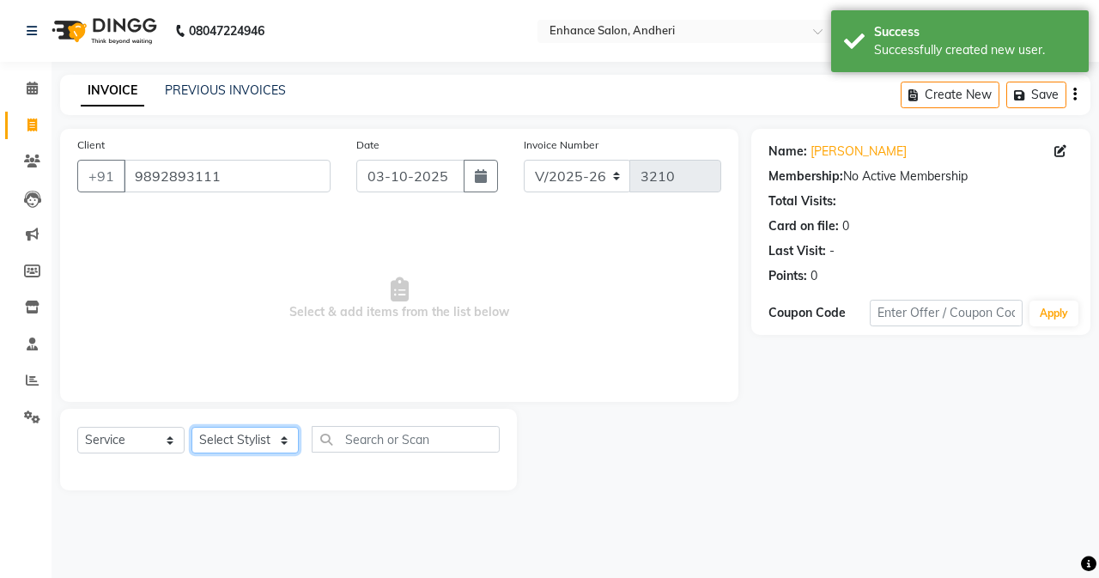
click at [192, 439] on select "Select Stylist Admin [PERSON_NAME] [PERSON_NAME] [PERSON_NAME] Manager [PERSON_…" at bounding box center [244, 440] width 107 height 27
select select "61729"
click at [191, 427] on select "Select Stylist Admin [PERSON_NAME] [PERSON_NAME] [PERSON_NAME] Manager [PERSON_…" at bounding box center [244, 440] width 107 height 27
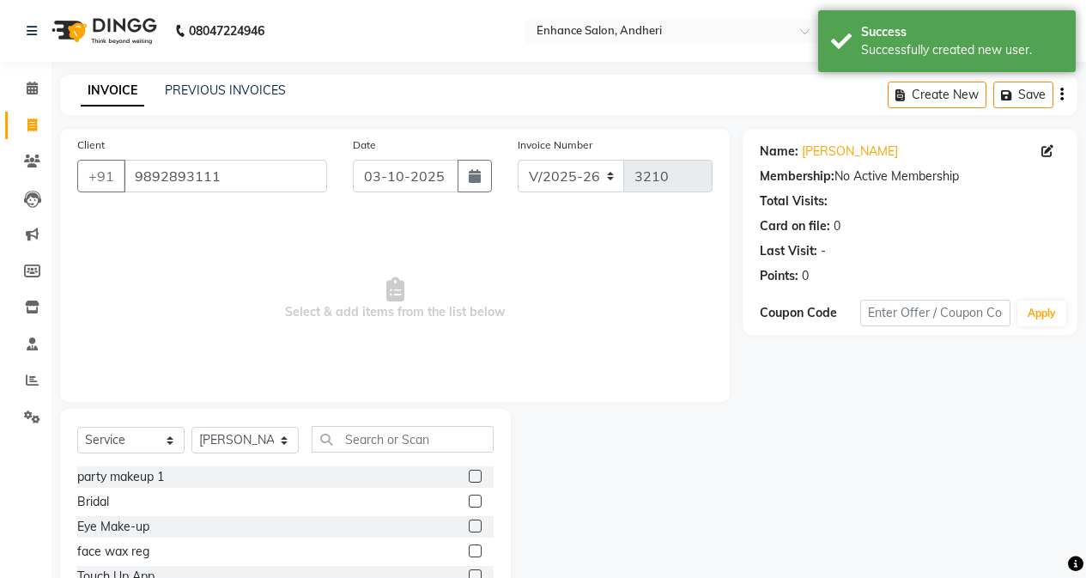
click at [469, 472] on label at bounding box center [475, 475] width 13 height 13
click at [469, 472] on input "checkbox" at bounding box center [474, 476] width 11 height 11
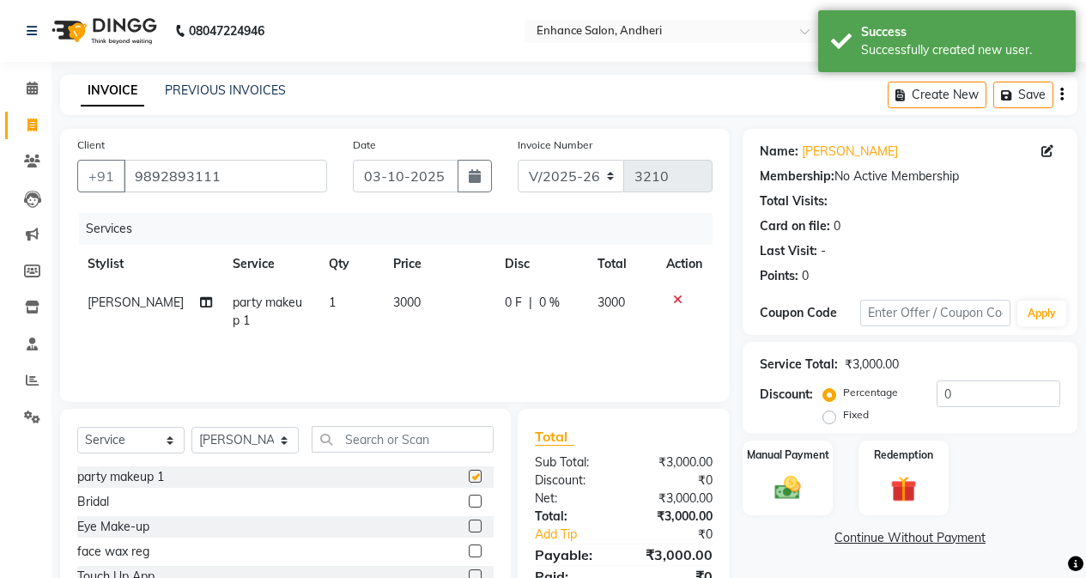
checkbox input "false"
click at [200, 302] on icon at bounding box center [206, 302] width 12 height 12
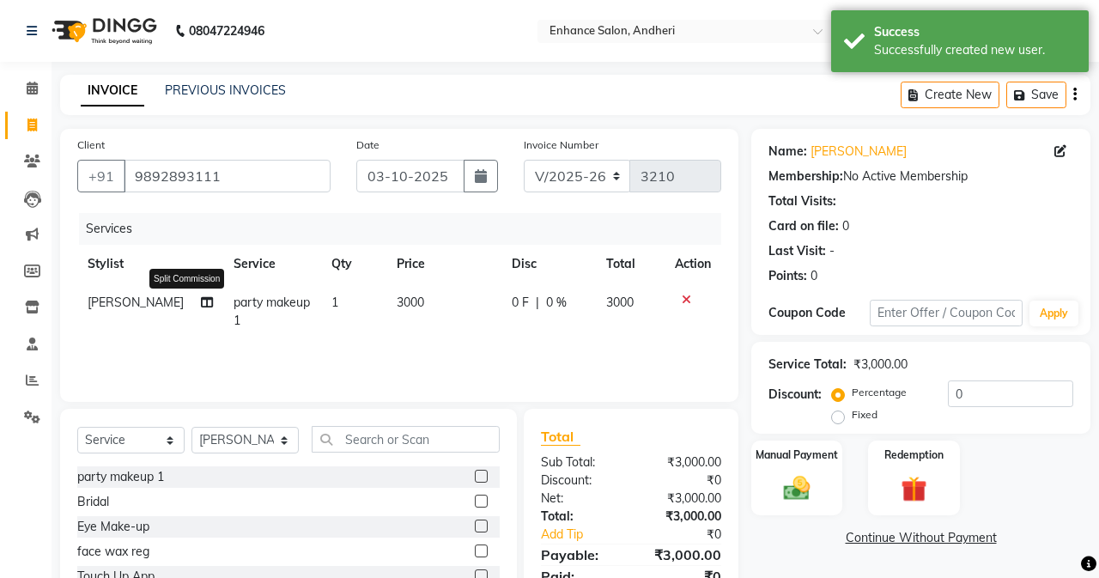
select select "61729"
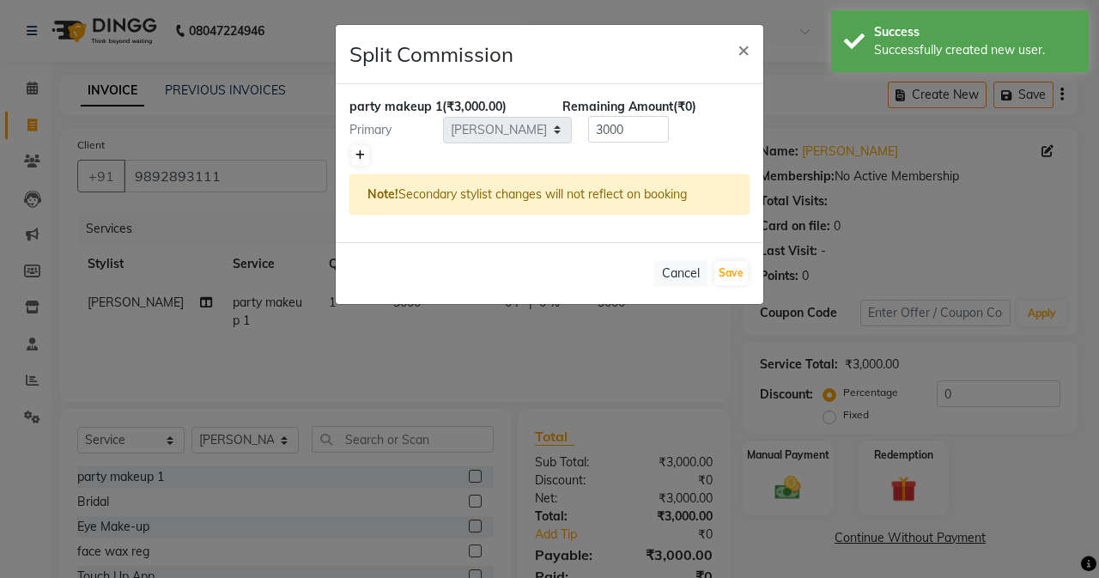
click at [362, 159] on icon at bounding box center [359, 155] width 9 height 10
type input "1500"
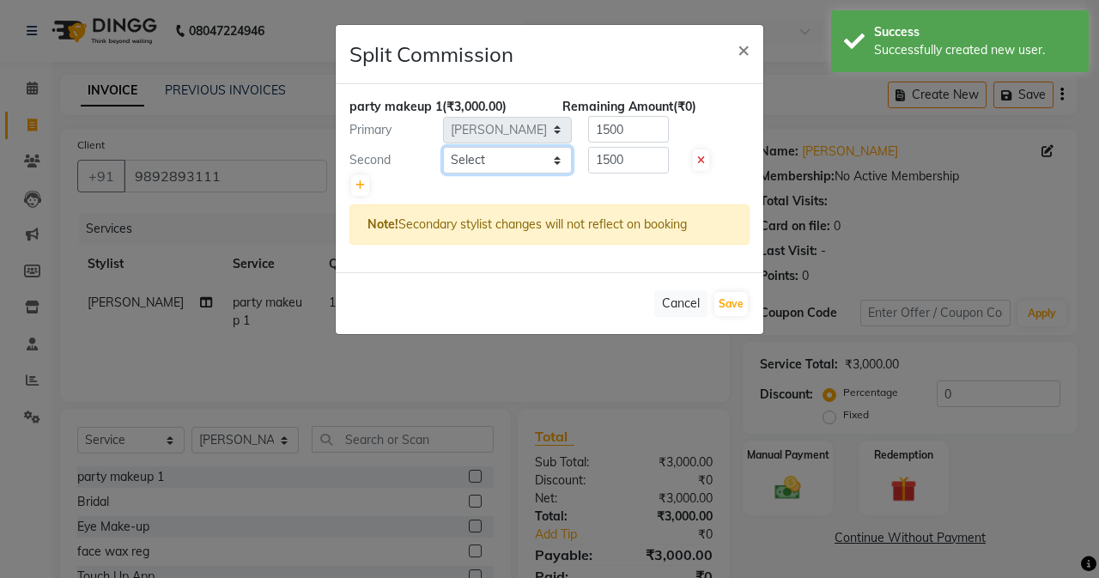
click at [462, 166] on select "Select Admin [PERSON_NAME] [PERSON_NAME] [PERSON_NAME] Manager [PERSON_NAME] [P…" at bounding box center [507, 160] width 129 height 27
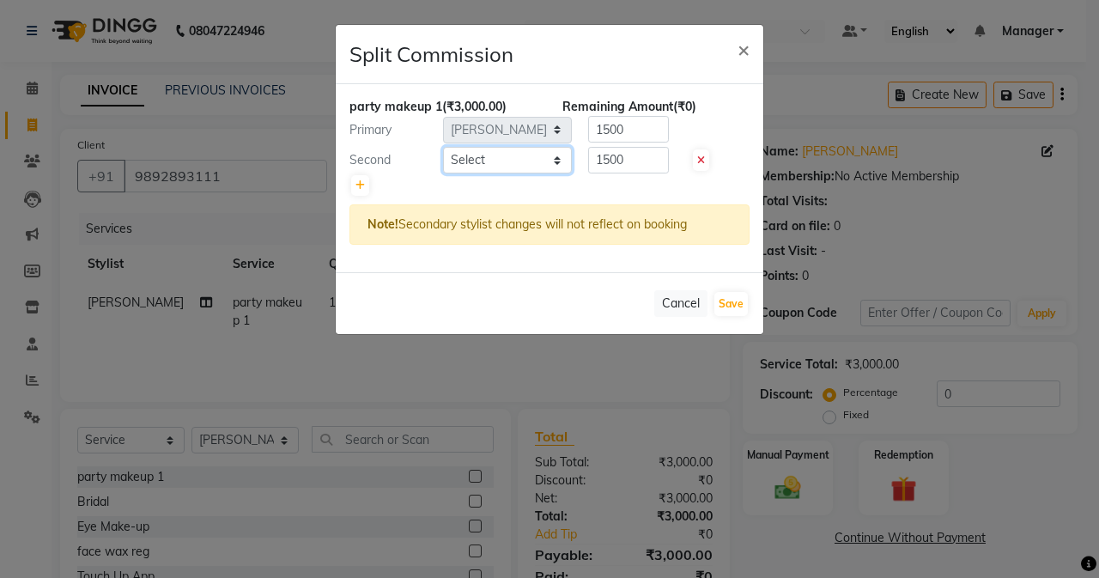
select select "61731"
click at [443, 147] on select "Select Admin [PERSON_NAME] [PERSON_NAME] [PERSON_NAME] Manager [PERSON_NAME] [P…" at bounding box center [507, 160] width 129 height 27
drag, startPoint x: 639, startPoint y: 154, endPoint x: 628, endPoint y: 173, distance: 21.5
click at [639, 157] on input "1500" at bounding box center [628, 160] width 81 height 27
type input "1000"
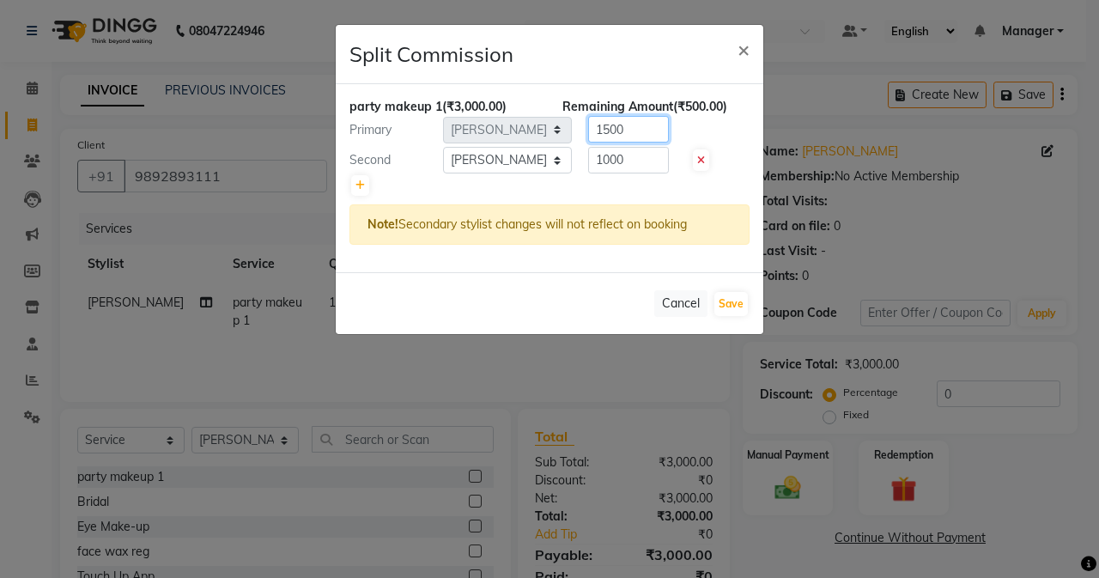
drag, startPoint x: 623, startPoint y: 124, endPoint x: 602, endPoint y: 89, distance: 40.5
click at [618, 117] on input "1500" at bounding box center [628, 129] width 81 height 27
type input "1"
type input "2000"
click at [738, 299] on button "Save" at bounding box center [730, 304] width 33 height 24
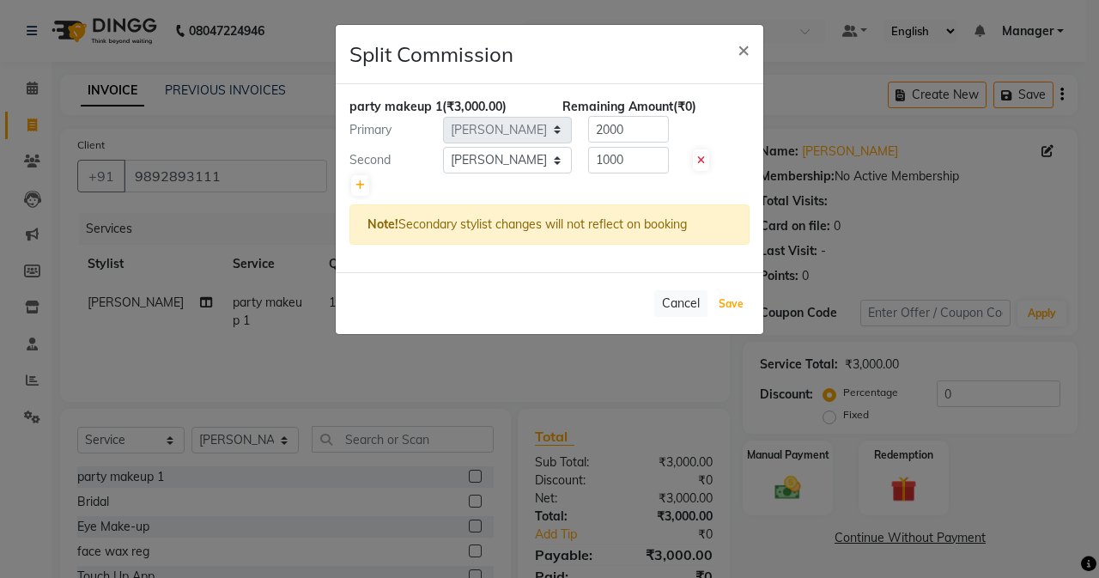
select select "Select"
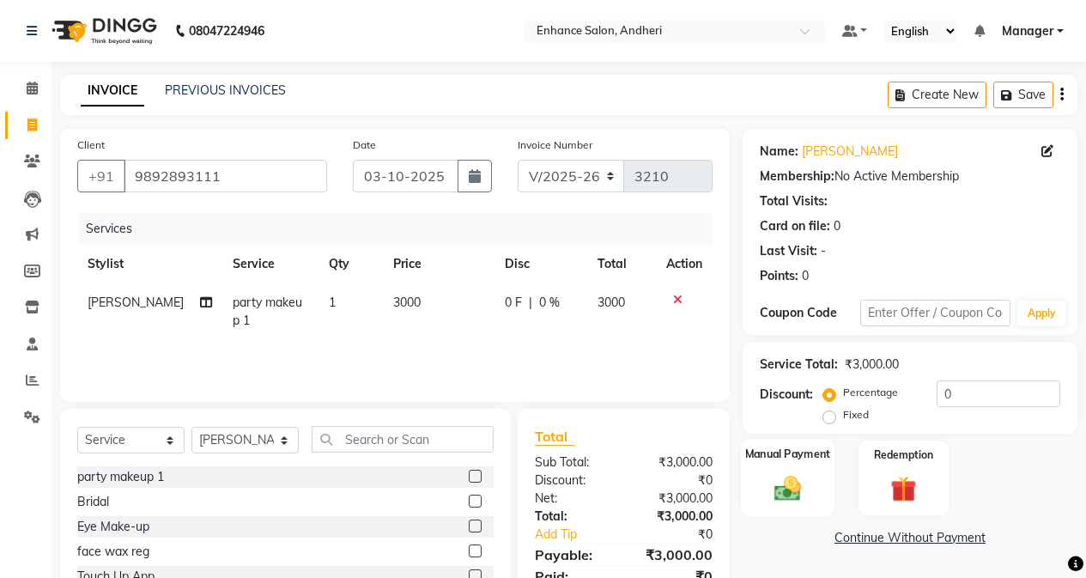
click at [814, 454] on label "Manual Payment" at bounding box center [788, 453] width 86 height 16
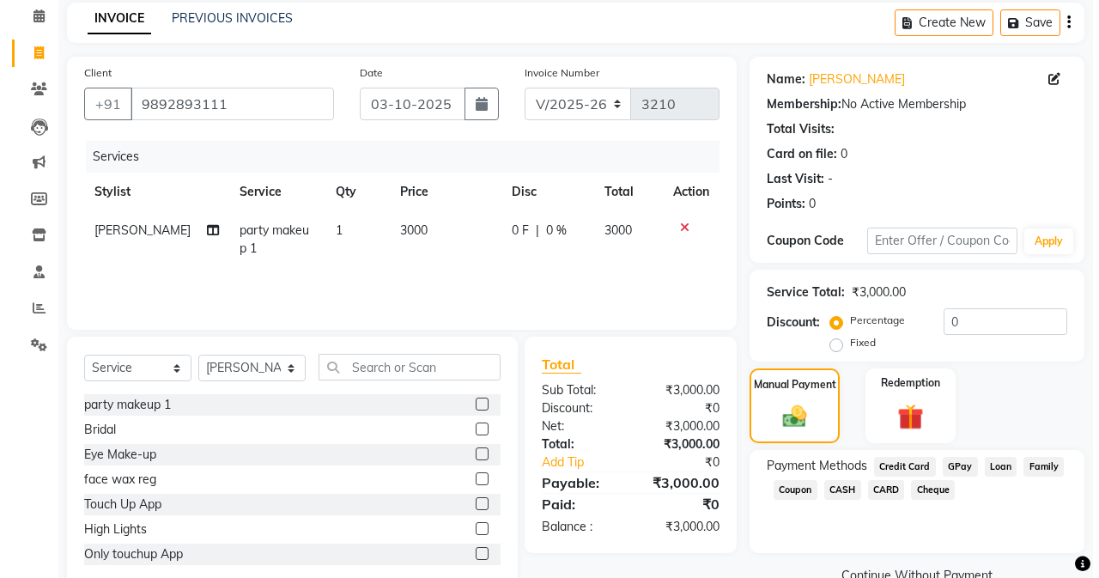
scroll to position [110, 0]
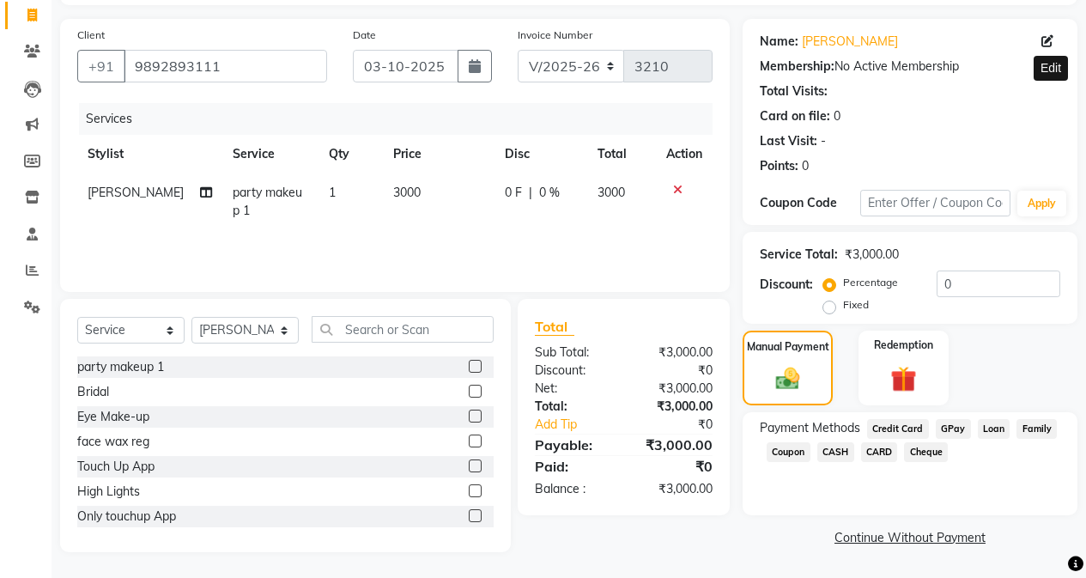
click at [864, 46] on icon at bounding box center [1047, 41] width 12 height 12
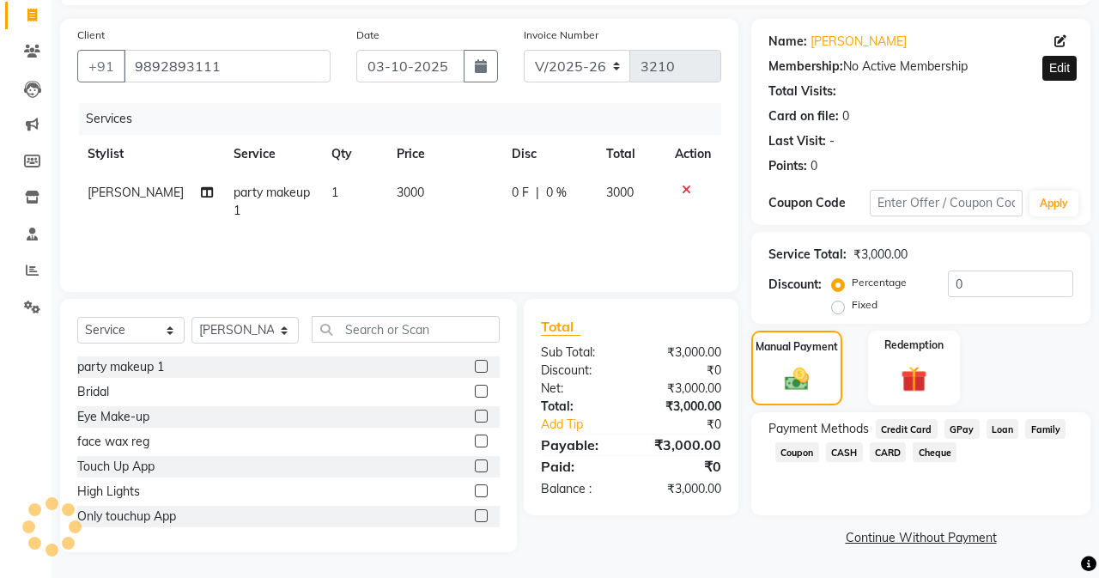
select select "[DEMOGRAPHIC_DATA]"
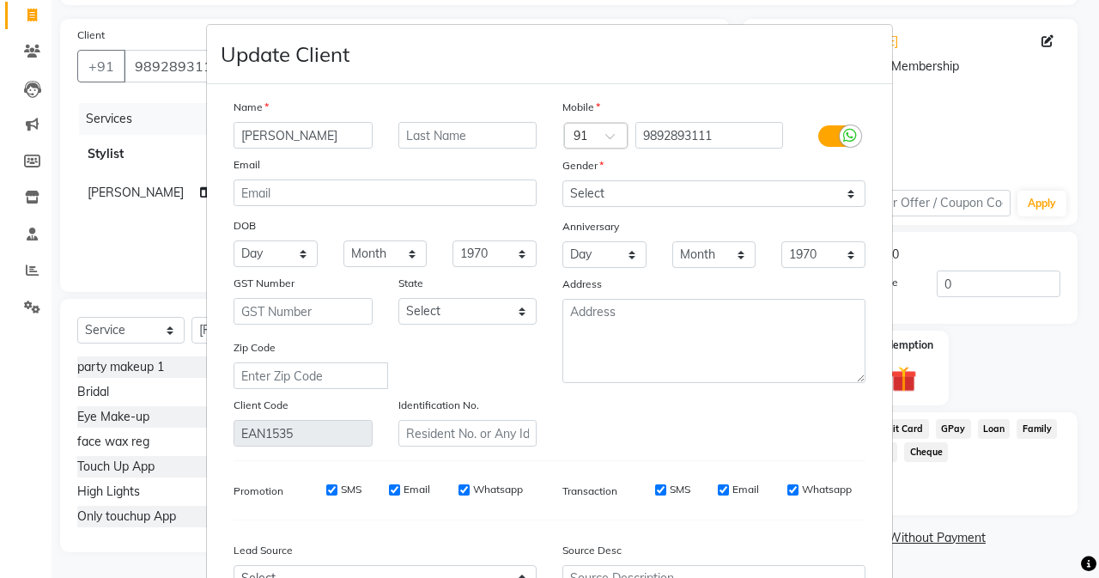
click at [864, 44] on ngb-modal-window "Update Client Name [PERSON_NAME] Email DOB Day 01 02 03 04 05 06 07 08 09 10 11…" at bounding box center [549, 289] width 1099 height 578
click at [438, 126] on input "text" at bounding box center [467, 135] width 139 height 27
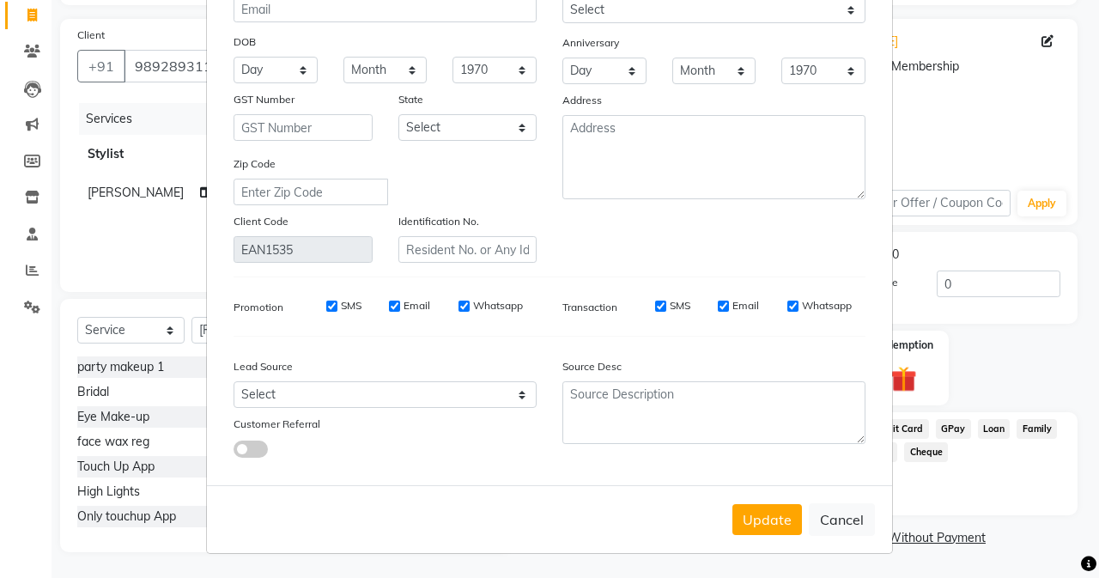
type input "[PERSON_NAME] makeup"
drag, startPoint x: 775, startPoint y: 537, endPoint x: 770, endPoint y: 521, distance: 17.1
click at [775, 536] on div "Update Cancel" at bounding box center [549, 519] width 685 height 68
click at [770, 521] on button "Update" at bounding box center [767, 519] width 70 height 31
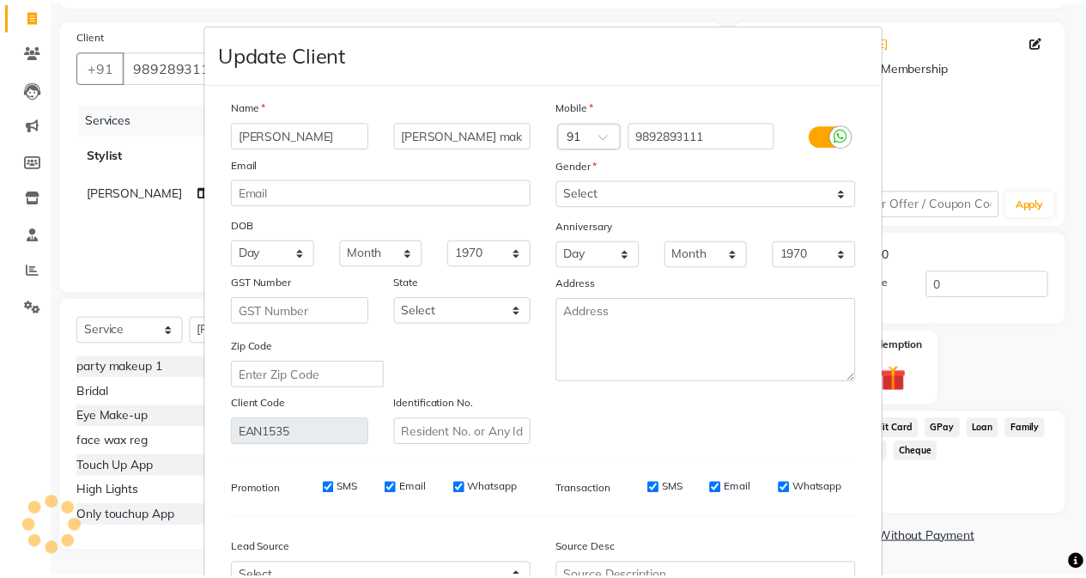
scroll to position [0, 0]
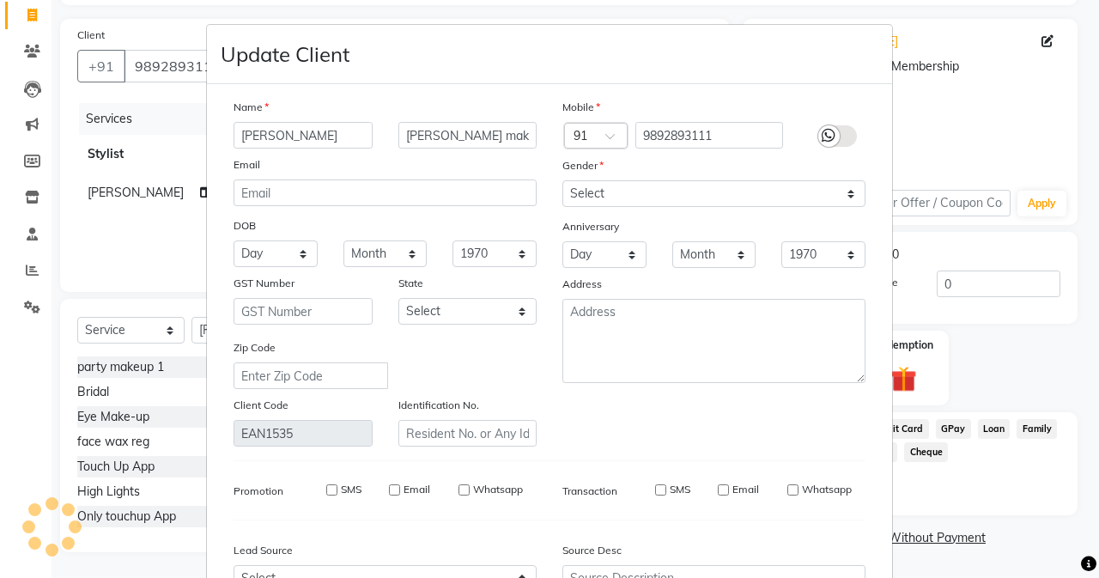
select select
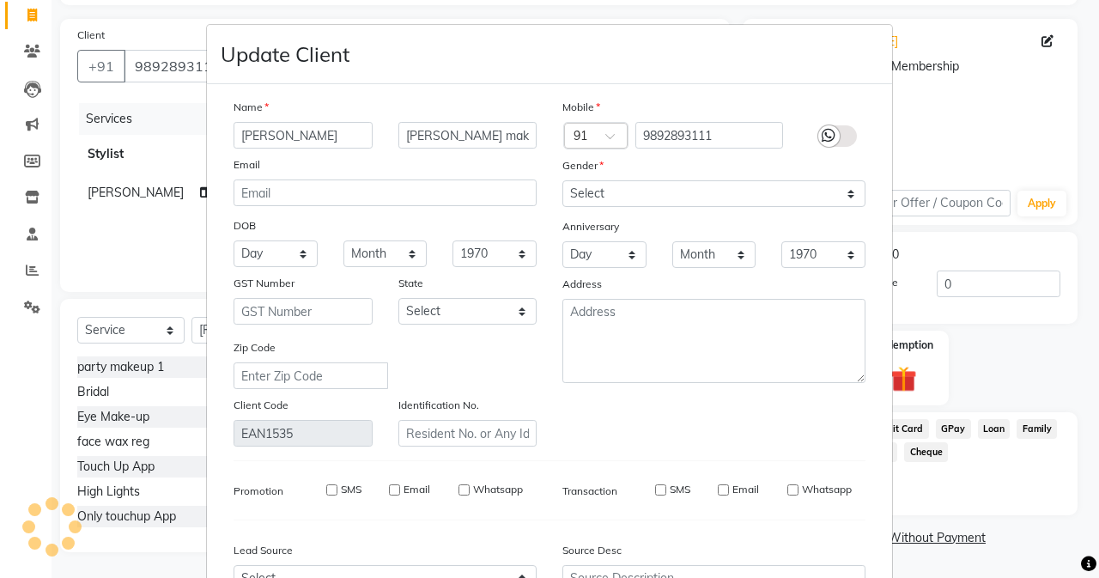
select select
checkbox input "false"
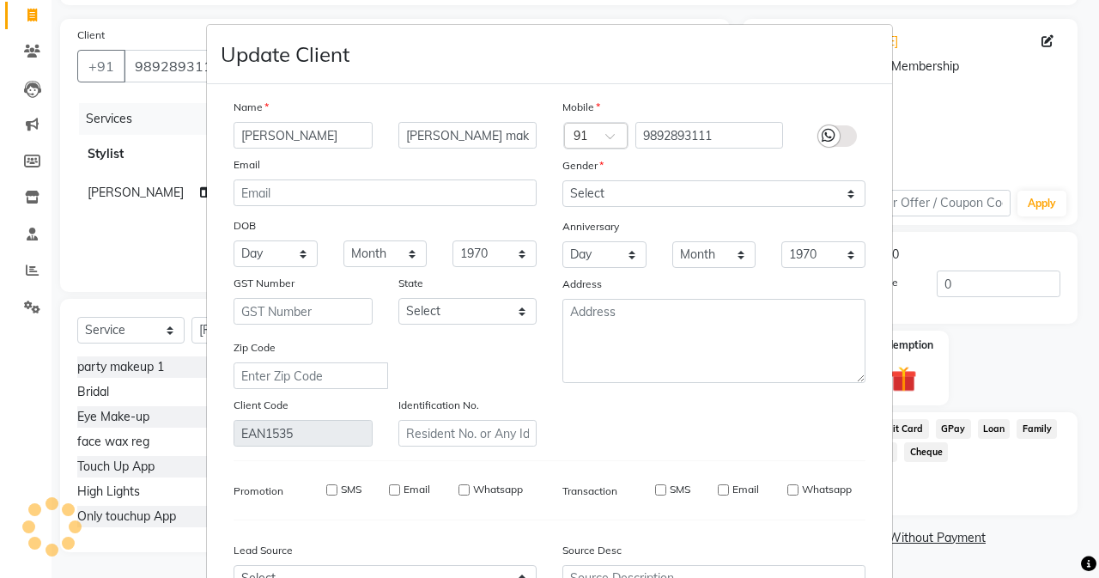
checkbox input "false"
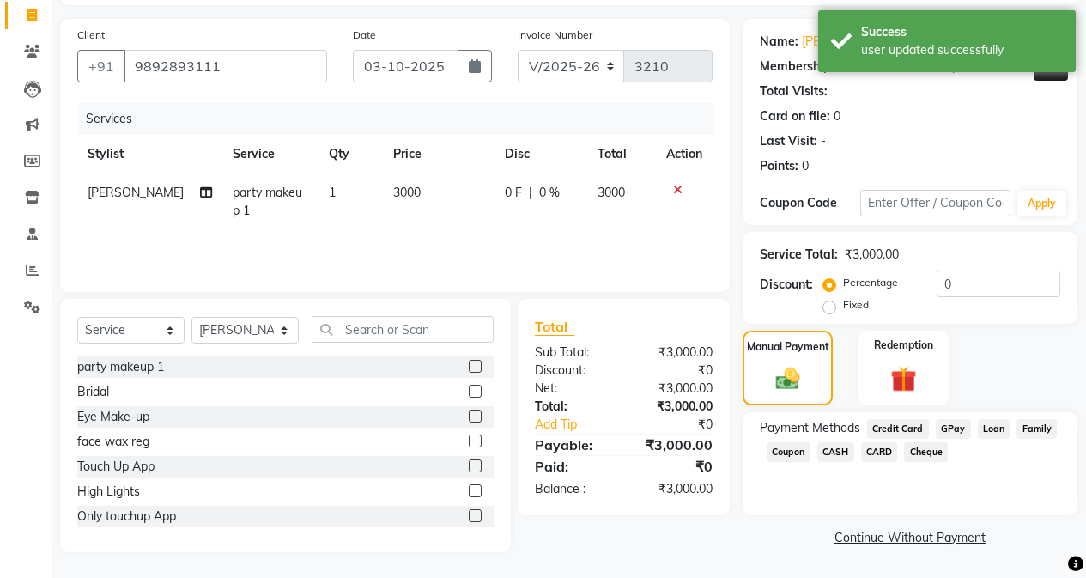
click at [833, 457] on span "CASH" at bounding box center [835, 452] width 37 height 20
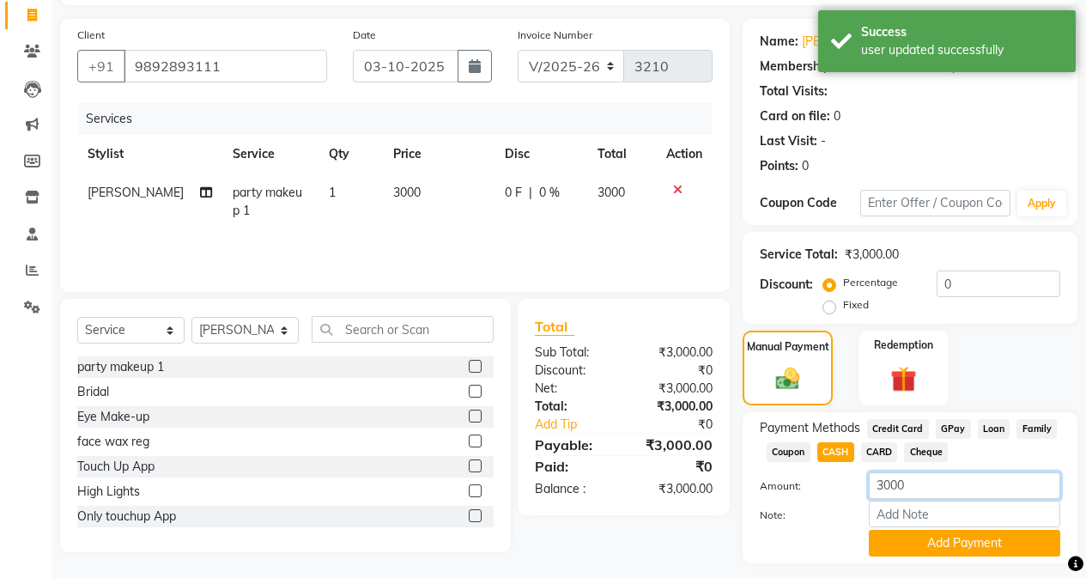
click at [864, 477] on input "3000" at bounding box center [964, 485] width 191 height 27
type input "2000"
click at [864, 540] on button "Add Payment" at bounding box center [964, 543] width 191 height 27
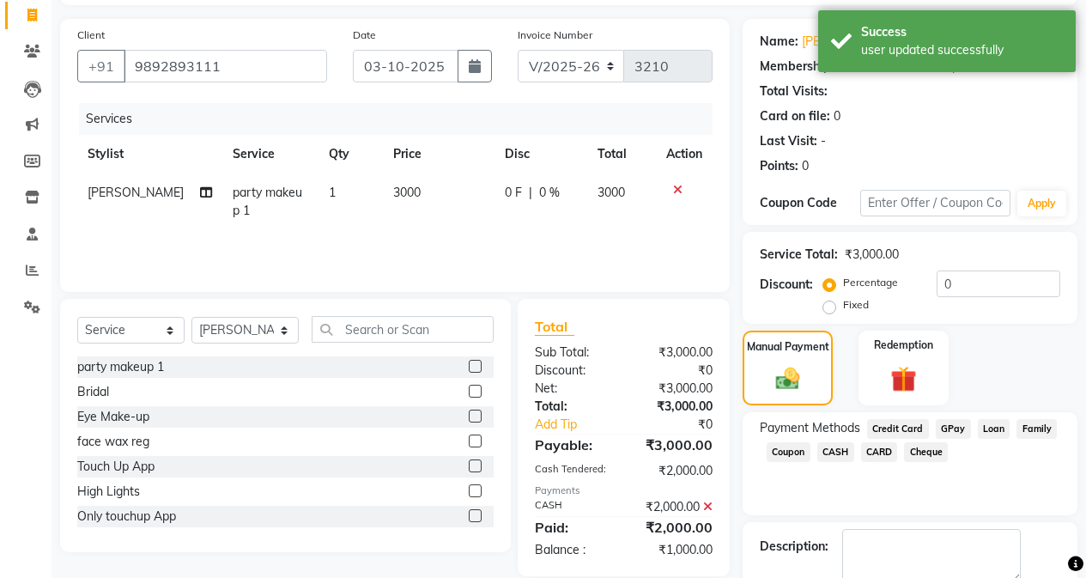
click at [864, 423] on span "GPay" at bounding box center [952, 429] width 35 height 20
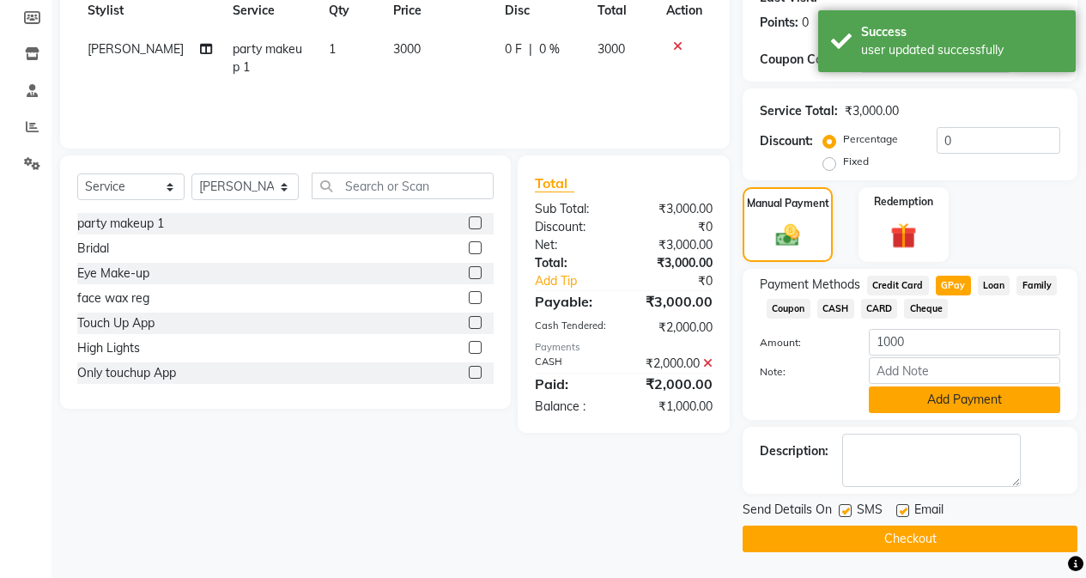
click at [864, 407] on button "Add Payment" at bounding box center [964, 399] width 191 height 27
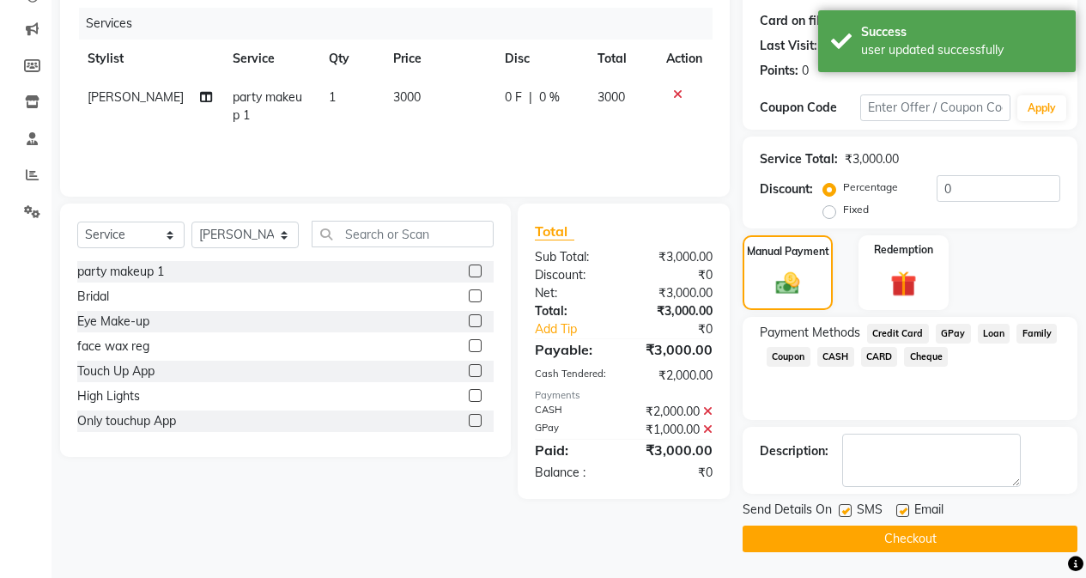
click at [864, 539] on button "Checkout" at bounding box center [909, 538] width 335 height 27
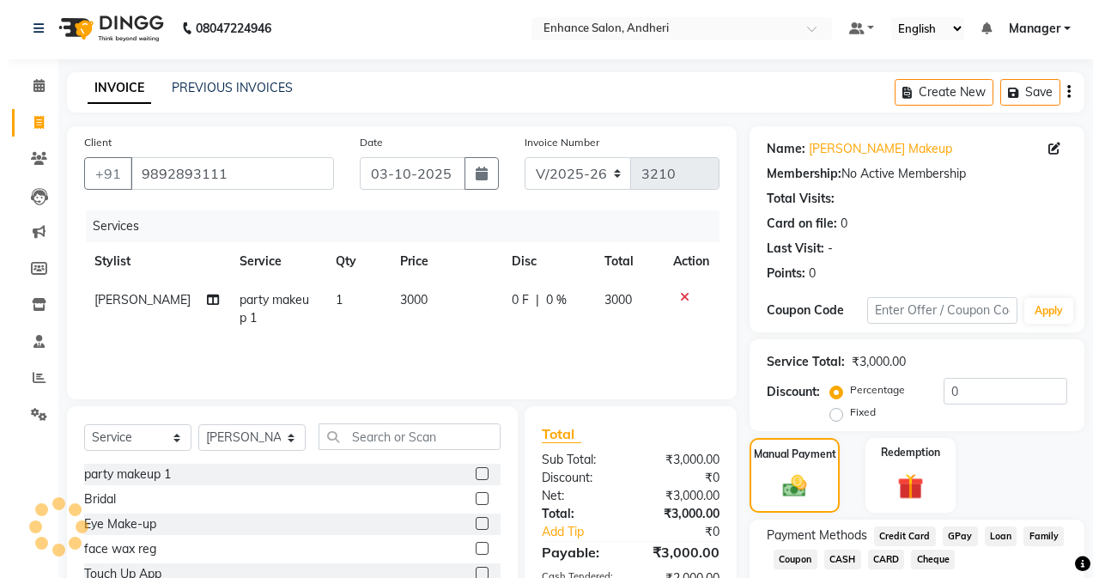
scroll to position [0, 0]
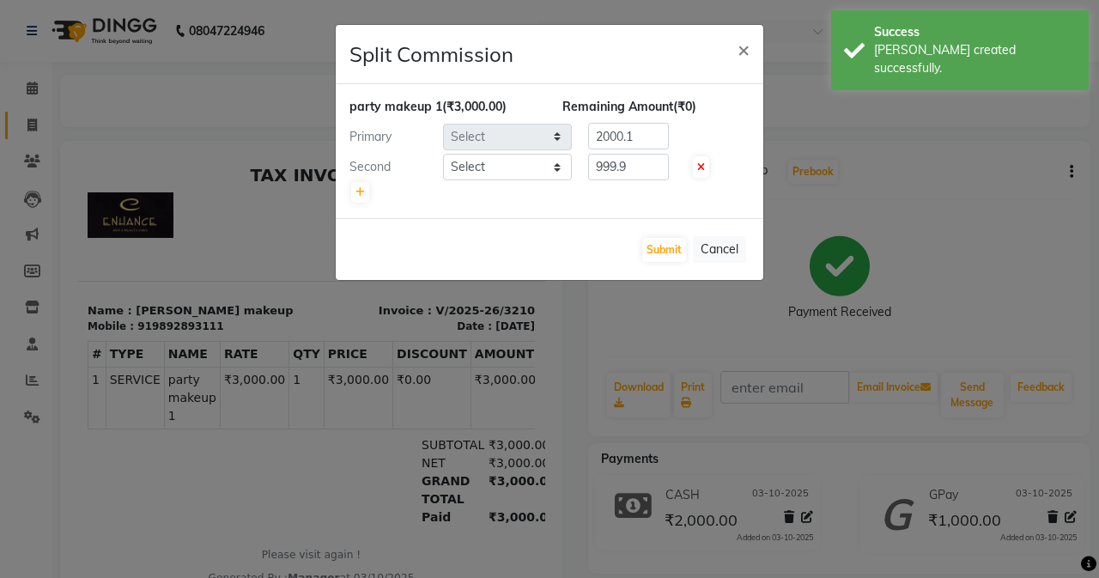
click at [36, 128] on ngb-modal-window "Split Commission × party makeup 1 (₹3,000.00) Remaining Amount (₹0) Primary Sel…" at bounding box center [549, 289] width 1099 height 578
select select "61729"
select select "61731"
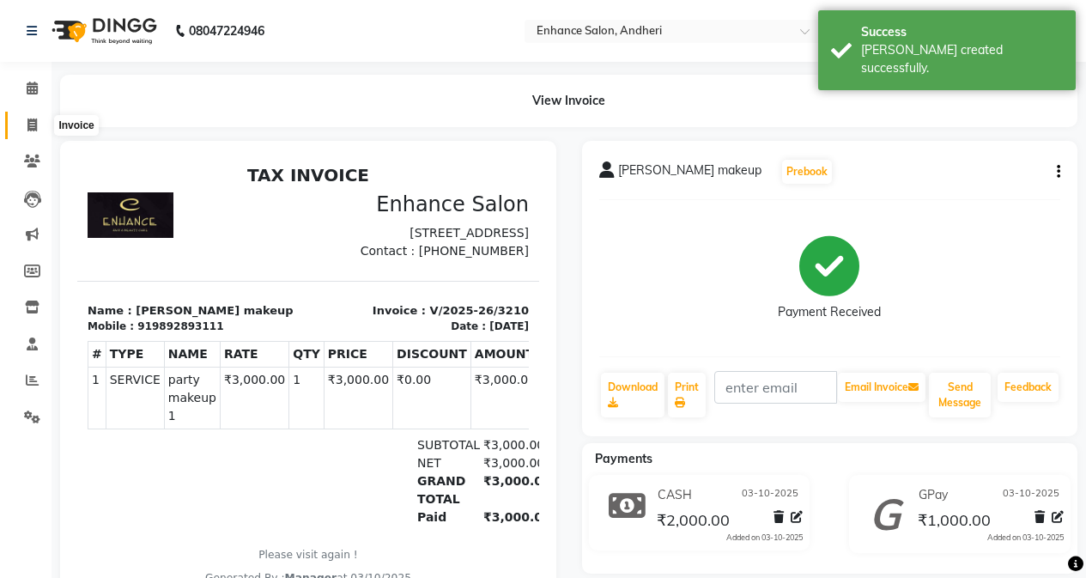
click at [34, 121] on icon at bounding box center [31, 124] width 9 height 13
select select "7236"
select select "service"
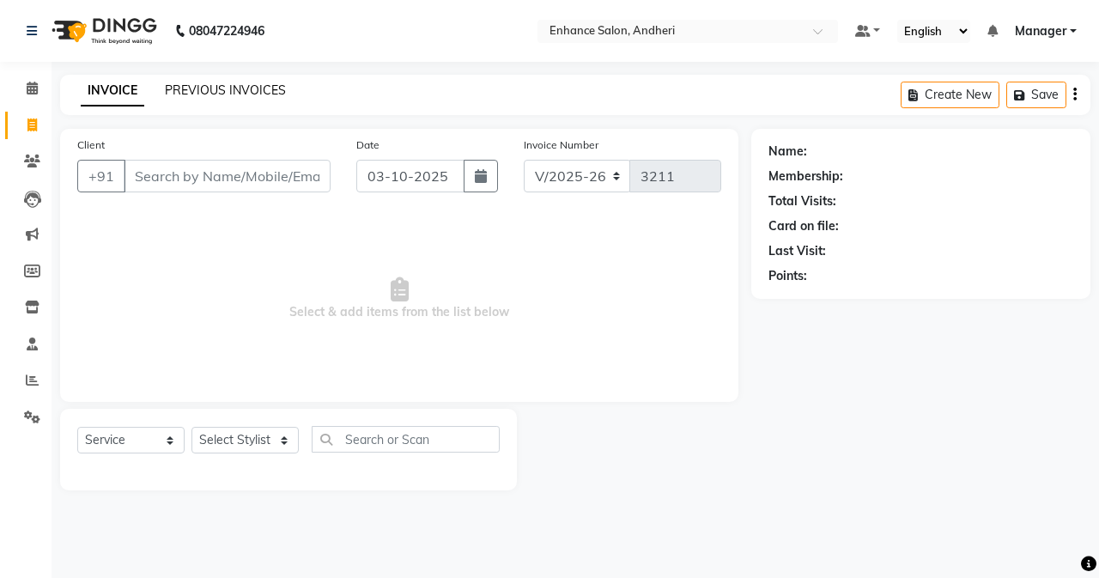
click at [201, 88] on link "PREVIOUS INVOICES" at bounding box center [225, 89] width 121 height 15
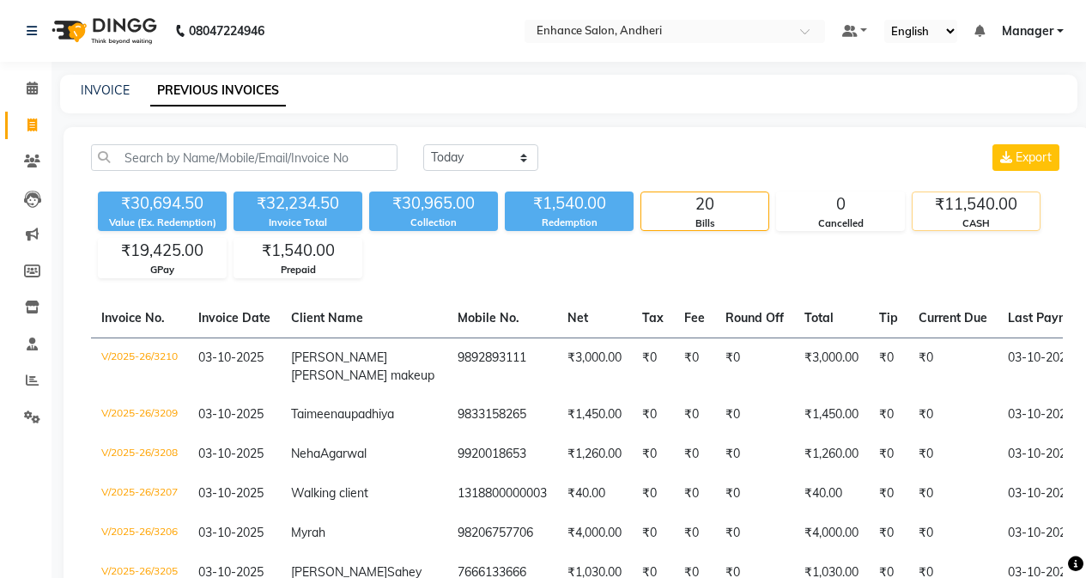
click at [864, 213] on div "₹11,540.00" at bounding box center [975, 204] width 127 height 24
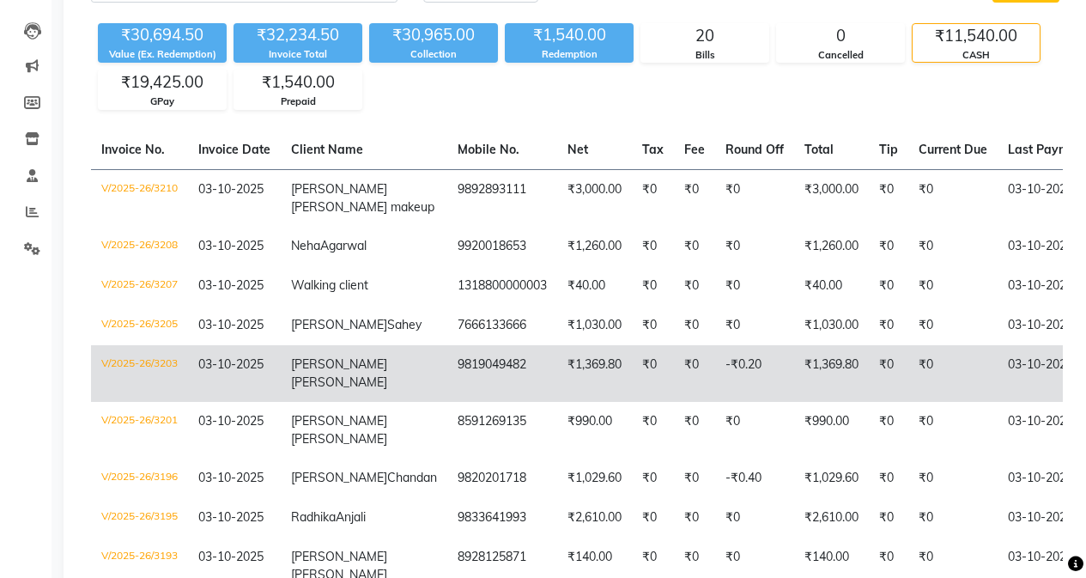
scroll to position [62, 0]
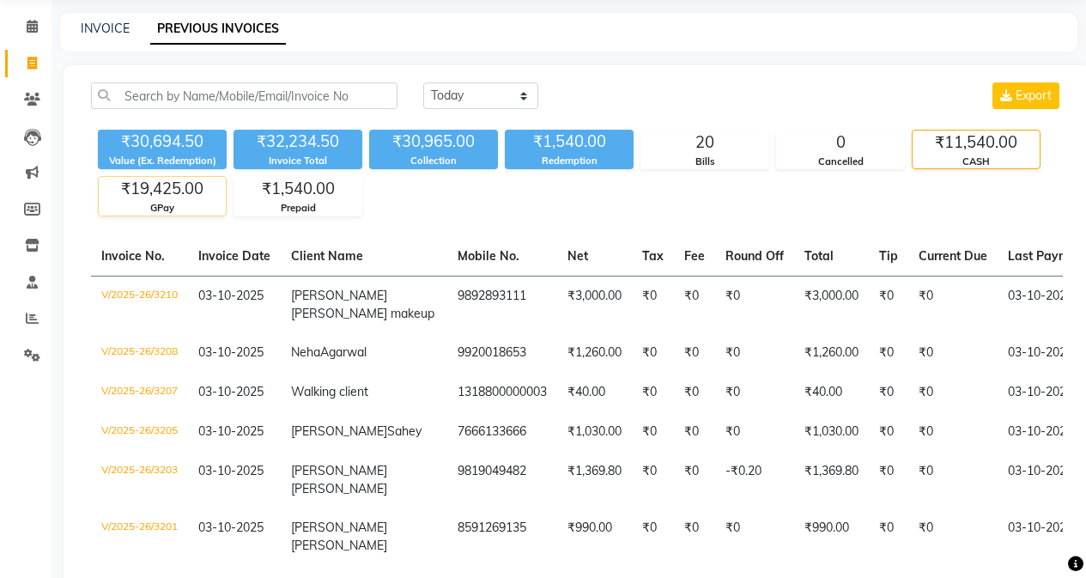
click at [185, 189] on div "₹19,425.00" at bounding box center [162, 189] width 127 height 24
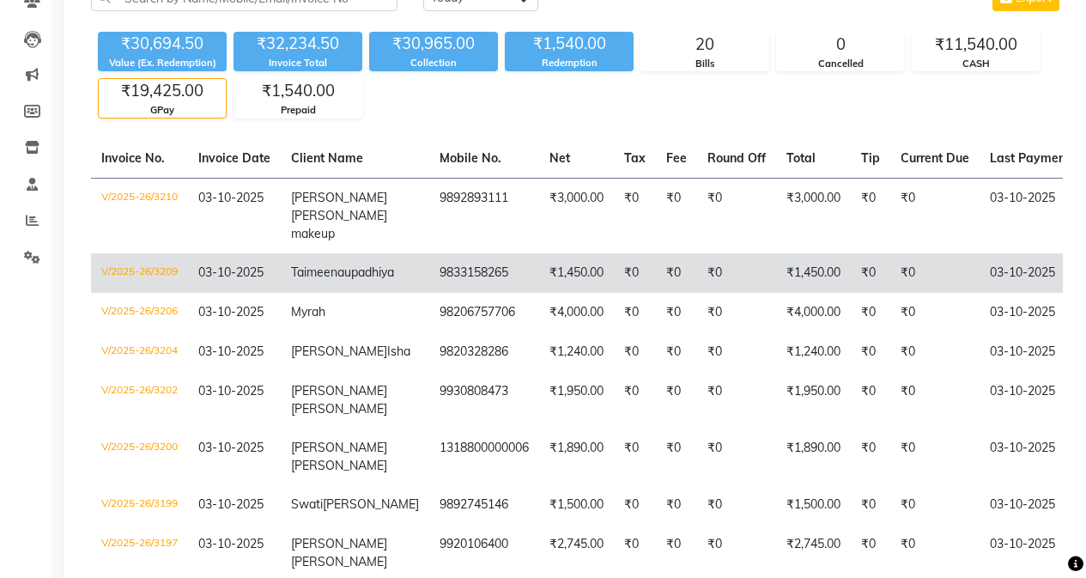
scroll to position [0, 0]
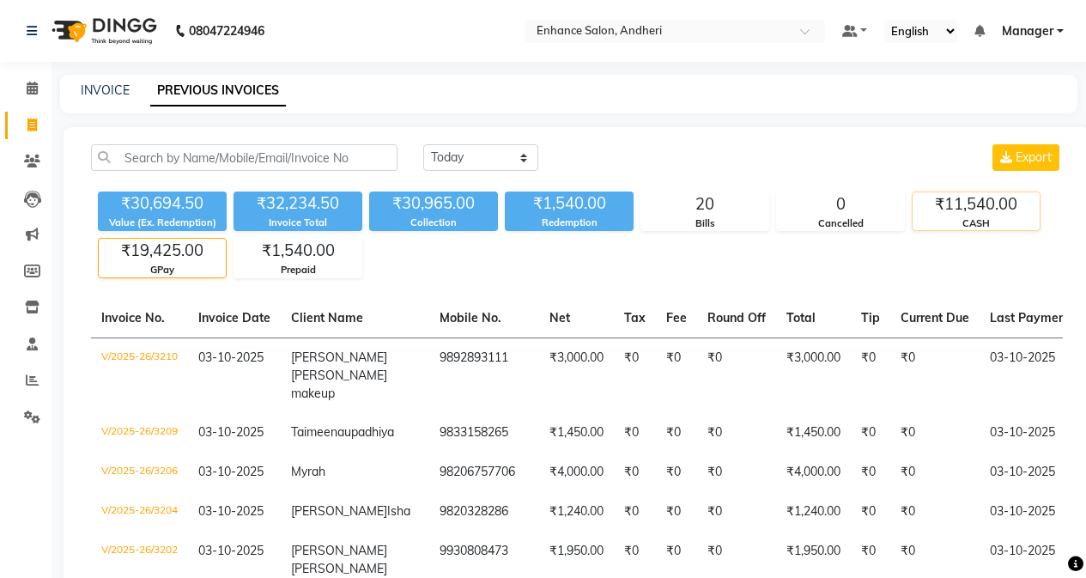
click at [864, 225] on div "CASH" at bounding box center [975, 223] width 127 height 15
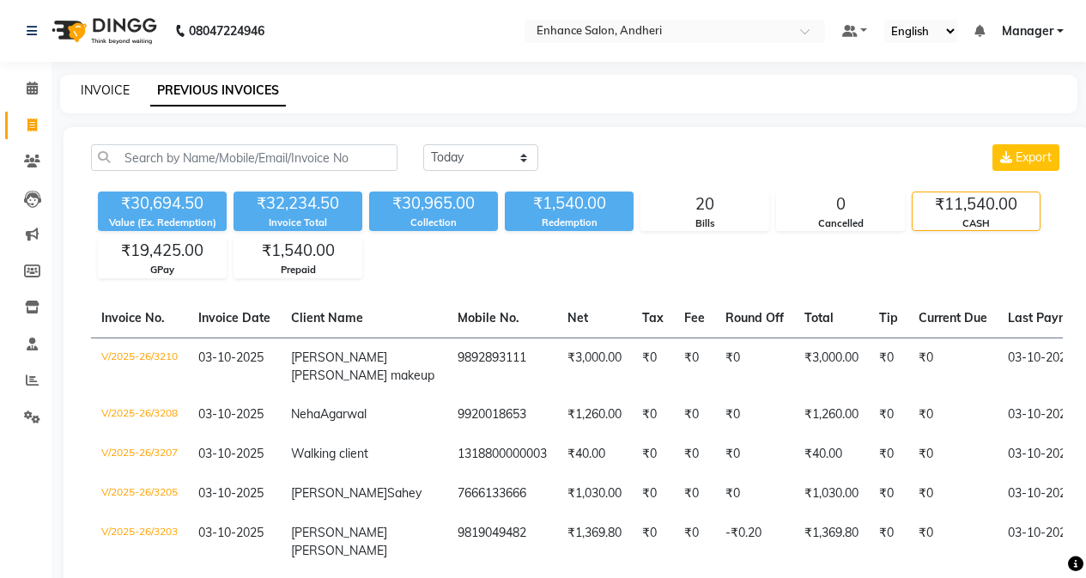
click at [100, 93] on link "INVOICE" at bounding box center [105, 89] width 49 height 15
select select "service"
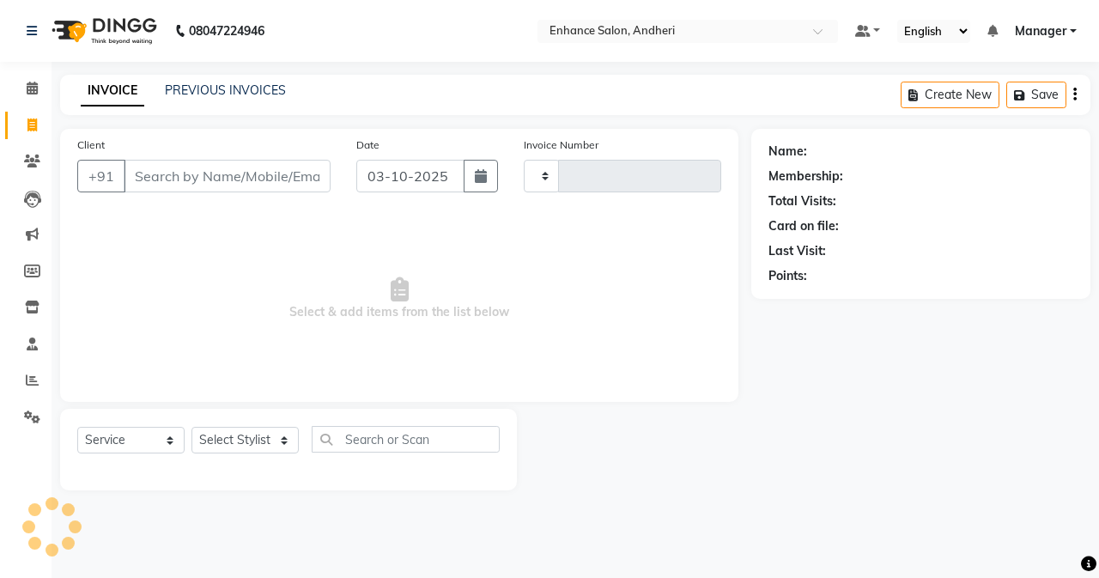
type input "3211"
select select "7236"
type input "d"
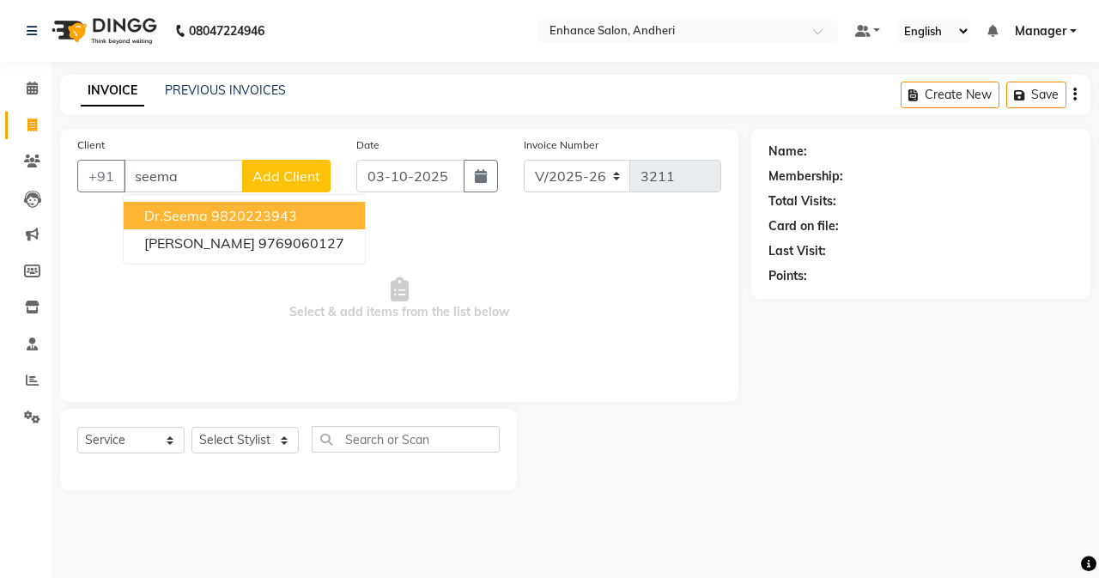
click at [234, 210] on ngb-highlight "9820223943" at bounding box center [254, 215] width 86 height 17
type input "9820223943"
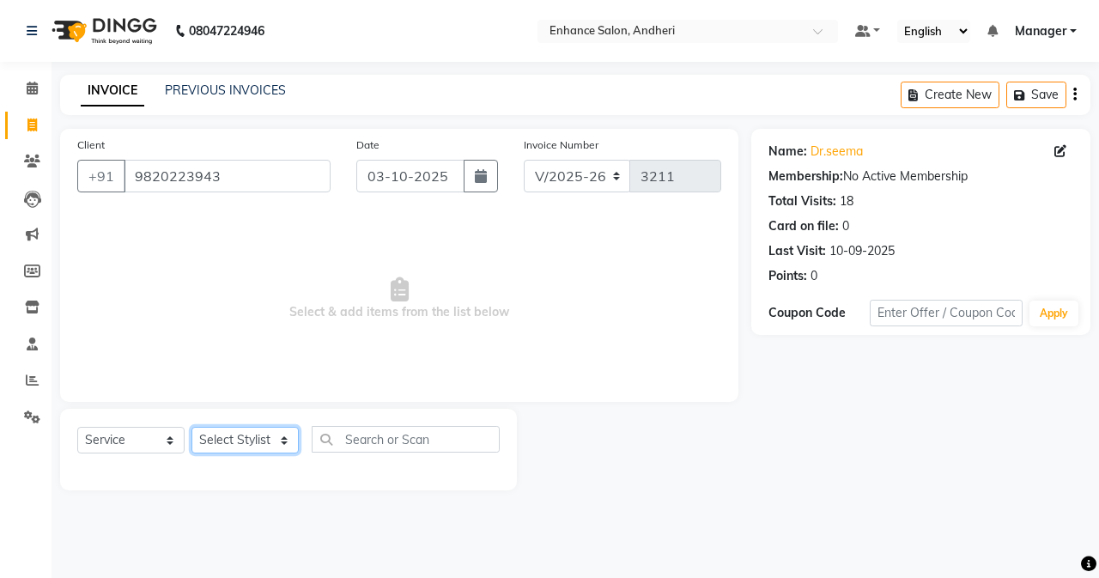
click at [241, 451] on select "Select Stylist Admin [PERSON_NAME] [PERSON_NAME] [PERSON_NAME] Manager [PERSON_…" at bounding box center [244, 440] width 107 height 27
select select "61731"
click at [191, 427] on select "Select Stylist Admin [PERSON_NAME] [PERSON_NAME] [PERSON_NAME] Manager [PERSON_…" at bounding box center [244, 440] width 107 height 27
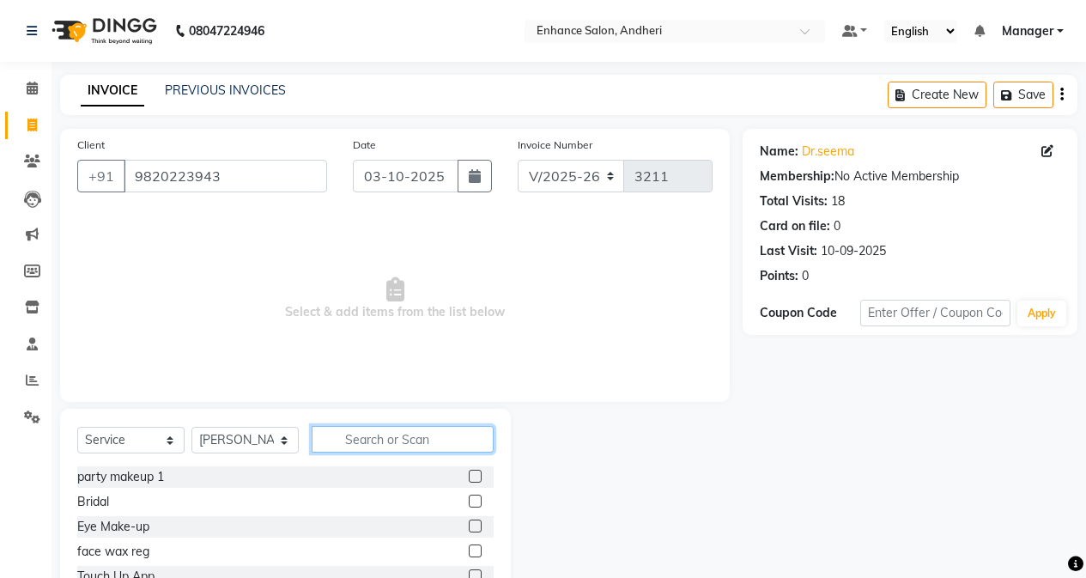
click at [351, 438] on input "text" at bounding box center [403, 439] width 182 height 27
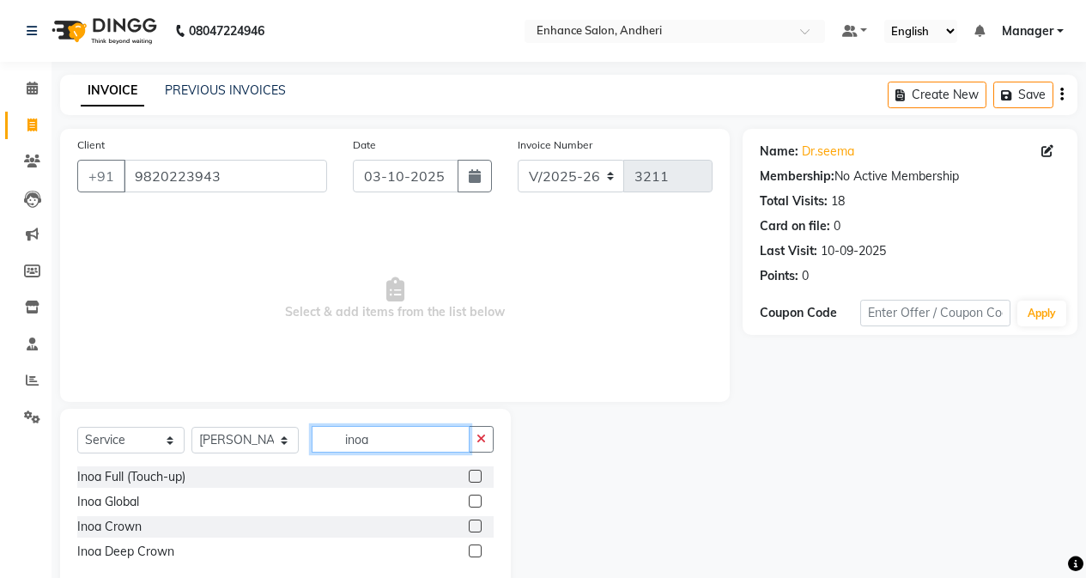
type input "inoa"
click at [476, 476] on label at bounding box center [475, 475] width 13 height 13
click at [476, 476] on input "checkbox" at bounding box center [474, 476] width 11 height 11
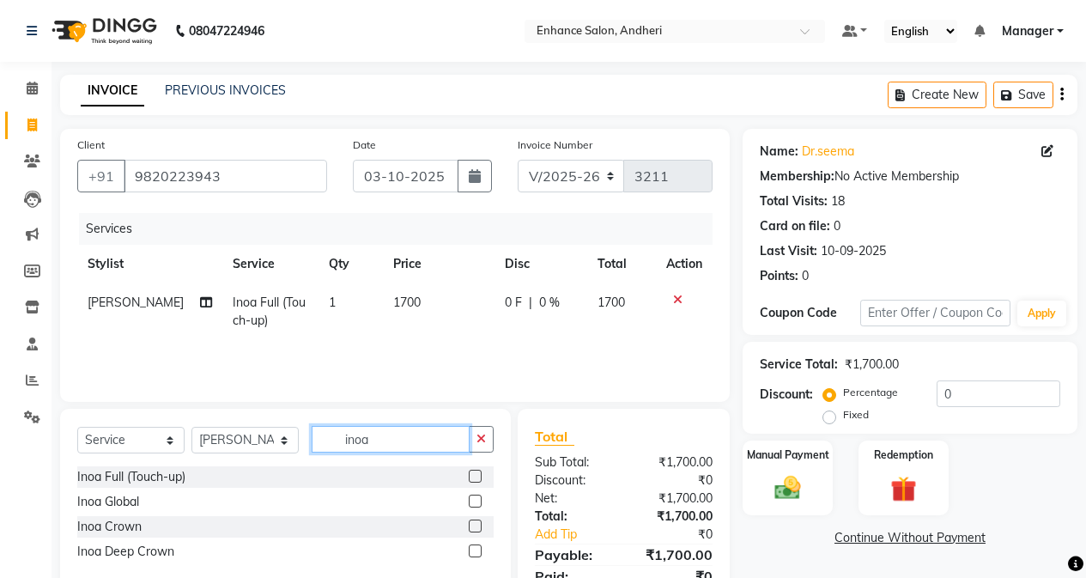
checkbox input "false"
click at [425, 448] on input "inoa" at bounding box center [391, 439] width 158 height 27
type input "i"
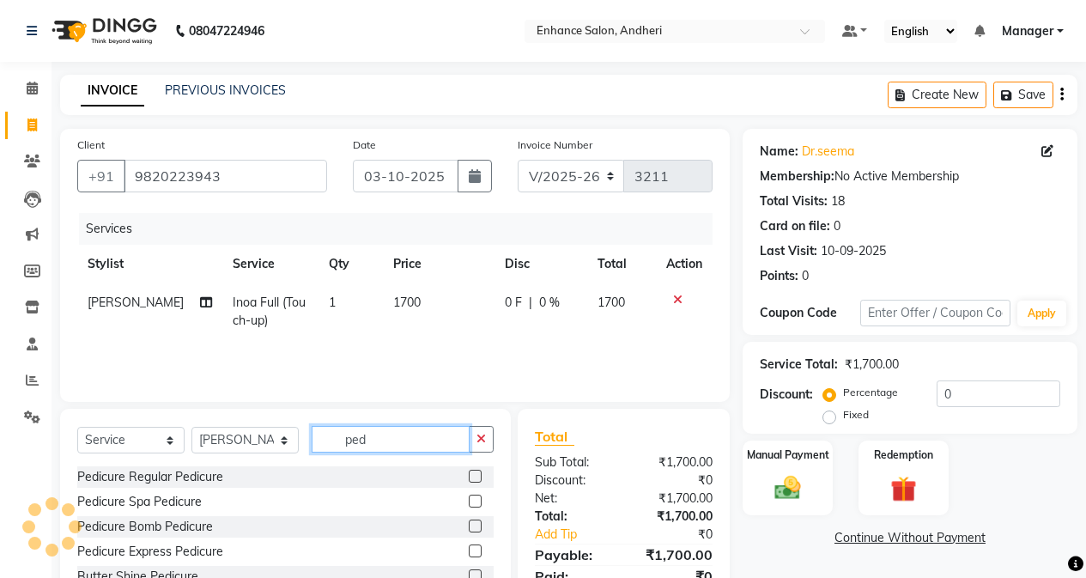
type input "ped"
click at [481, 476] on label at bounding box center [475, 475] width 13 height 13
click at [480, 476] on input "checkbox" at bounding box center [474, 476] width 11 height 11
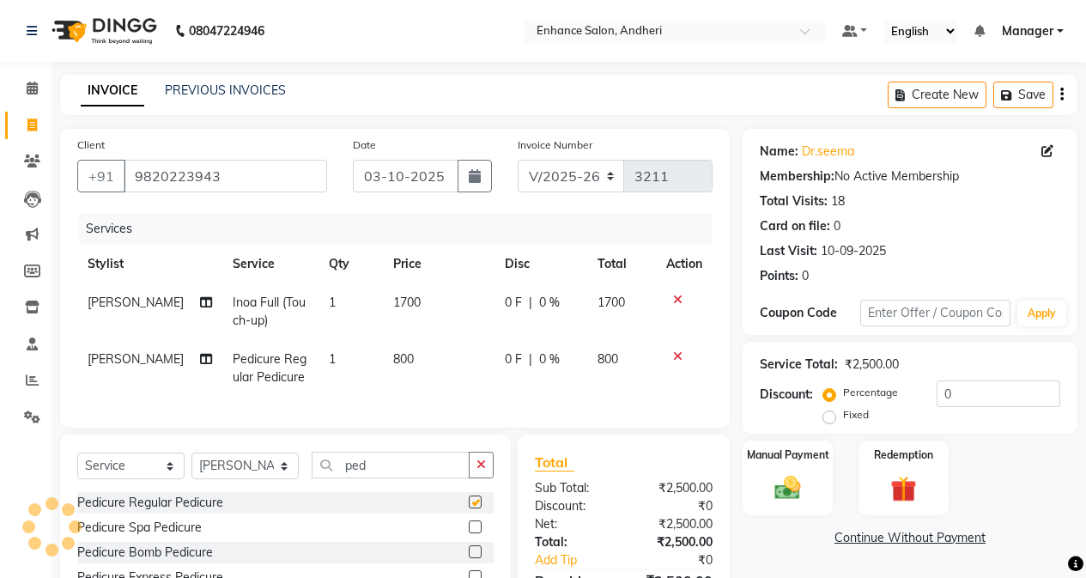
drag, startPoint x: 415, startPoint y: 457, endPoint x: 421, endPoint y: 475, distance: 19.8
click at [415, 461] on div "Select Service Product Membership Package Voucher Prepaid Gift Card Select Styl…" at bounding box center [285, 549] width 451 height 231
checkbox input "false"
click at [421, 475] on input "ped" at bounding box center [391, 464] width 158 height 27
type input "p"
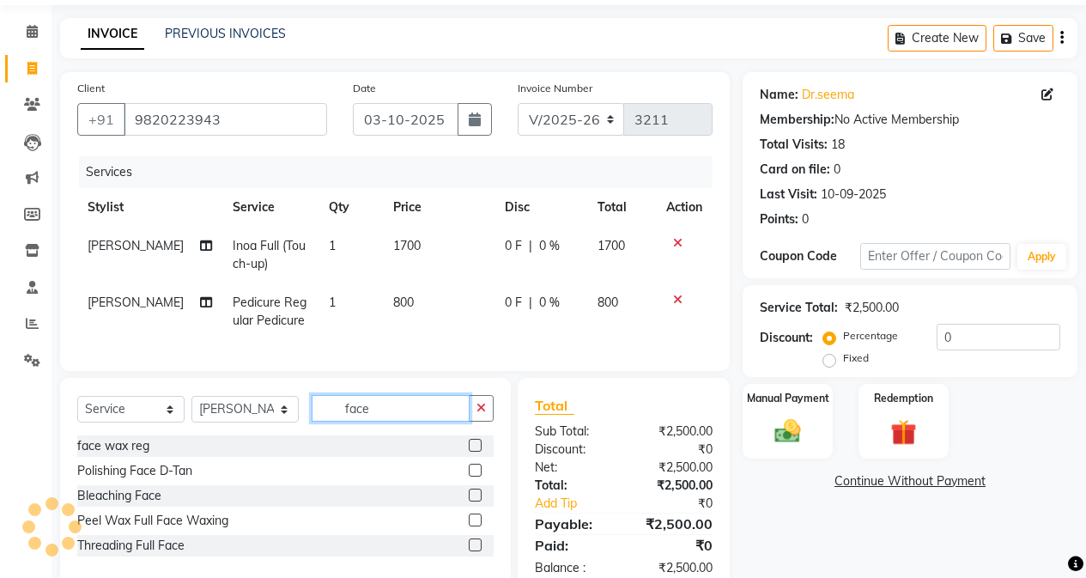
scroll to position [112, 0]
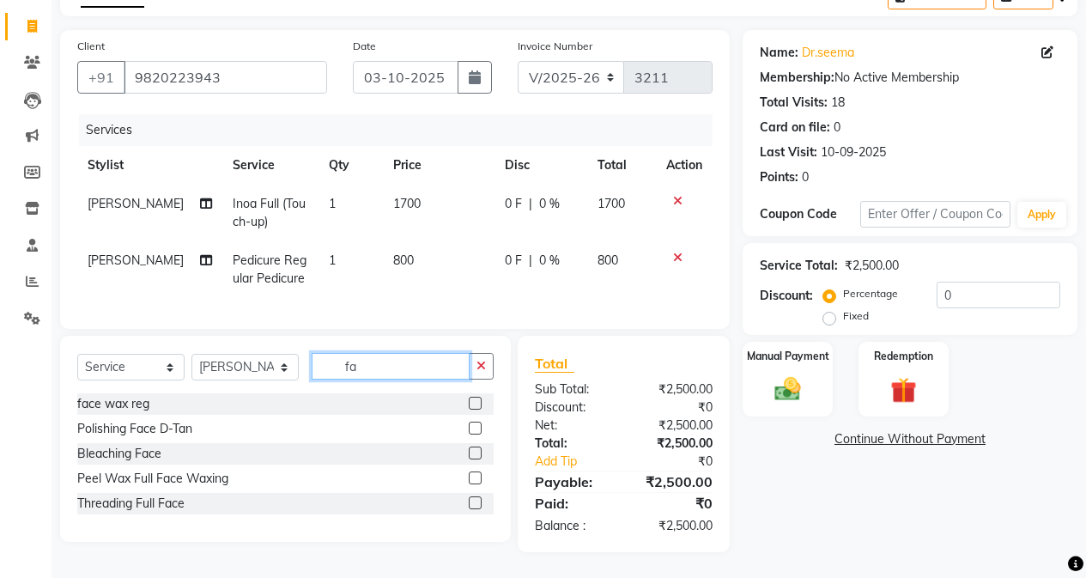
type input "f"
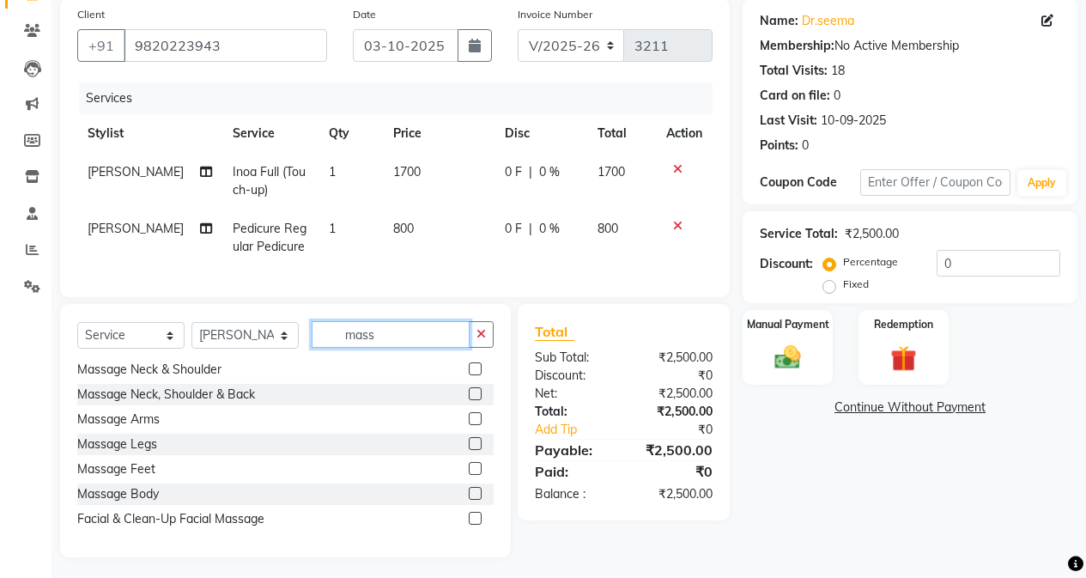
scroll to position [148, 0]
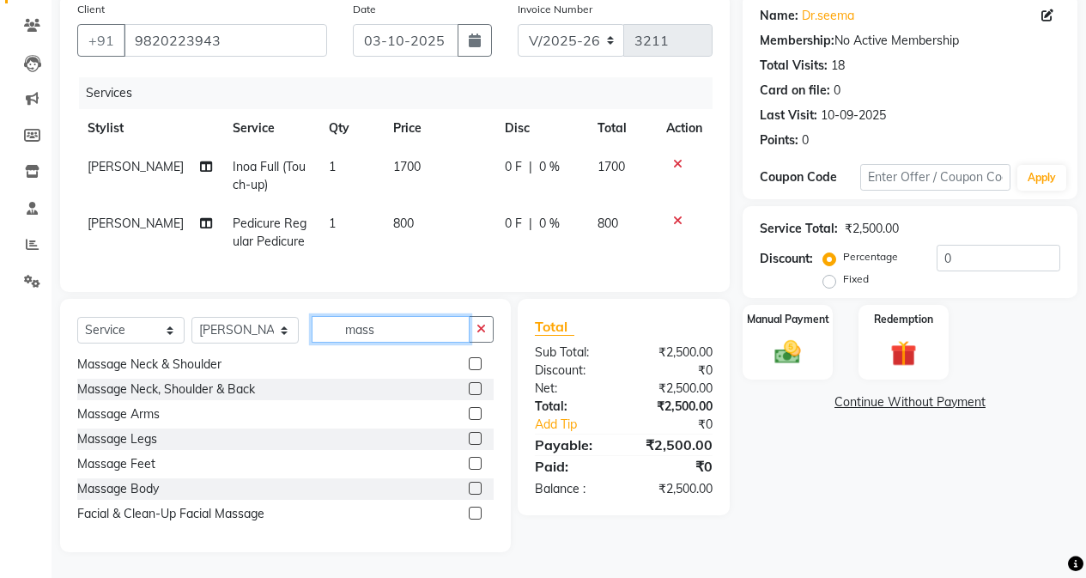
type input "mass"
click at [469, 509] on label at bounding box center [475, 512] width 13 height 13
click at [469, 509] on input "checkbox" at bounding box center [474, 513] width 11 height 11
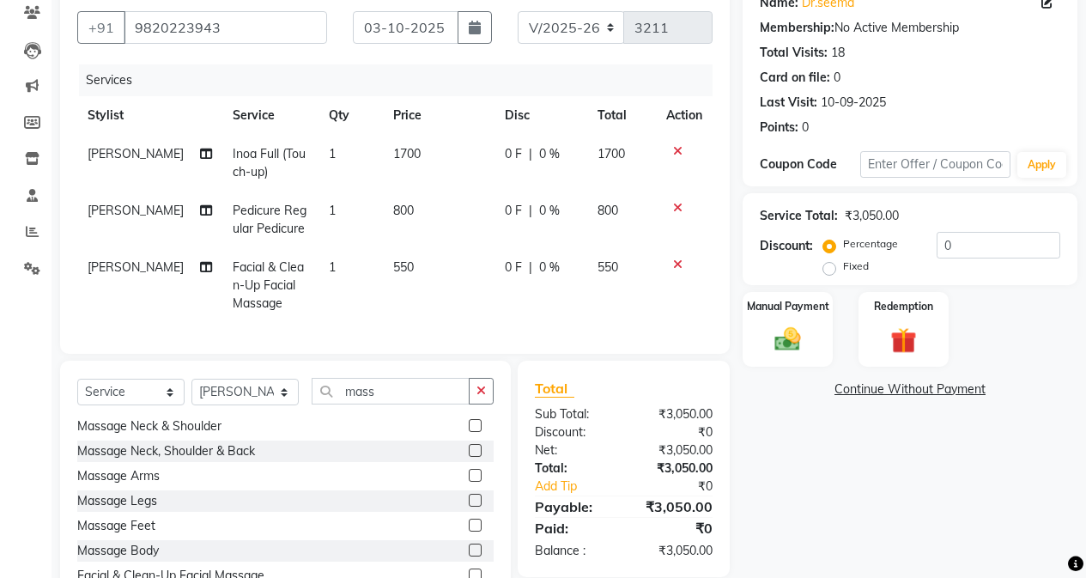
checkbox input "false"
click at [435, 267] on td "550" at bounding box center [439, 285] width 112 height 75
select select "61731"
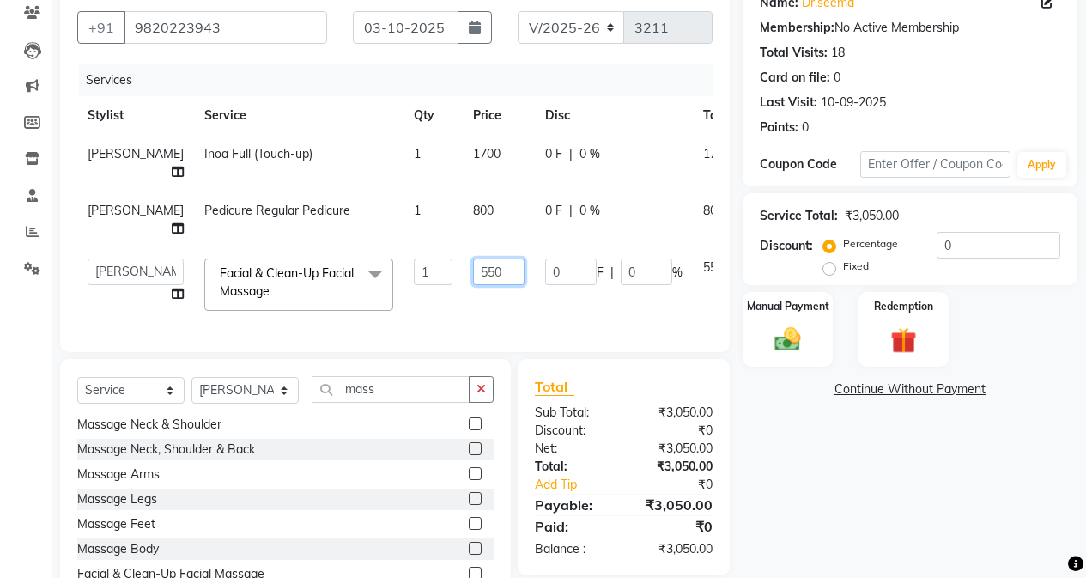
click at [477, 285] on input "550" at bounding box center [498, 271] width 51 height 27
type input "5"
type input "600"
click at [262, 444] on div "Select Service Product Membership Package Voucher Prepaid Gift Card Select Styl…" at bounding box center [285, 485] width 451 height 253
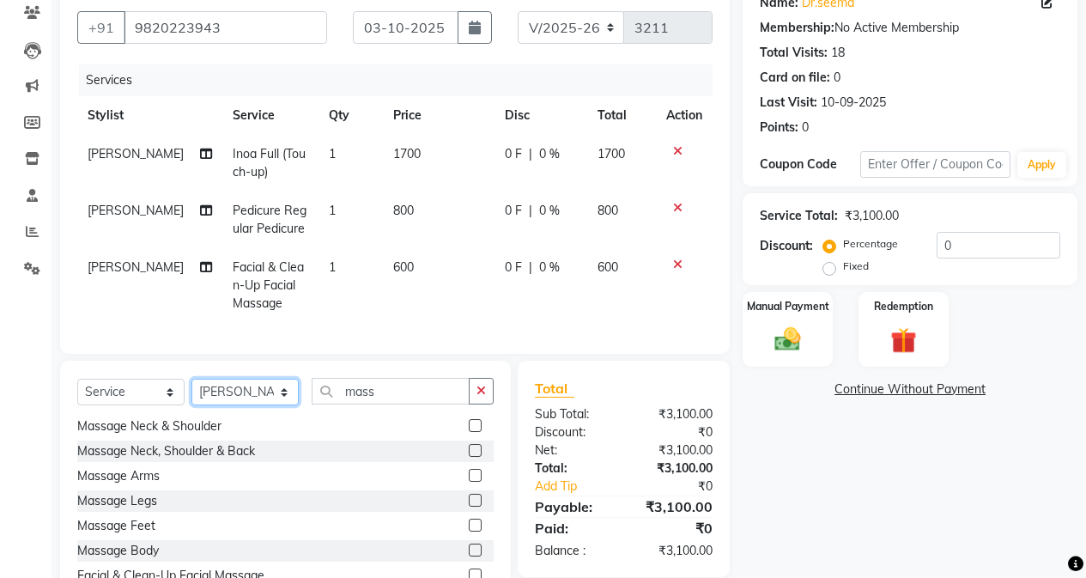
select select "61729"
click at [191, 391] on select "Select Stylist Admin [PERSON_NAME] [PERSON_NAME] [PERSON_NAME] Manager [PERSON_…" at bounding box center [244, 391] width 107 height 27
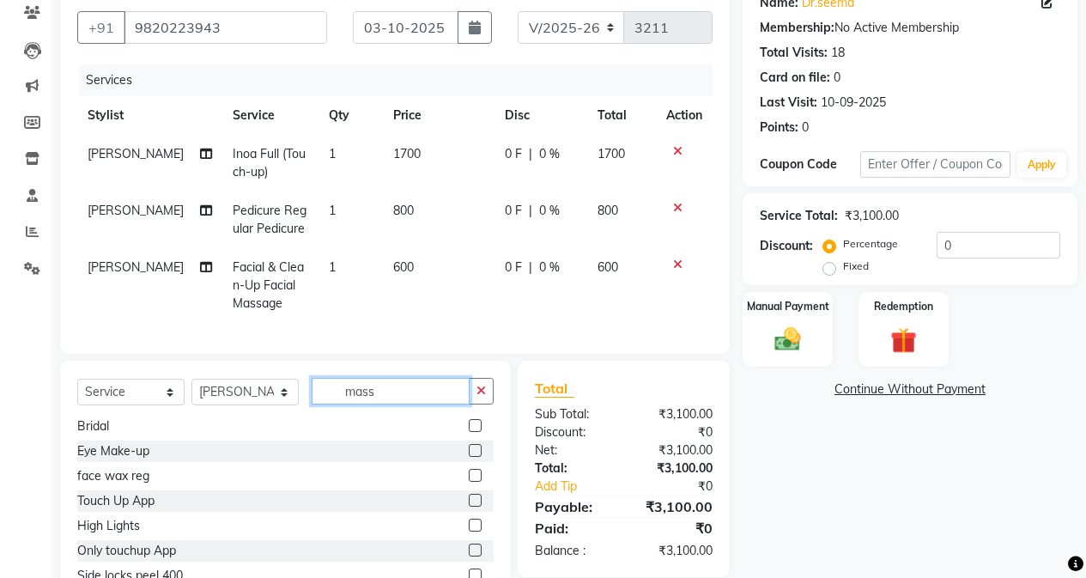
click at [383, 404] on input "mass" at bounding box center [391, 391] width 158 height 27
type input "m"
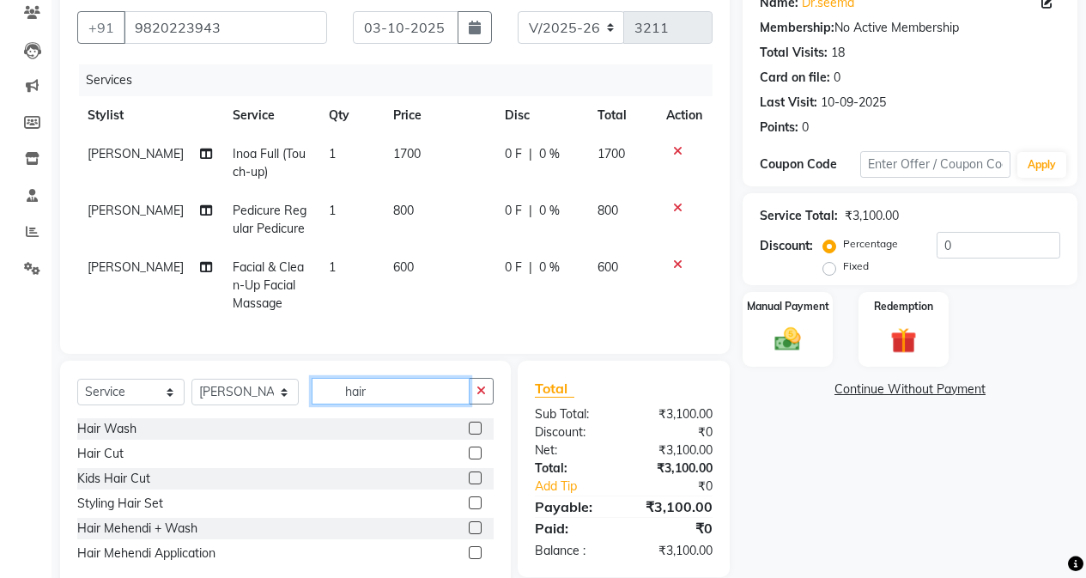
type input "hair"
click at [473, 459] on label at bounding box center [475, 452] width 13 height 13
click at [473, 459] on input "checkbox" at bounding box center [474, 453] width 11 height 11
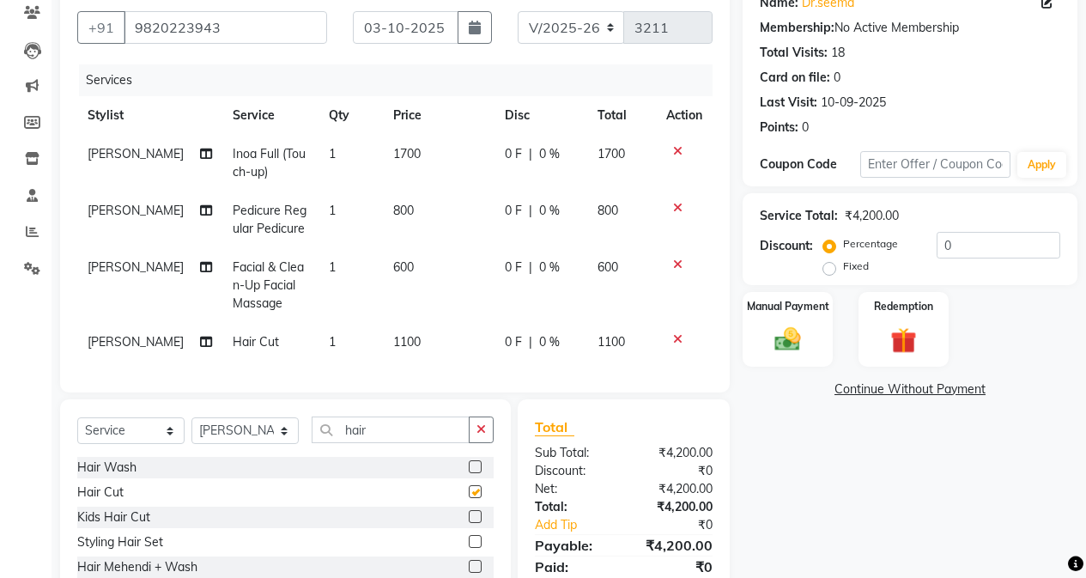
checkbox input "false"
drag, startPoint x: 277, startPoint y: 449, endPoint x: 272, endPoint y: 433, distance: 16.3
click at [276, 444] on select "Select Stylist Admin [PERSON_NAME] [PERSON_NAME] [PERSON_NAME] Manager [PERSON_…" at bounding box center [244, 430] width 107 height 27
select select "61733"
click at [191, 430] on select "Select Stylist Admin [PERSON_NAME] [PERSON_NAME] [PERSON_NAME] Manager [PERSON_…" at bounding box center [244, 430] width 107 height 27
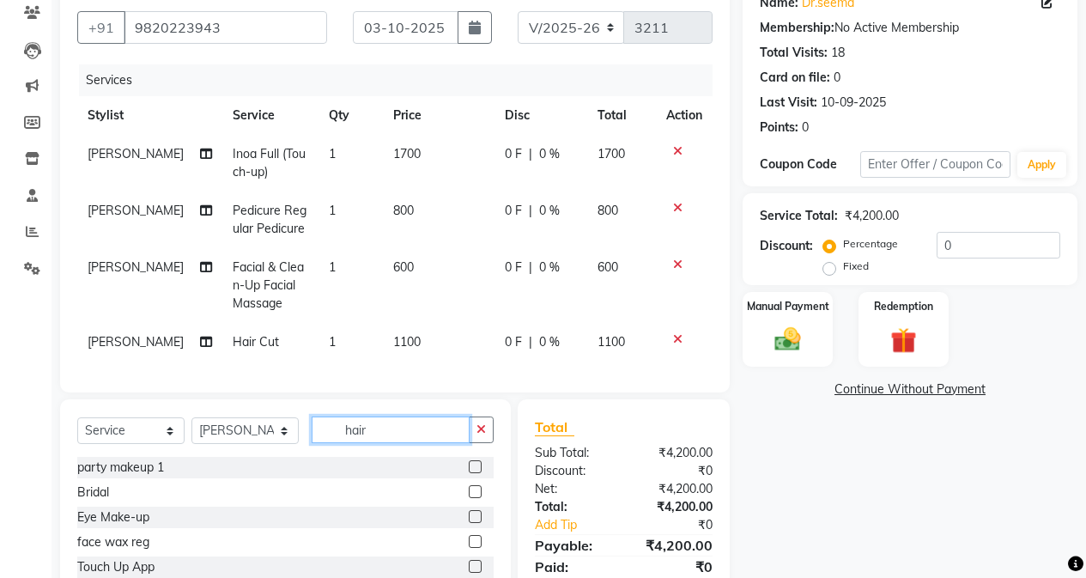
click at [409, 443] on input "hair" at bounding box center [391, 429] width 158 height 27
type input "h"
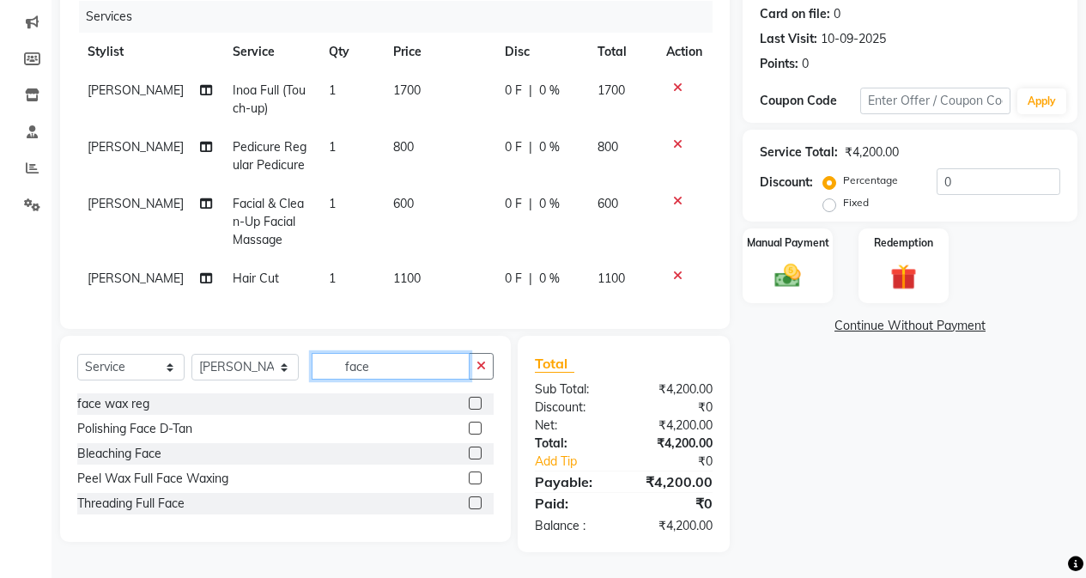
scroll to position [225, 0]
type input "face"
click at [476, 500] on label at bounding box center [475, 502] width 13 height 13
click at [476, 500] on input "checkbox" at bounding box center [474, 503] width 11 height 11
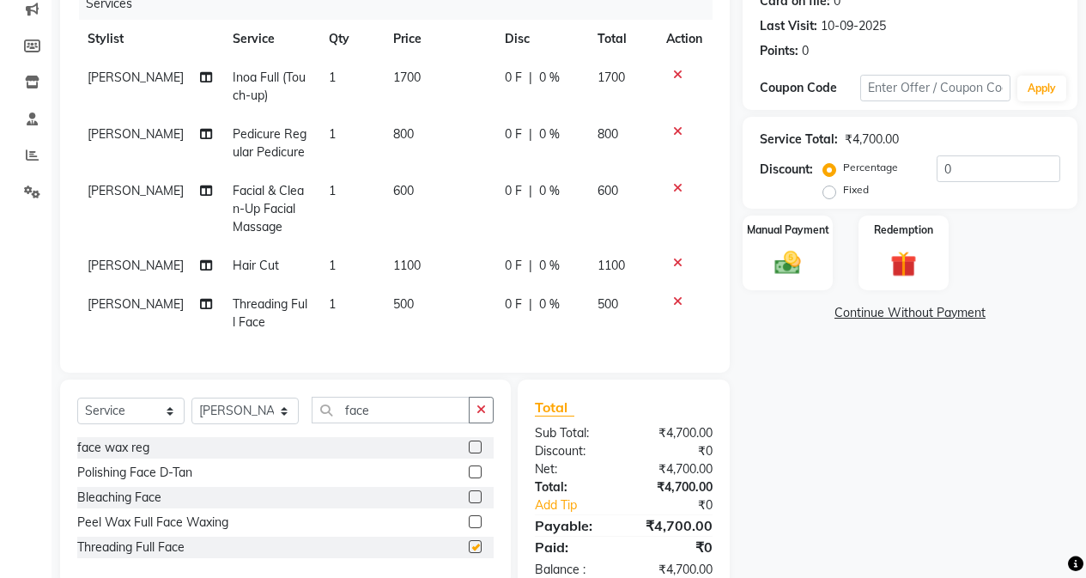
checkbox input "false"
click at [434, 299] on td "500" at bounding box center [439, 313] width 112 height 57
select select "61733"
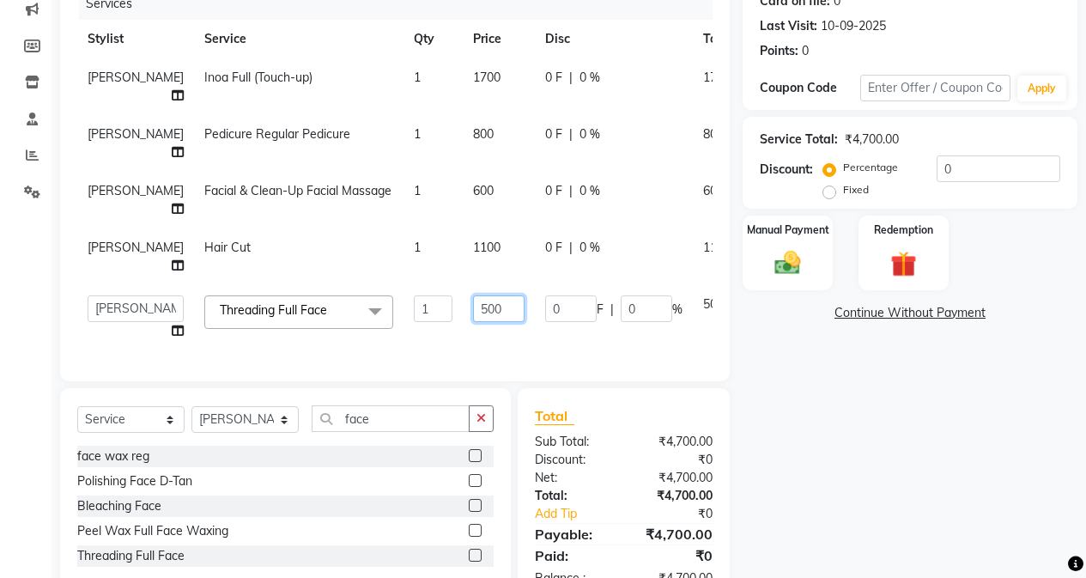
click at [473, 322] on input "500" at bounding box center [498, 308] width 51 height 27
type input "5"
type input "350"
click at [864, 514] on div "Name: Dr.seema Membership: No Active Membership Total Visits: 18 Card on file: …" at bounding box center [916, 254] width 348 height 700
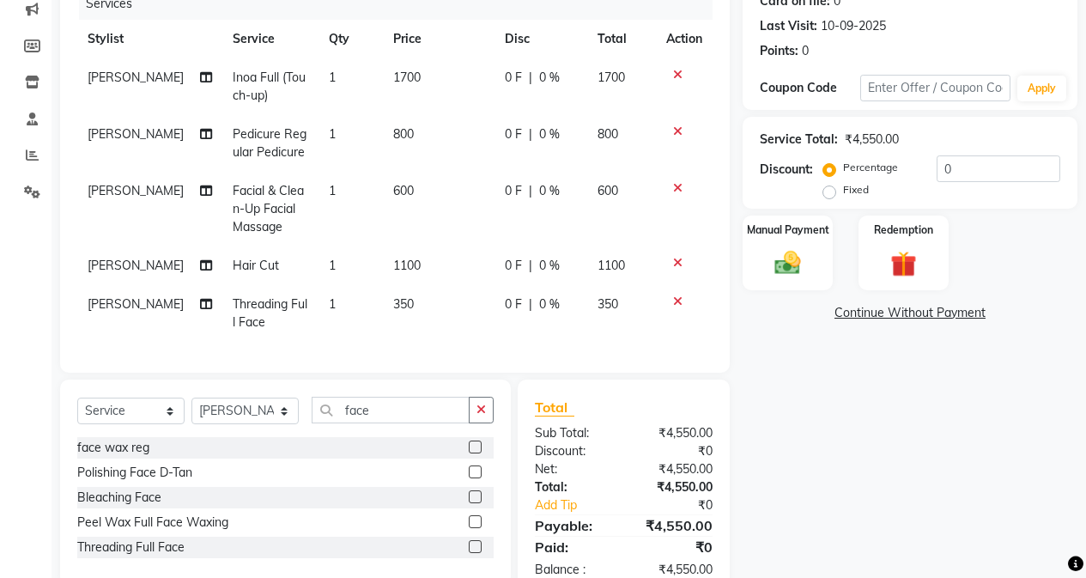
scroll to position [269, 0]
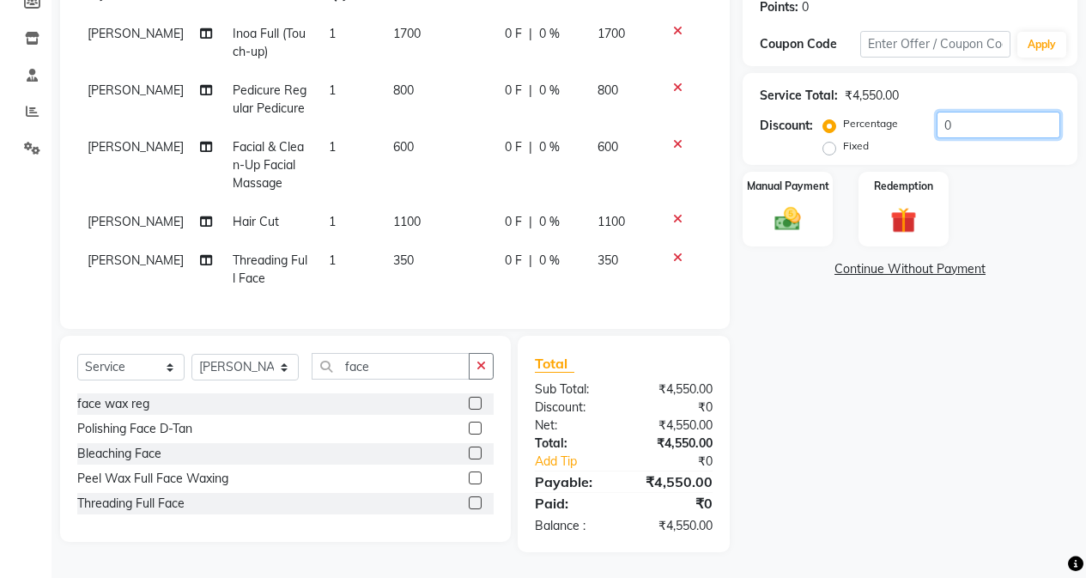
drag, startPoint x: 944, startPoint y: 130, endPoint x: 954, endPoint y: 147, distance: 19.6
click at [864, 132] on input "0" at bounding box center [998, 125] width 124 height 27
type input "10"
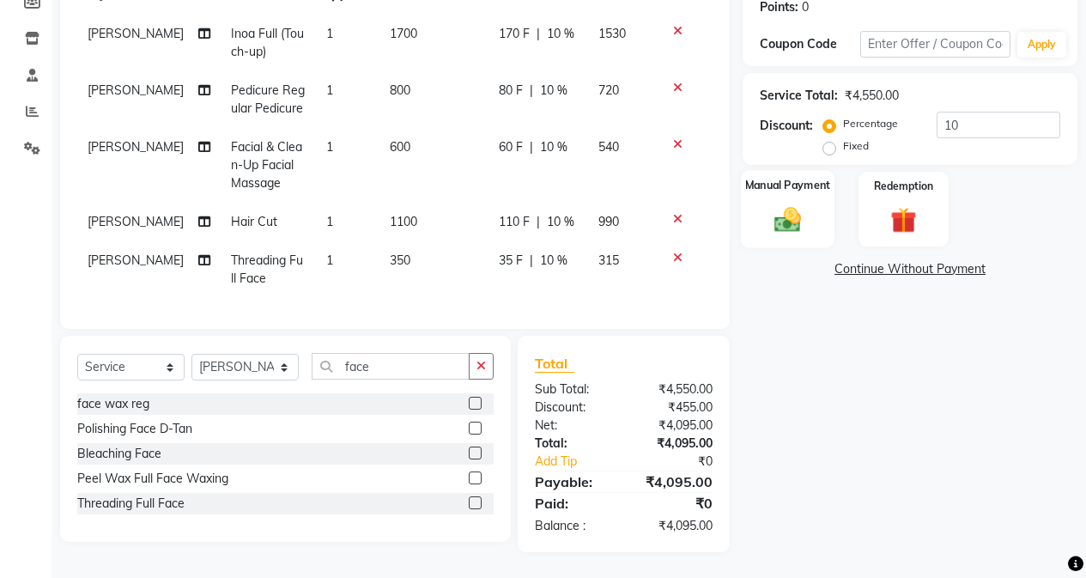
click at [806, 207] on img at bounding box center [788, 218] width 44 height 31
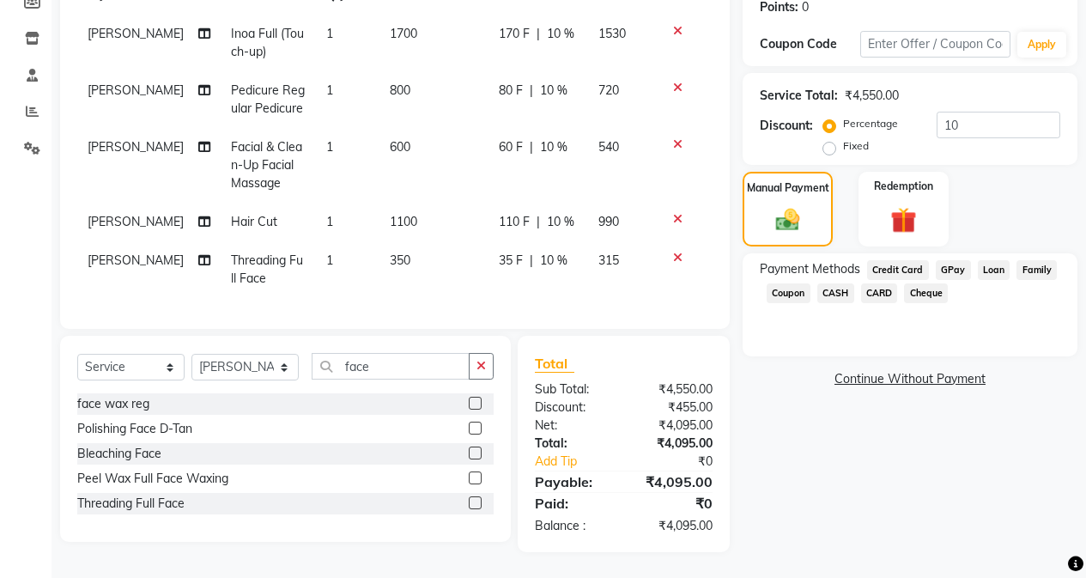
click at [864, 275] on span "GPay" at bounding box center [952, 270] width 35 height 20
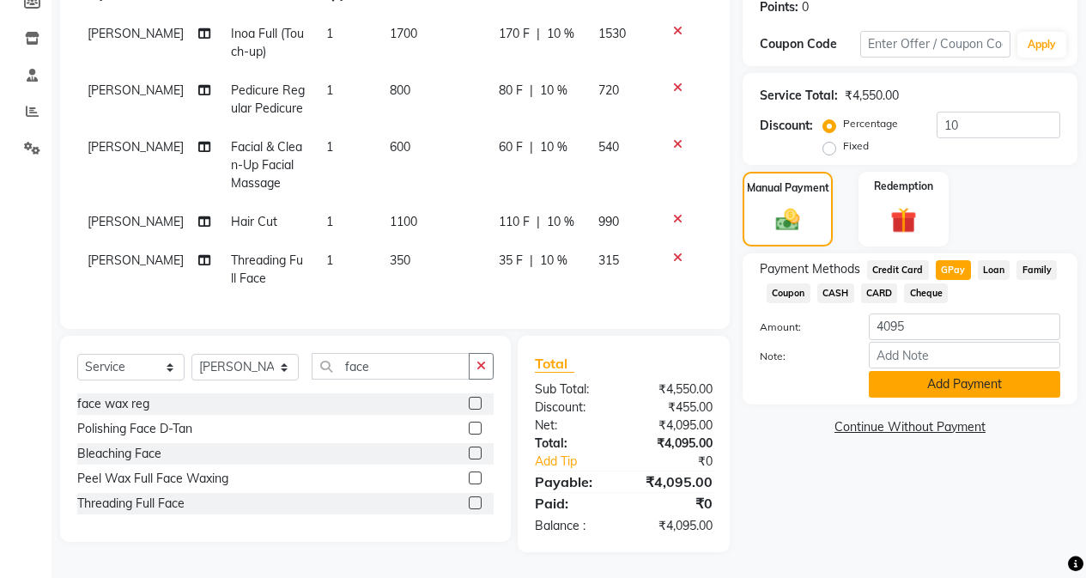
click at [864, 385] on button "Add Payment" at bounding box center [964, 384] width 191 height 27
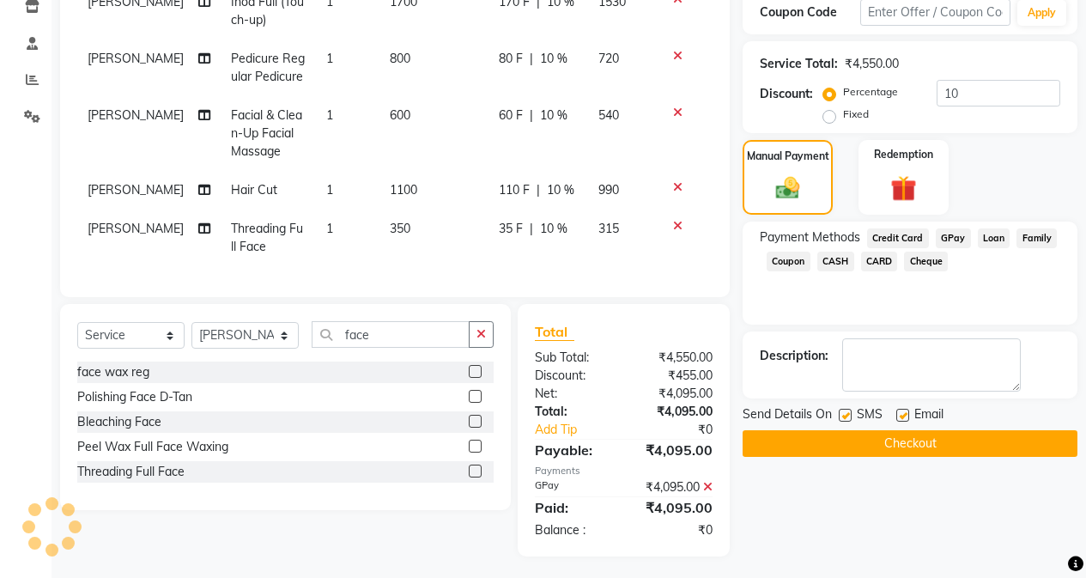
scroll to position [318, 0]
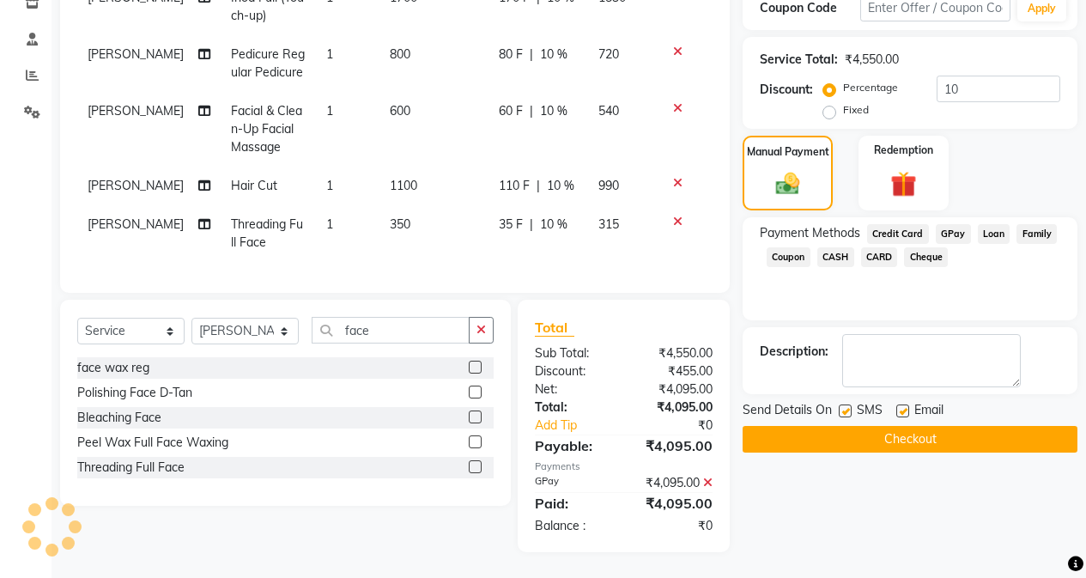
click at [864, 426] on button "Checkout" at bounding box center [909, 439] width 335 height 27
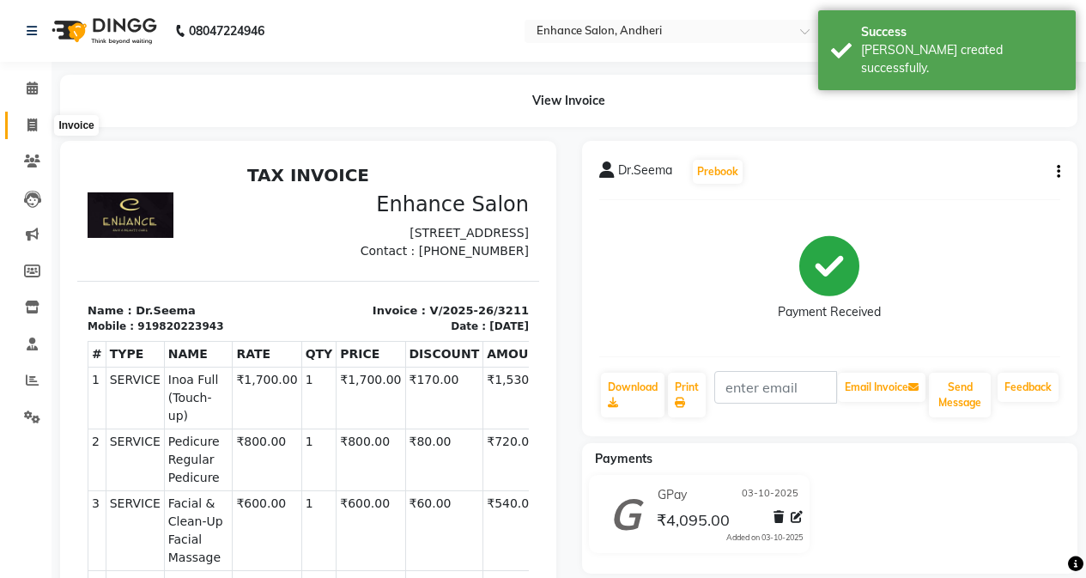
click at [39, 119] on span at bounding box center [32, 126] width 30 height 20
select select "7236"
select select "service"
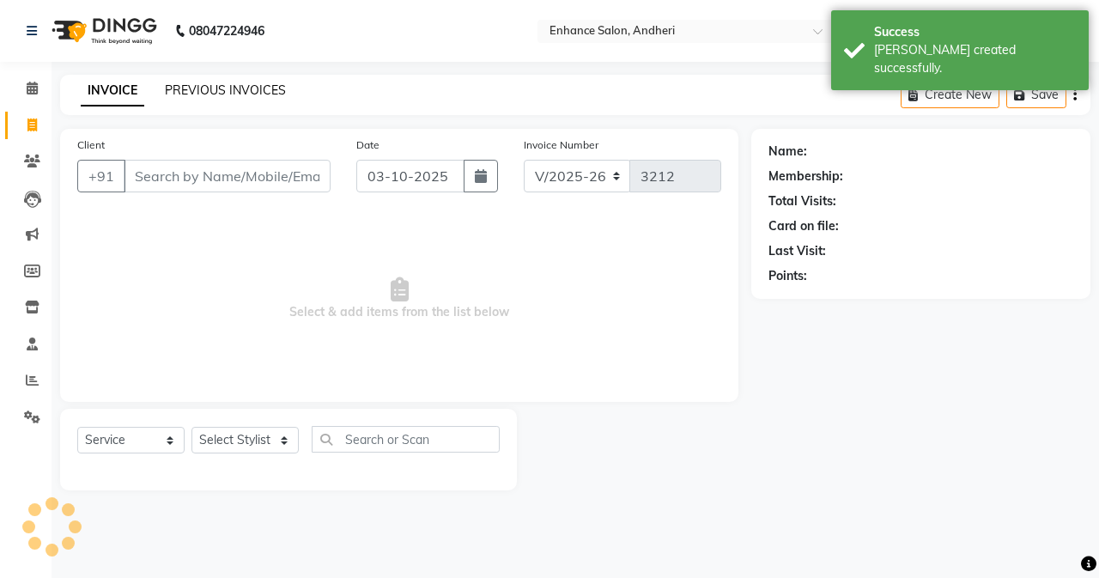
click at [251, 84] on link "PREVIOUS INVOICES" at bounding box center [225, 89] width 121 height 15
